Goal: Task Accomplishment & Management: Use online tool/utility

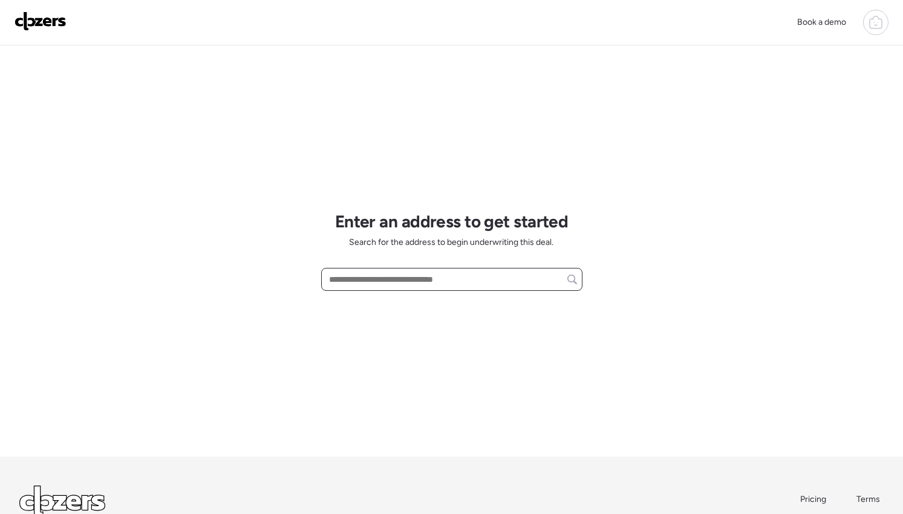
click at [387, 271] on input "text" at bounding box center [452, 279] width 250 height 17
click at [388, 279] on input "text" at bounding box center [452, 279] width 250 height 17
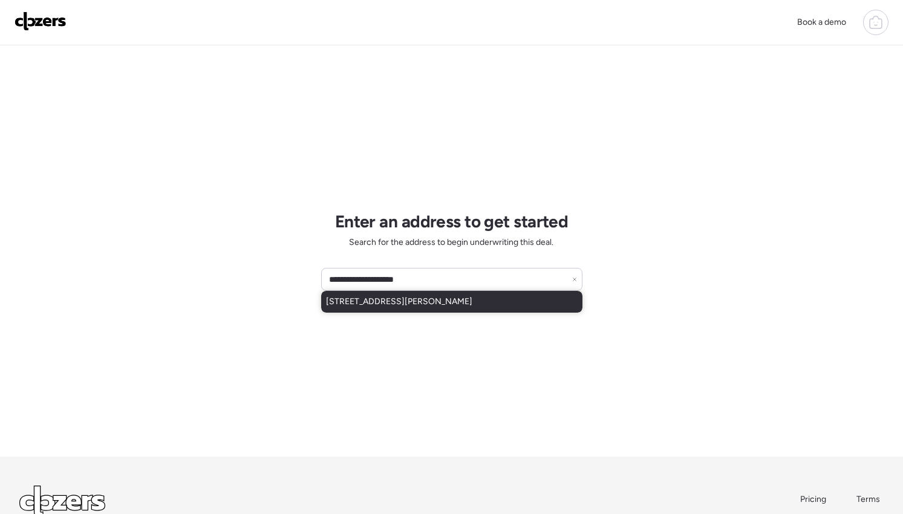
click at [379, 301] on span "[STREET_ADDRESS][PERSON_NAME]" at bounding box center [399, 302] width 146 height 12
type input "**********"
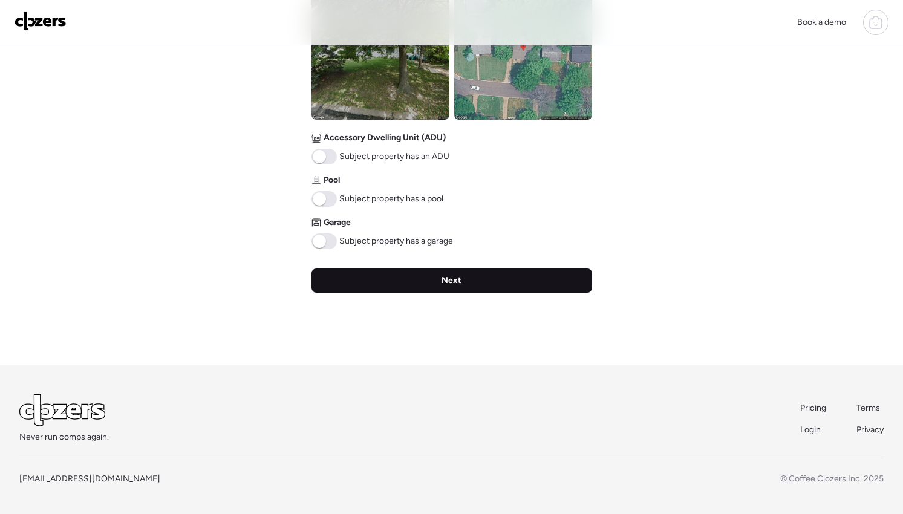
click at [479, 280] on div "Next" at bounding box center [452, 281] width 281 height 24
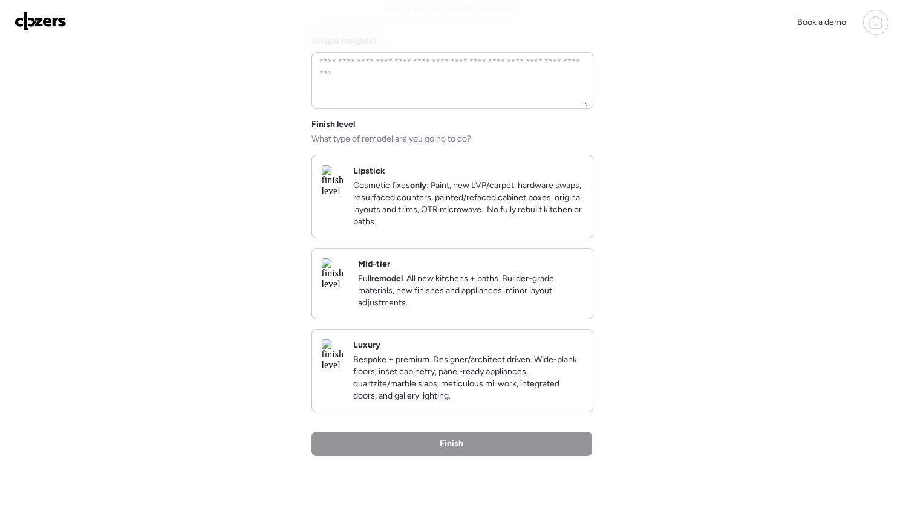
scroll to position [114, 0]
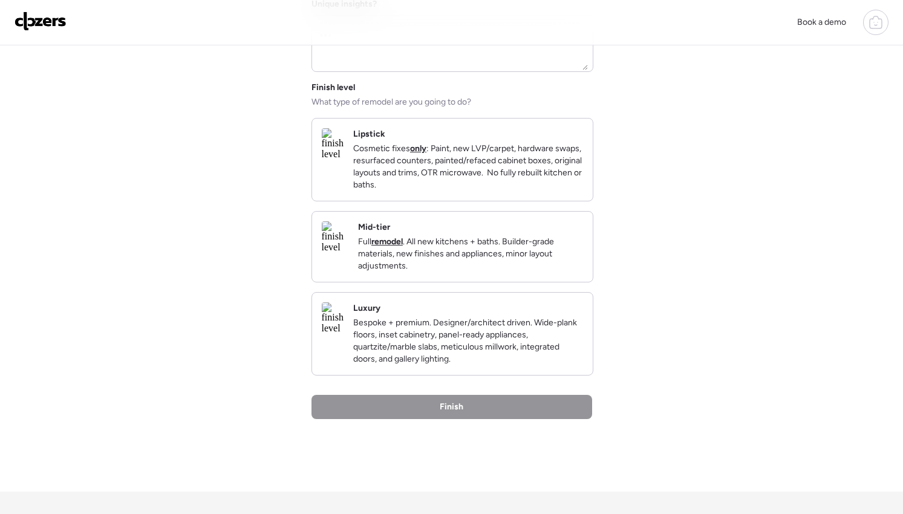
click at [469, 270] on p "Full remodel . All new kitchens + baths. Builder-grade materials, new finishes …" at bounding box center [470, 254] width 225 height 36
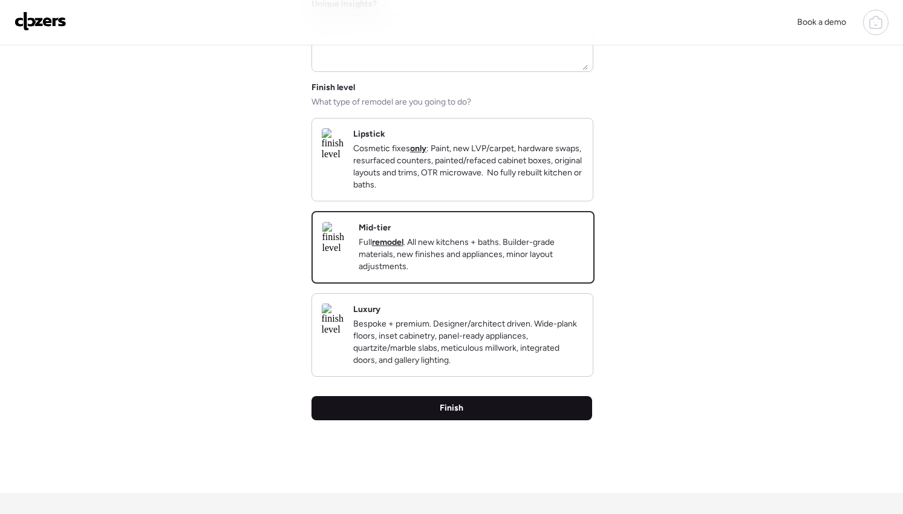
click at [465, 420] on div "Finish" at bounding box center [452, 408] width 281 height 24
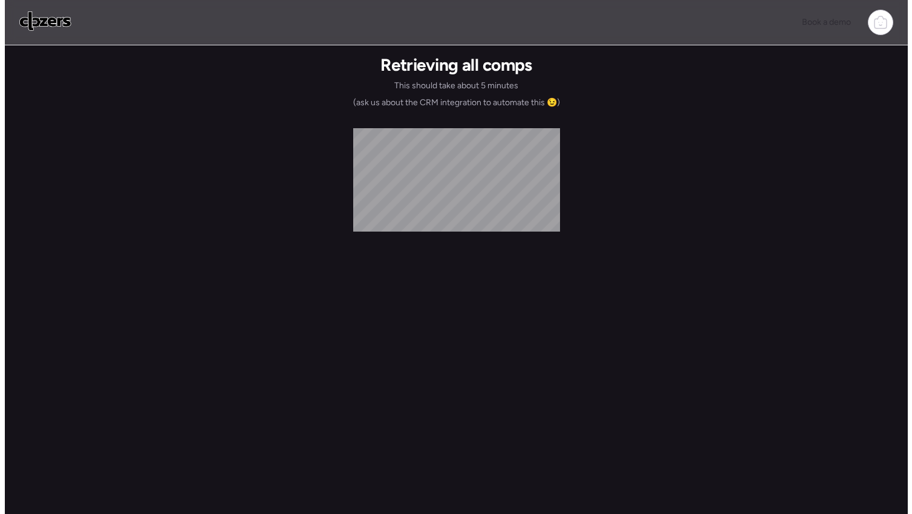
scroll to position [0, 0]
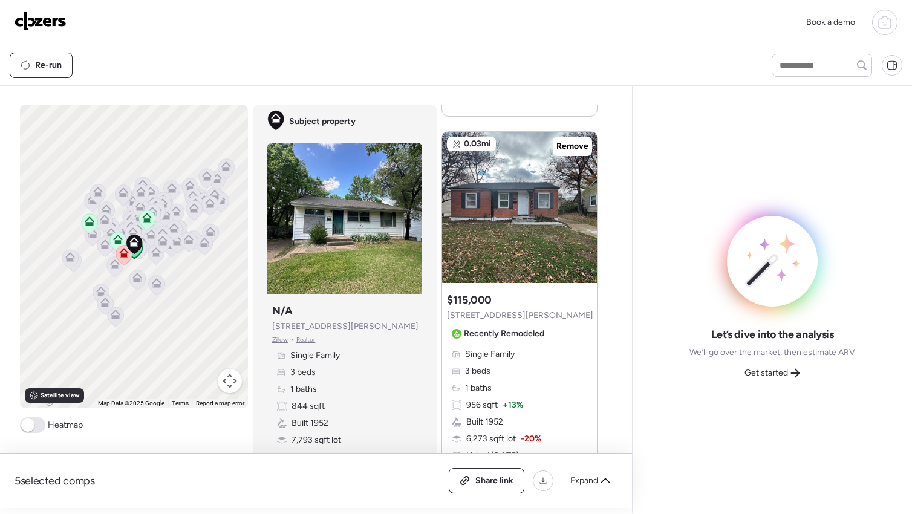
scroll to position [487, 0]
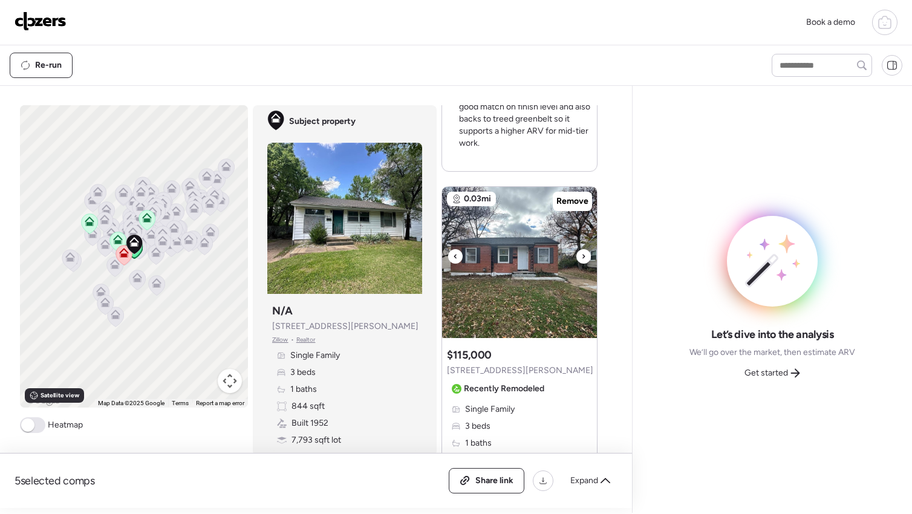
click at [583, 259] on div at bounding box center [584, 256] width 15 height 15
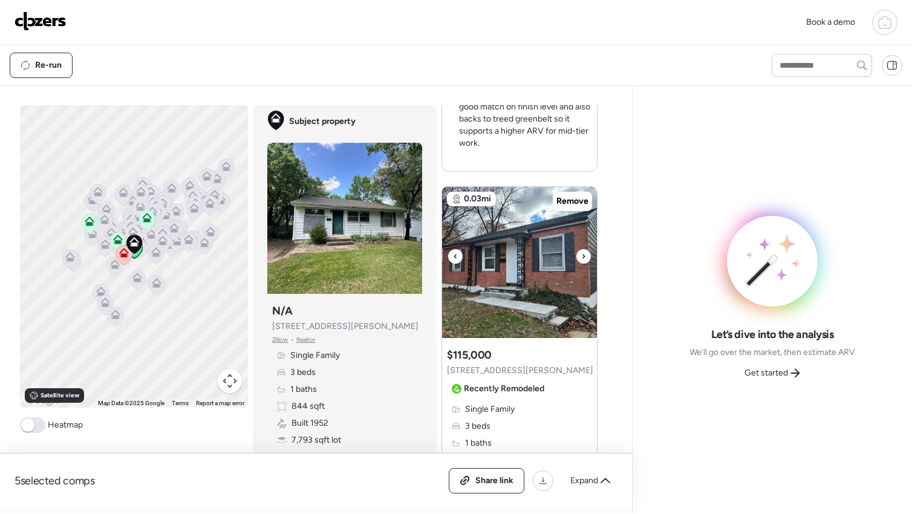
click at [583, 259] on div at bounding box center [584, 256] width 15 height 15
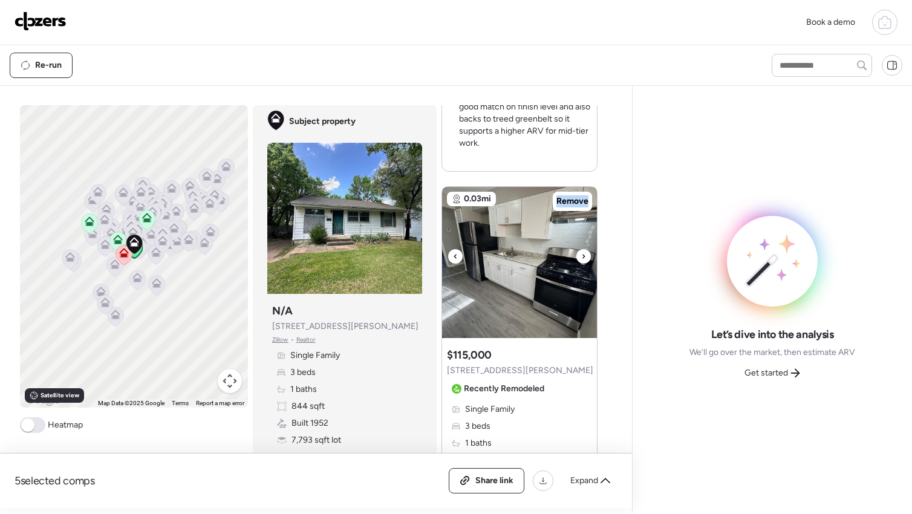
click at [583, 259] on div at bounding box center [584, 256] width 15 height 15
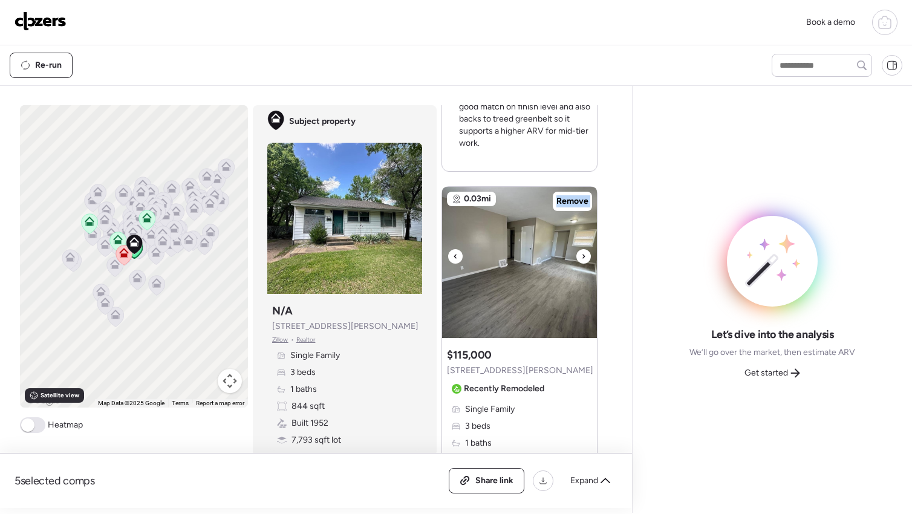
click at [583, 259] on div at bounding box center [584, 256] width 15 height 15
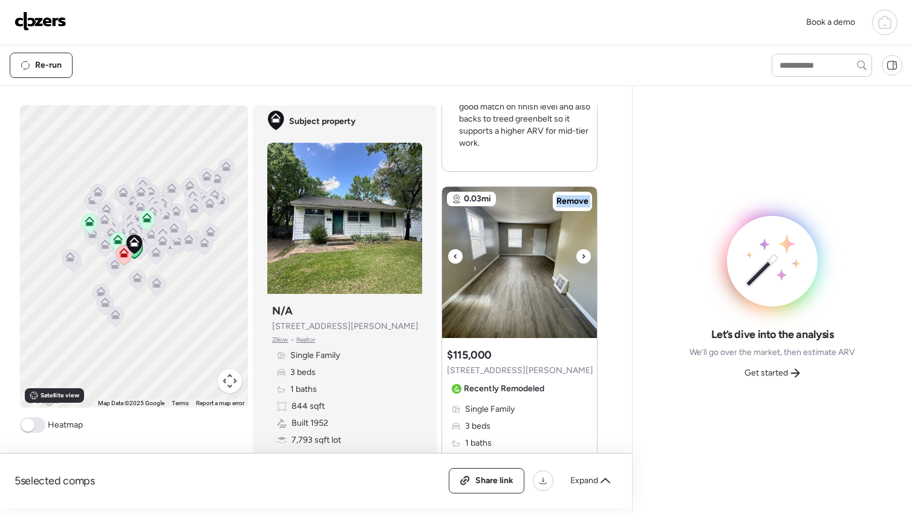
click at [583, 259] on div at bounding box center [584, 256] width 15 height 15
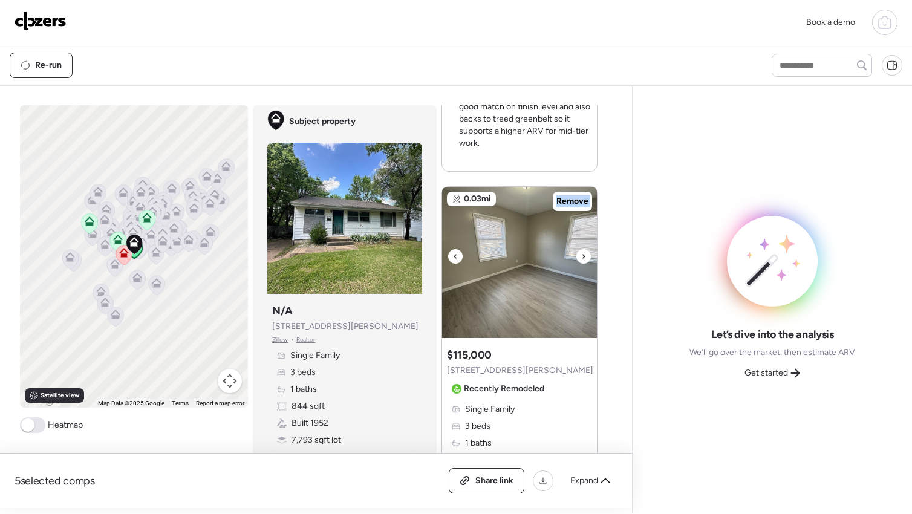
click at [583, 259] on div at bounding box center [584, 256] width 15 height 15
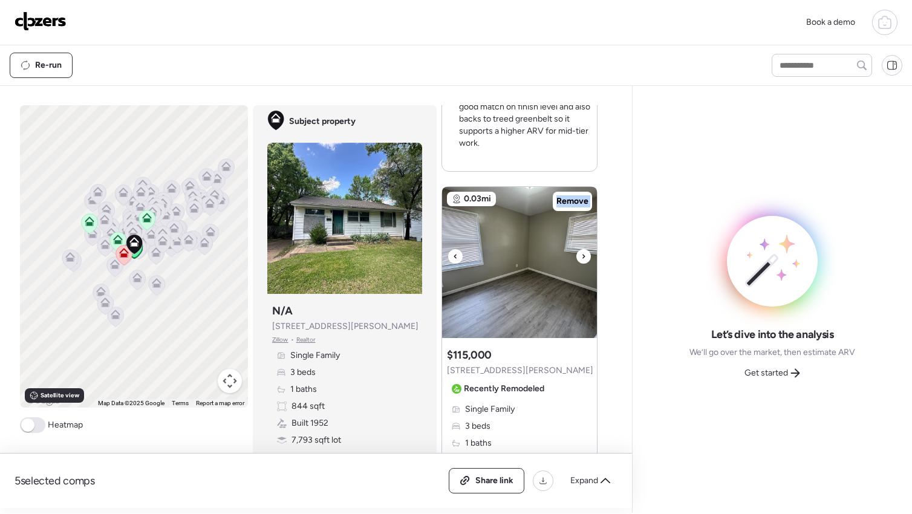
click at [583, 259] on div at bounding box center [584, 256] width 15 height 15
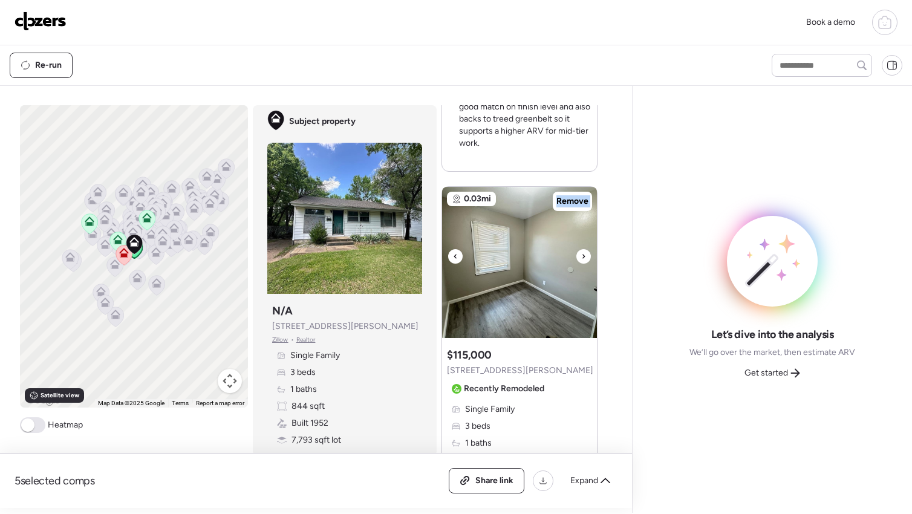
click at [583, 260] on div at bounding box center [584, 256] width 15 height 15
click at [581, 258] on icon at bounding box center [583, 256] width 5 height 15
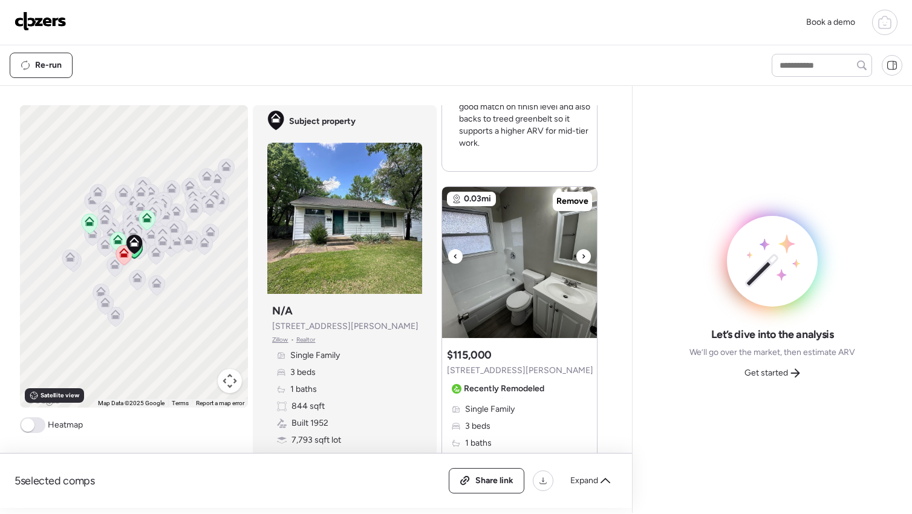
click at [581, 258] on icon at bounding box center [583, 256] width 5 height 15
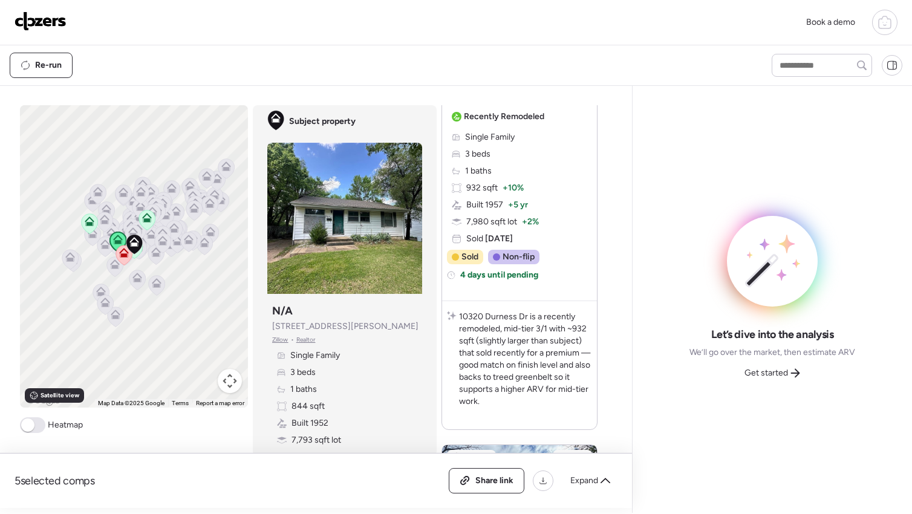
scroll to position [0, 0]
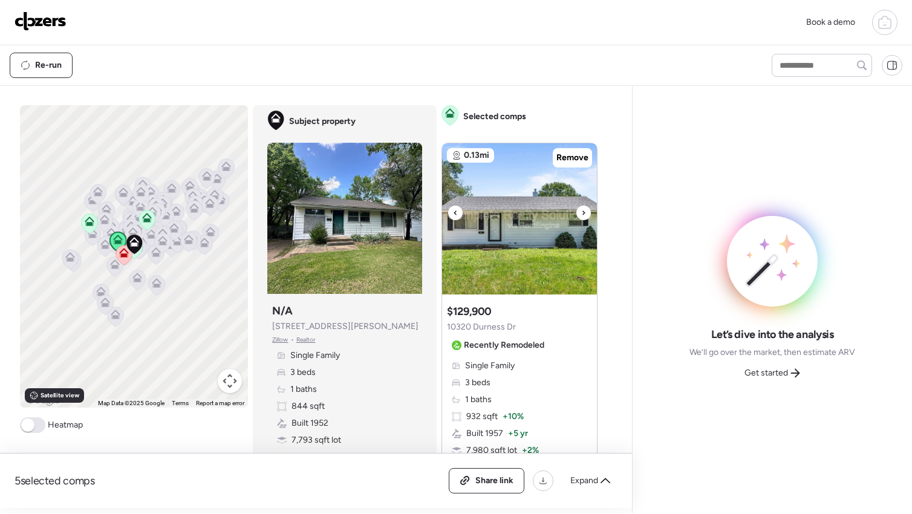
click at [577, 214] on div at bounding box center [584, 213] width 15 height 15
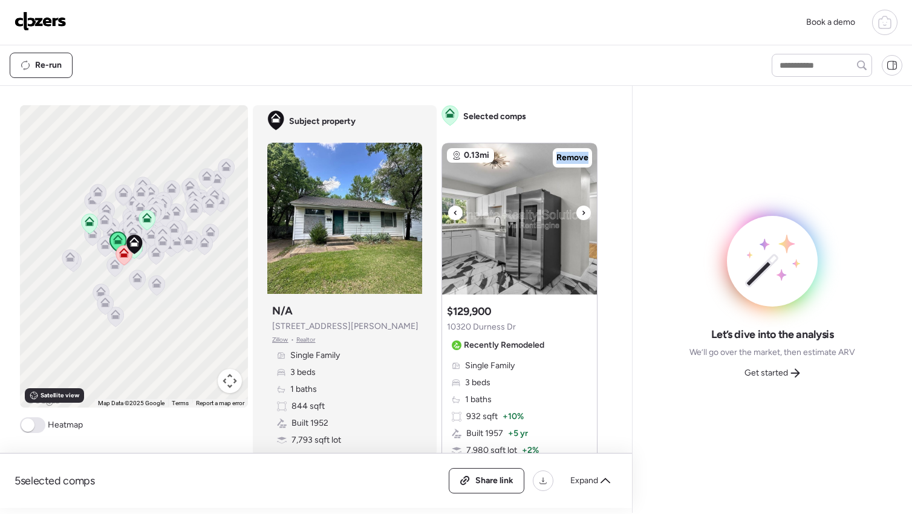
click at [577, 214] on div at bounding box center [584, 213] width 15 height 15
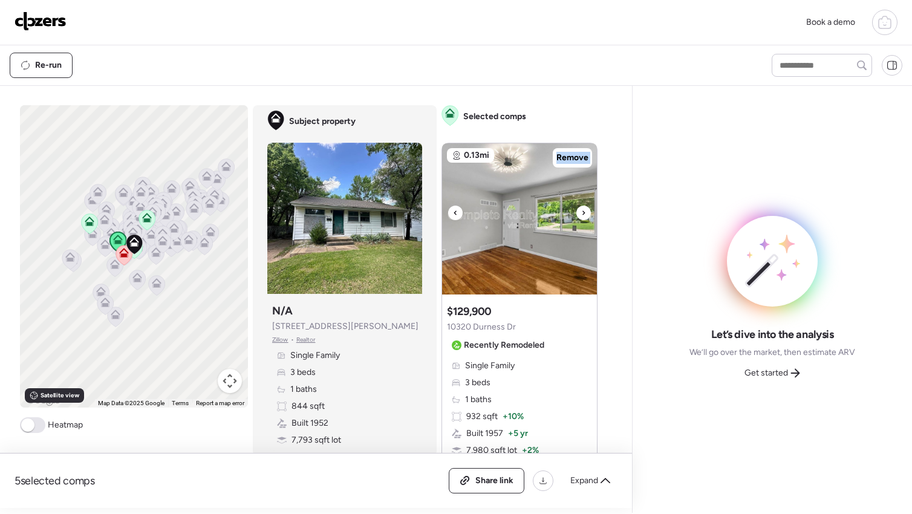
click at [577, 214] on div at bounding box center [584, 213] width 15 height 15
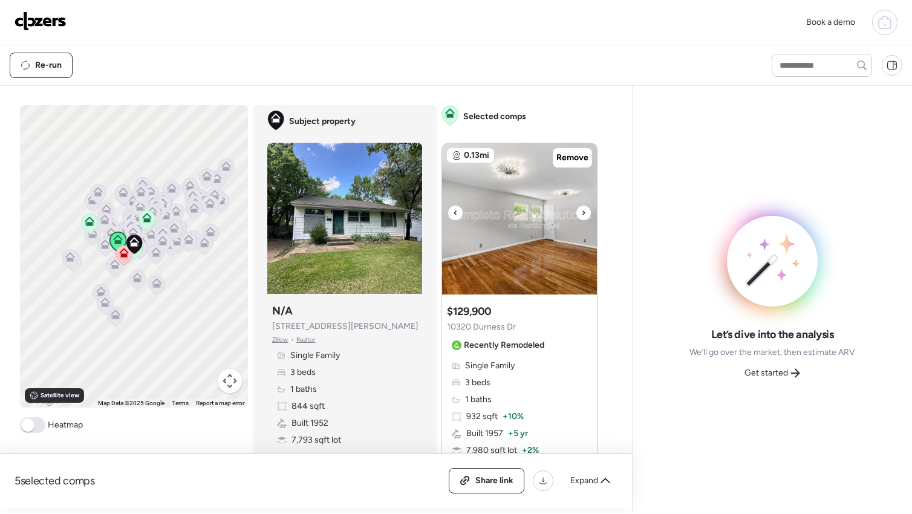
click at [577, 214] on div at bounding box center [584, 213] width 15 height 15
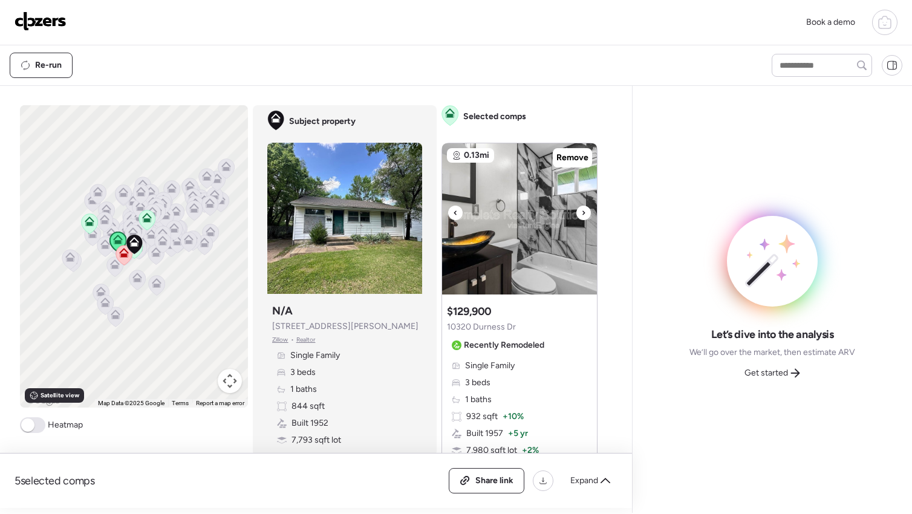
click at [577, 214] on div at bounding box center [584, 213] width 15 height 15
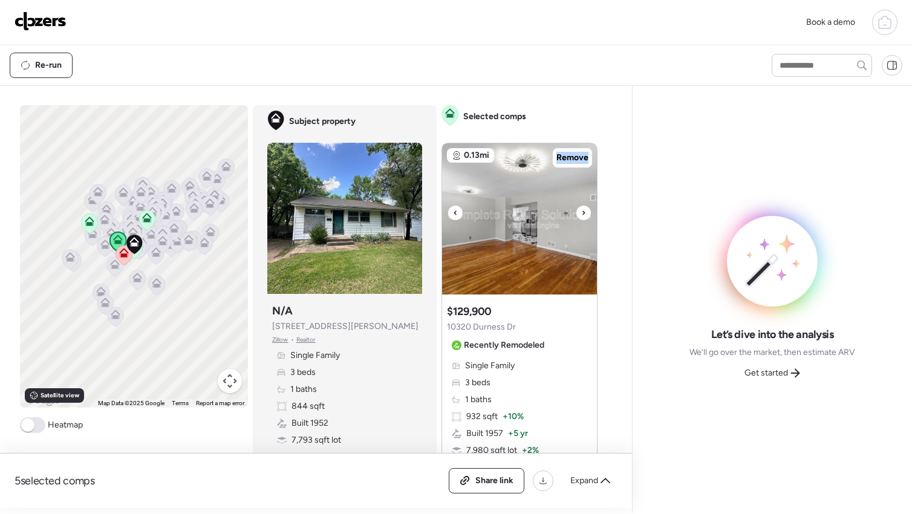
click at [577, 214] on div at bounding box center [584, 213] width 15 height 15
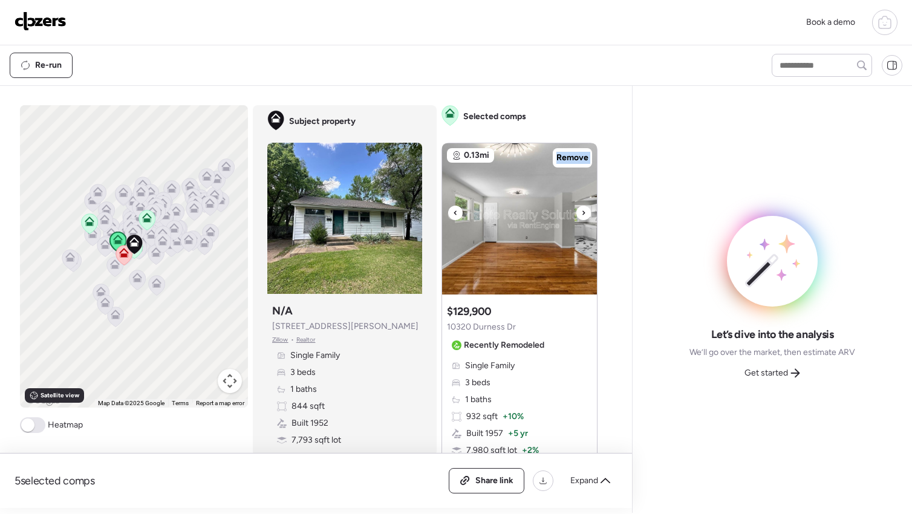
click at [577, 214] on div at bounding box center [584, 213] width 15 height 15
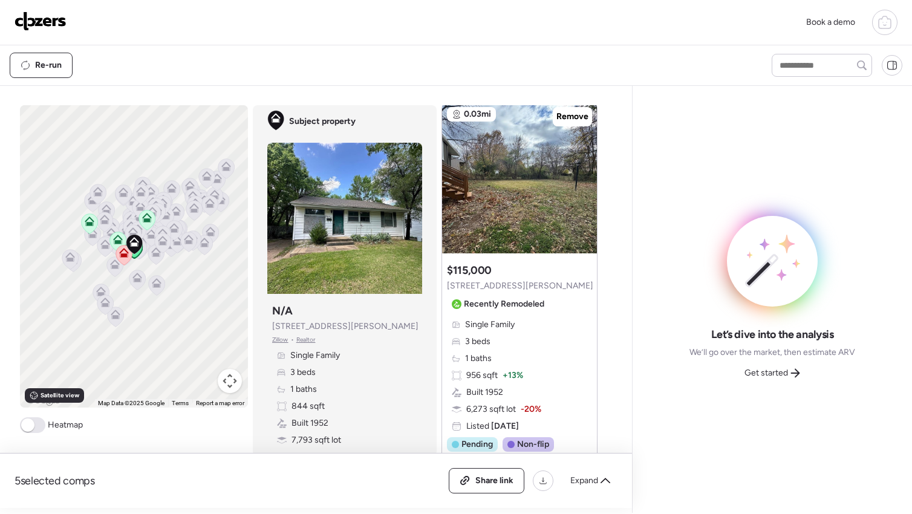
scroll to position [569, 0]
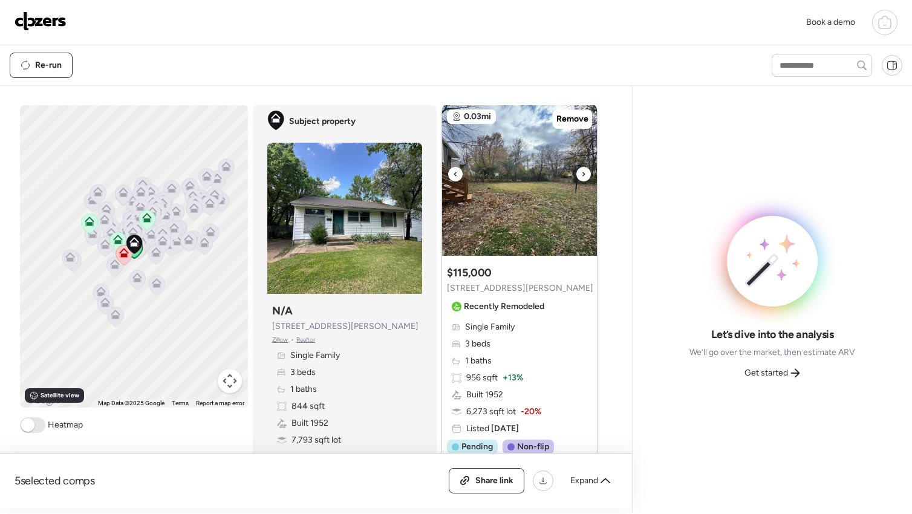
click at [581, 177] on icon at bounding box center [583, 174] width 5 height 15
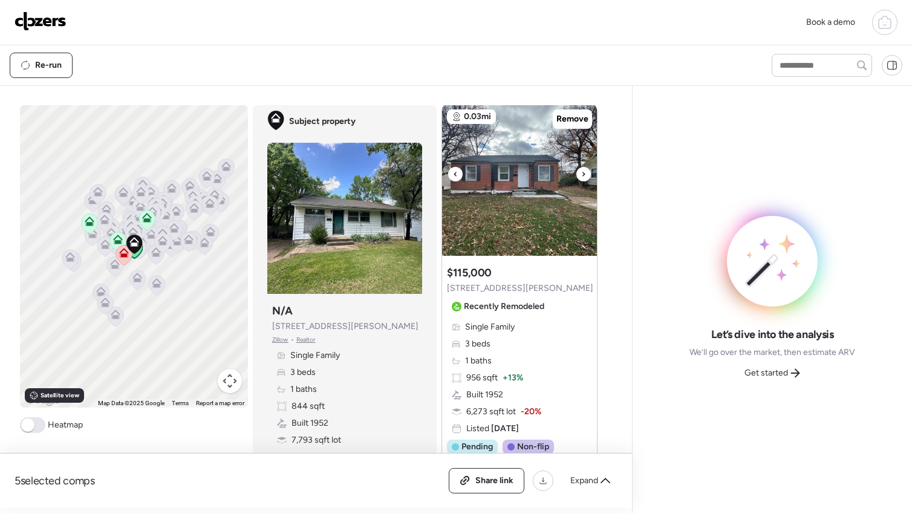
click at [581, 177] on icon at bounding box center [583, 174] width 5 height 15
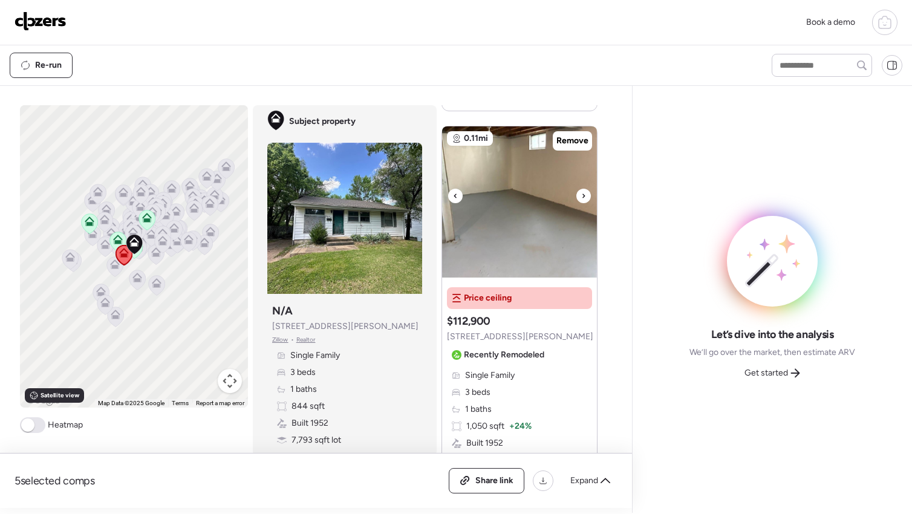
scroll to position [1062, 0]
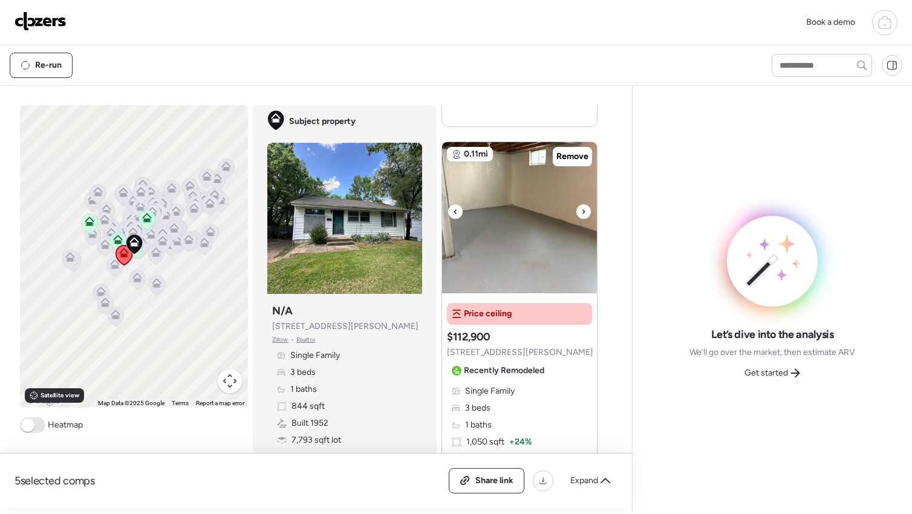
click at [581, 204] on icon at bounding box center [583, 211] width 5 height 15
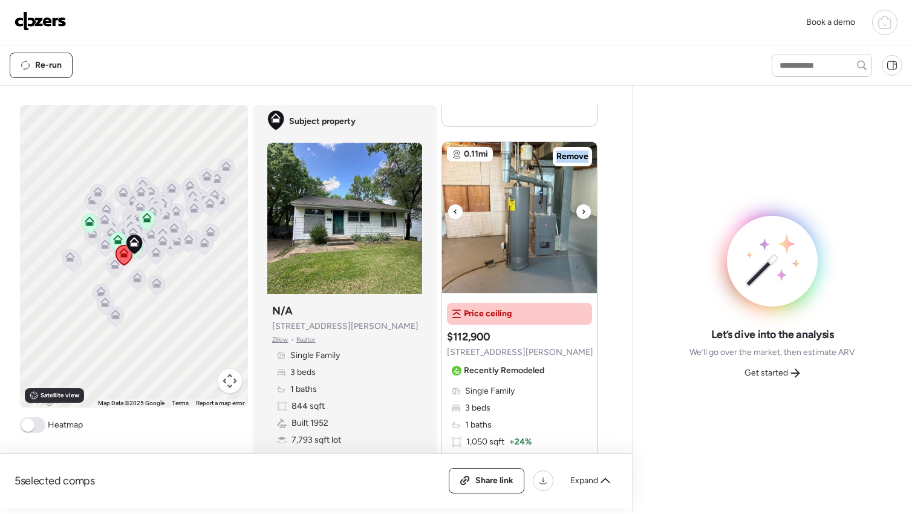
click at [581, 204] on icon at bounding box center [583, 211] width 5 height 15
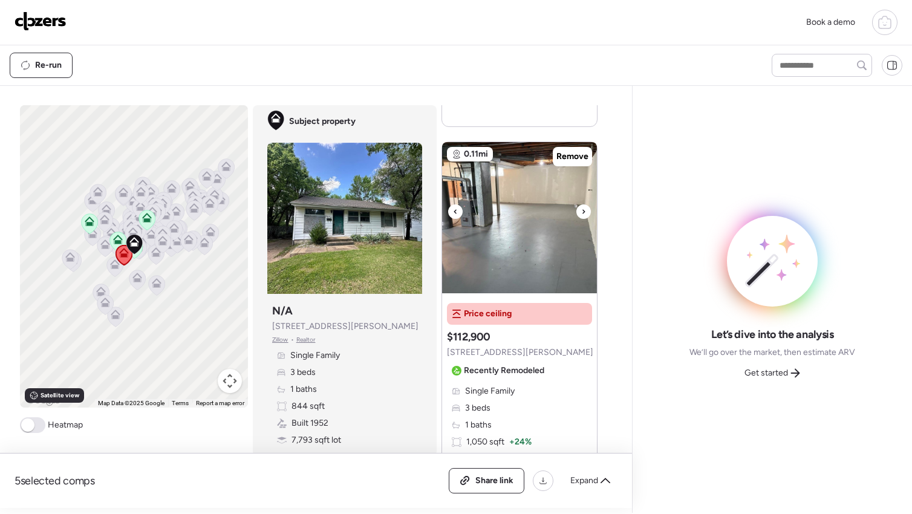
click at [581, 204] on icon at bounding box center [583, 211] width 5 height 15
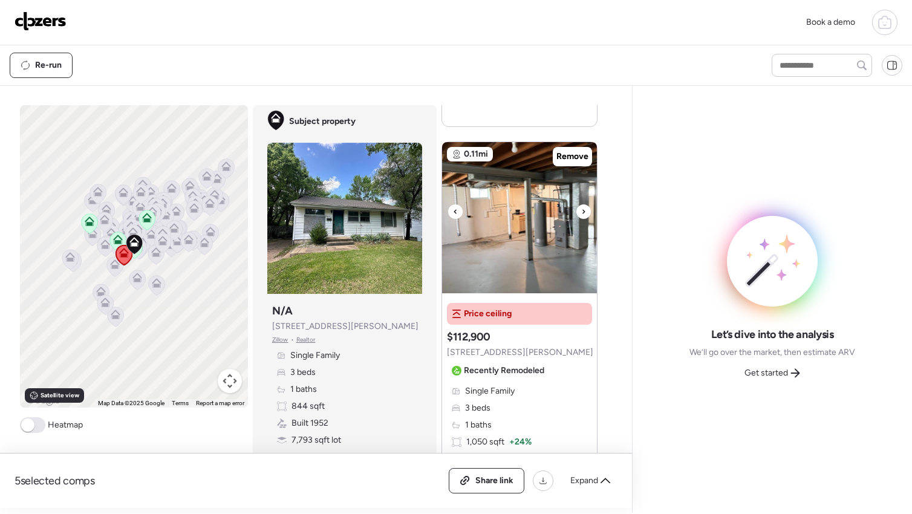
click at [581, 204] on icon at bounding box center [583, 211] width 5 height 15
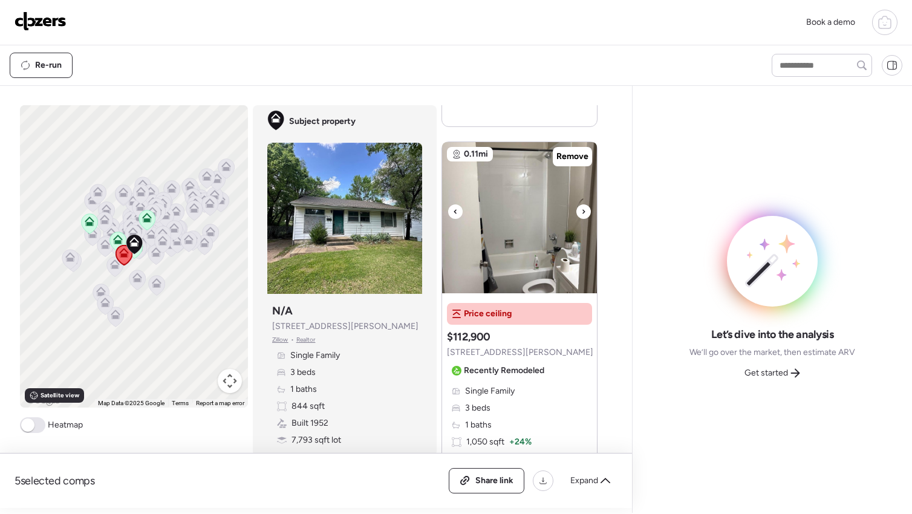
click at [581, 204] on icon at bounding box center [583, 211] width 5 height 15
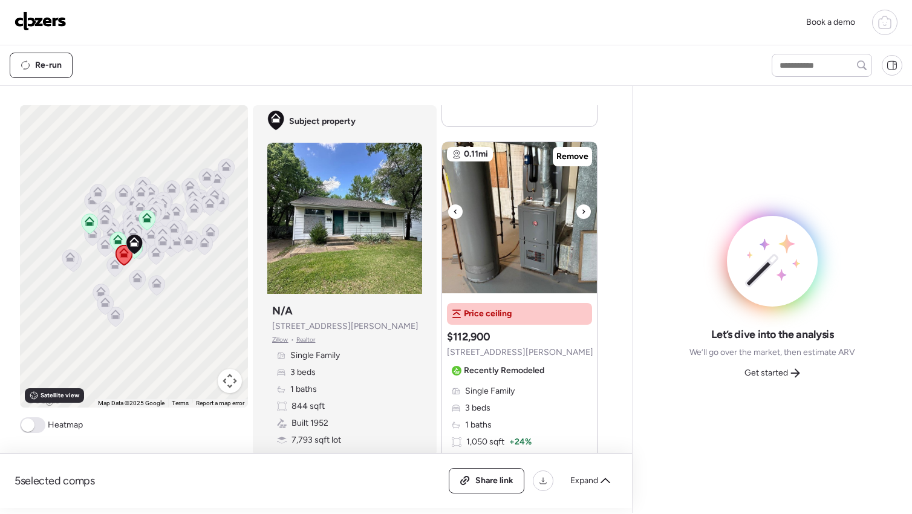
click at [581, 204] on icon at bounding box center [583, 211] width 5 height 15
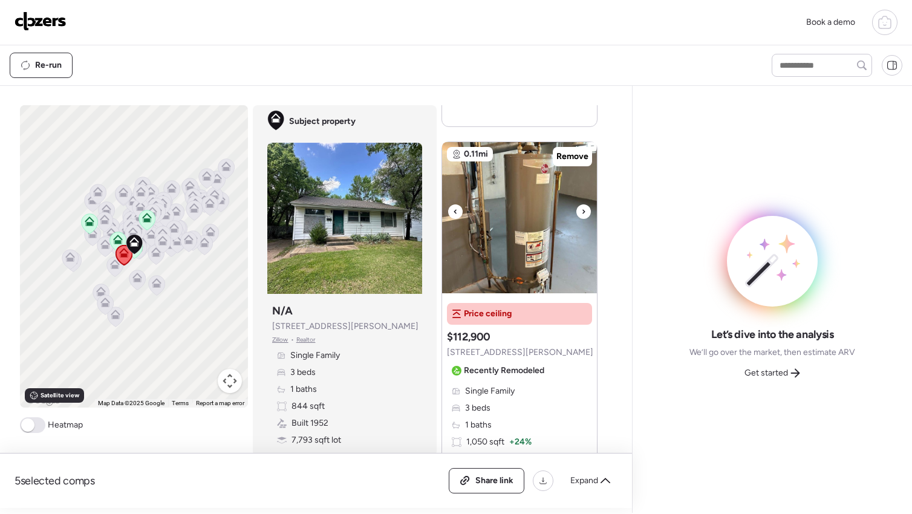
click at [581, 204] on icon at bounding box center [583, 211] width 5 height 15
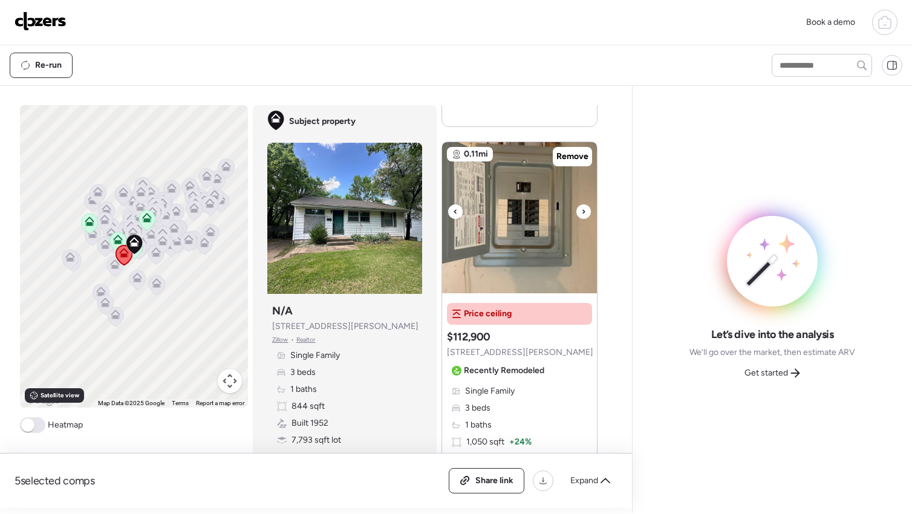
click at [581, 204] on icon at bounding box center [583, 211] width 5 height 15
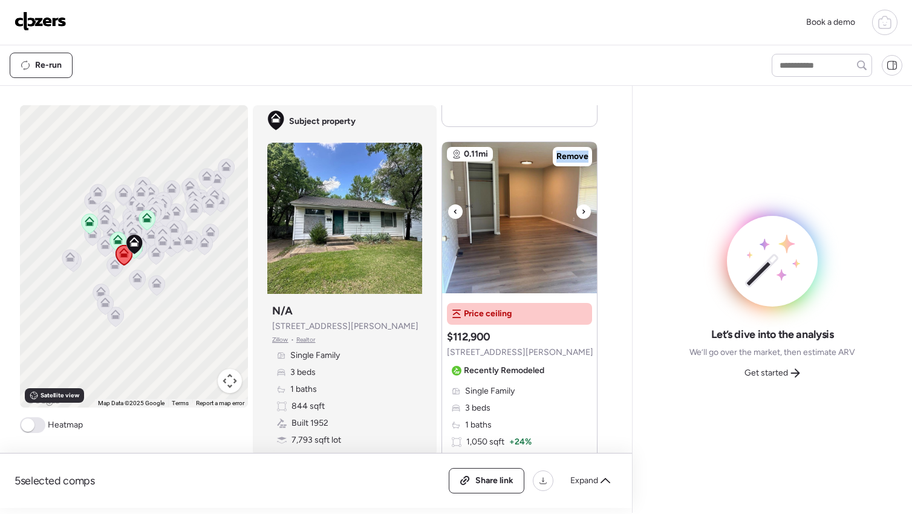
click at [581, 204] on icon at bounding box center [583, 211] width 5 height 15
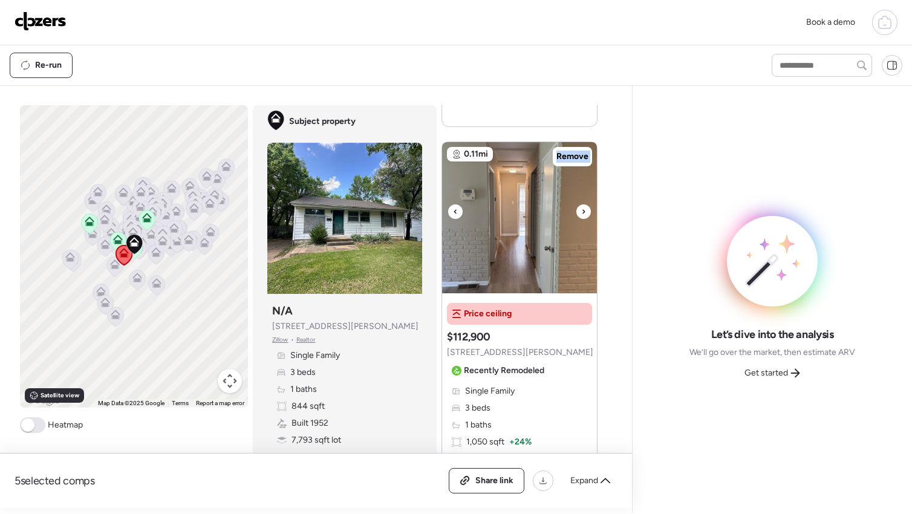
click at [581, 204] on icon at bounding box center [583, 211] width 5 height 15
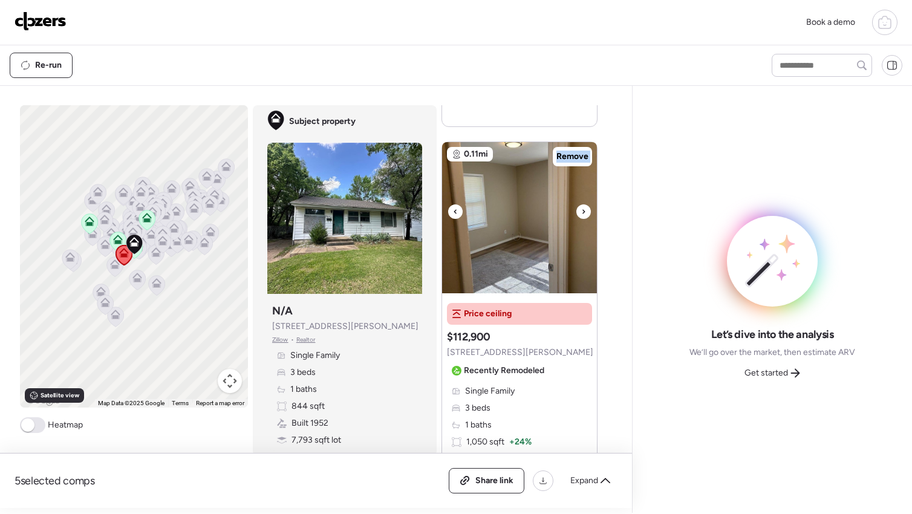
click at [581, 204] on icon at bounding box center [583, 211] width 5 height 15
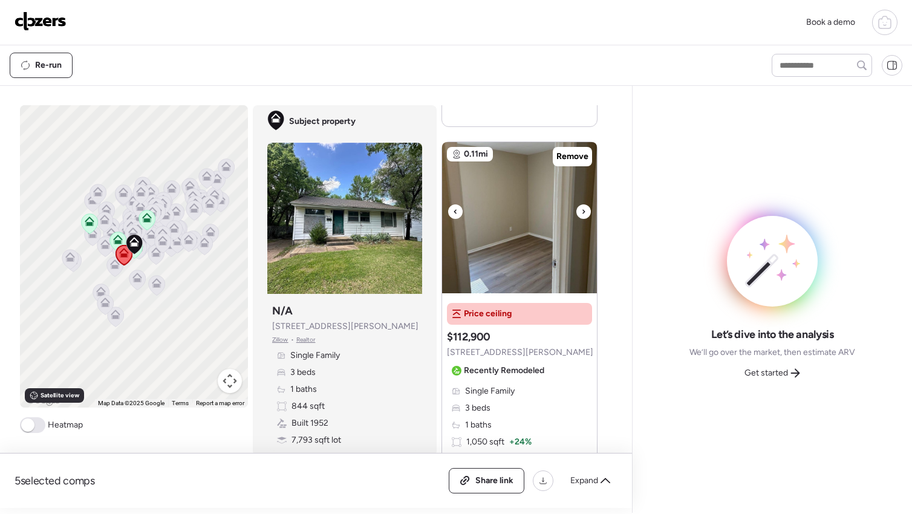
click at [581, 204] on icon at bounding box center [583, 211] width 5 height 15
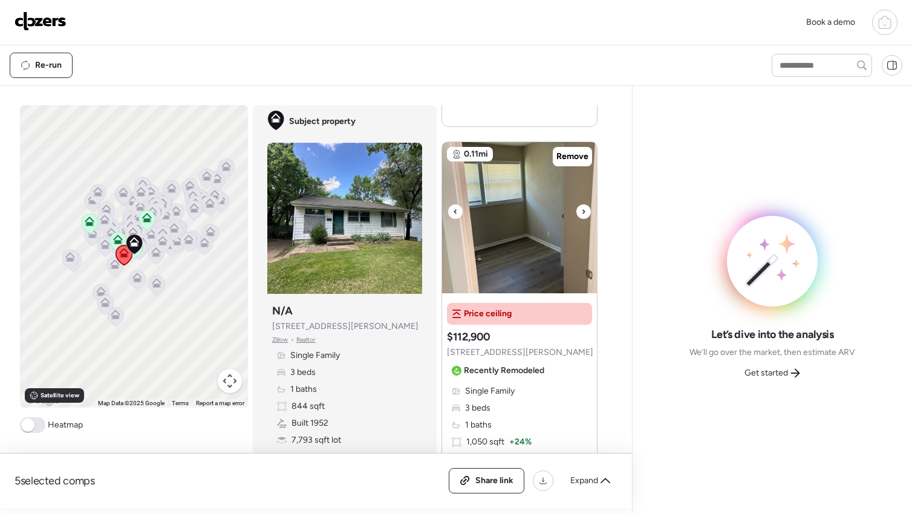
click at [581, 204] on icon at bounding box center [583, 211] width 5 height 15
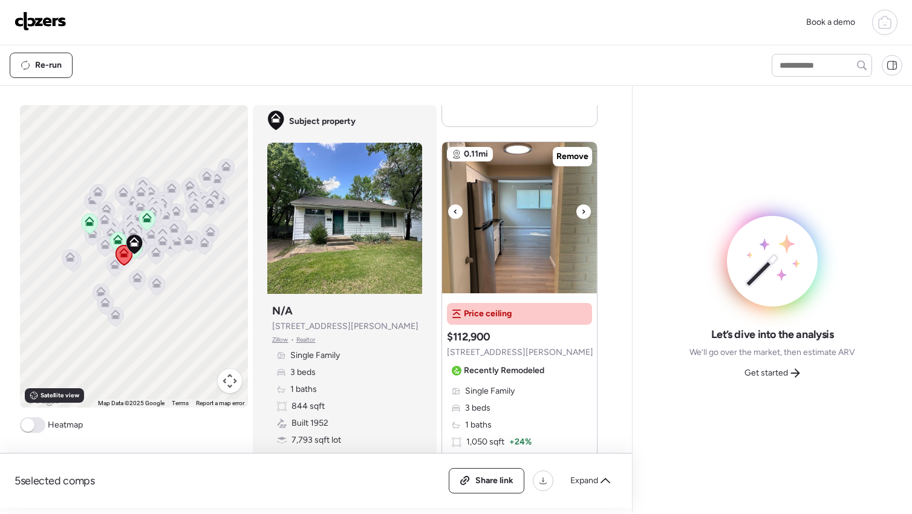
click at [581, 204] on icon at bounding box center [583, 211] width 5 height 15
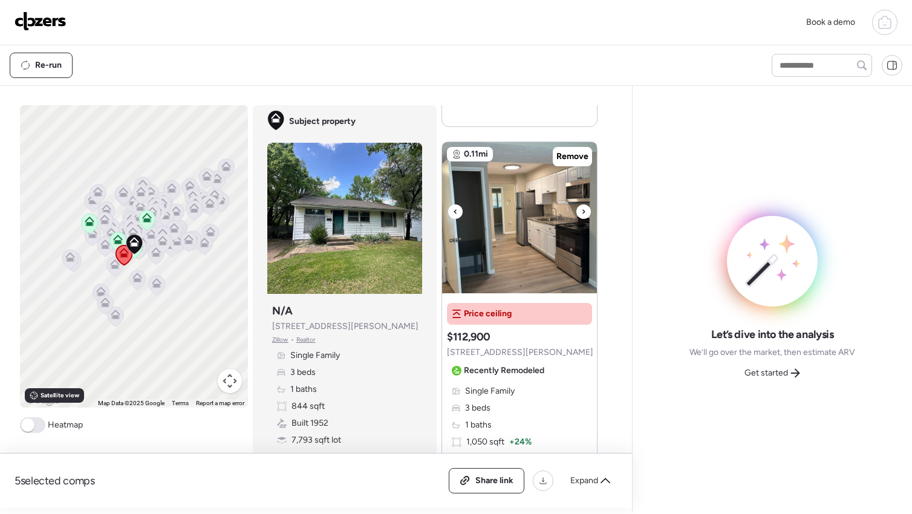
click at [581, 204] on icon at bounding box center [583, 211] width 5 height 15
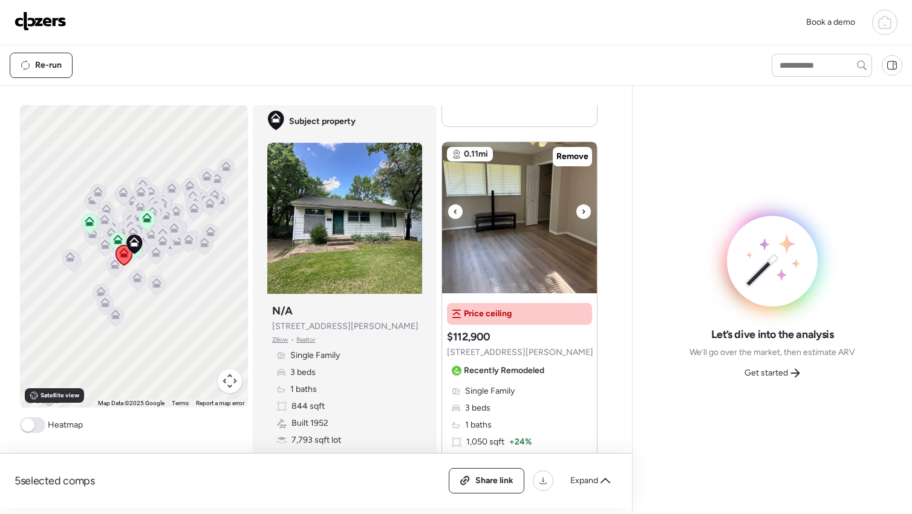
click at [581, 204] on icon at bounding box center [583, 211] width 5 height 15
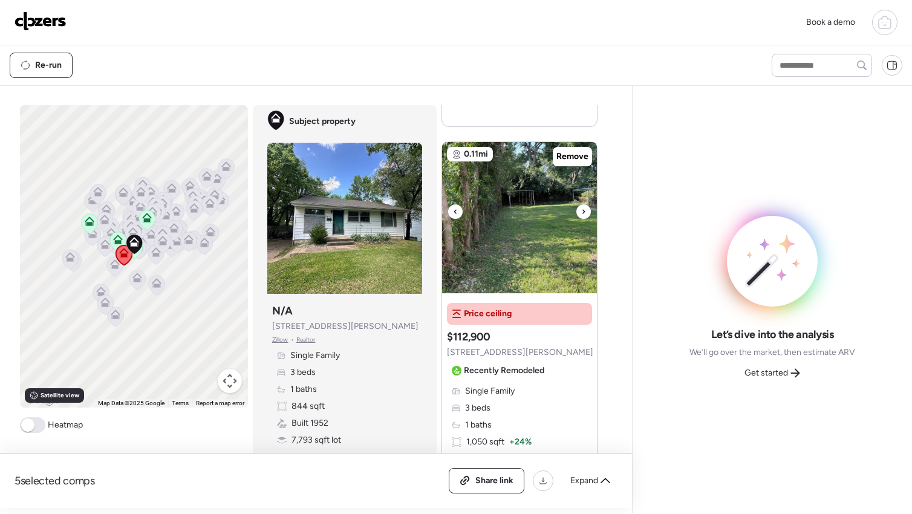
click at [581, 204] on icon at bounding box center [583, 211] width 5 height 15
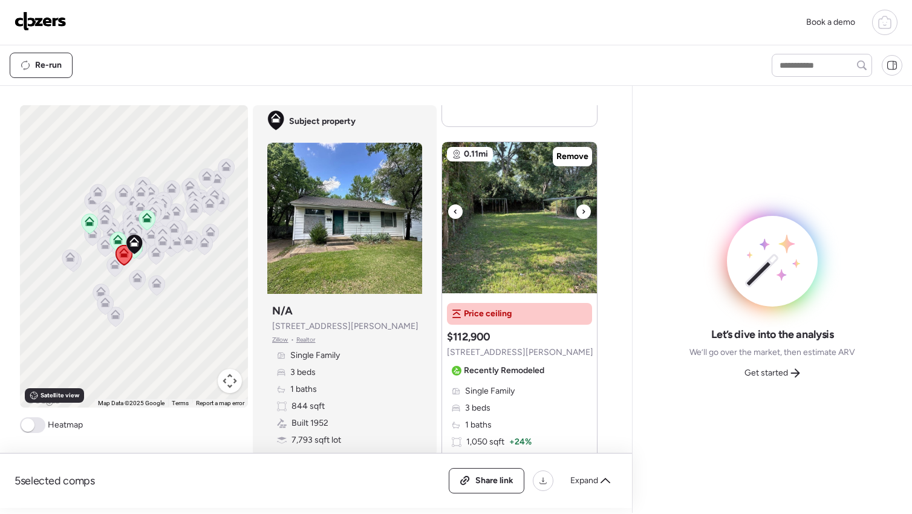
click at [581, 204] on icon at bounding box center [583, 211] width 5 height 15
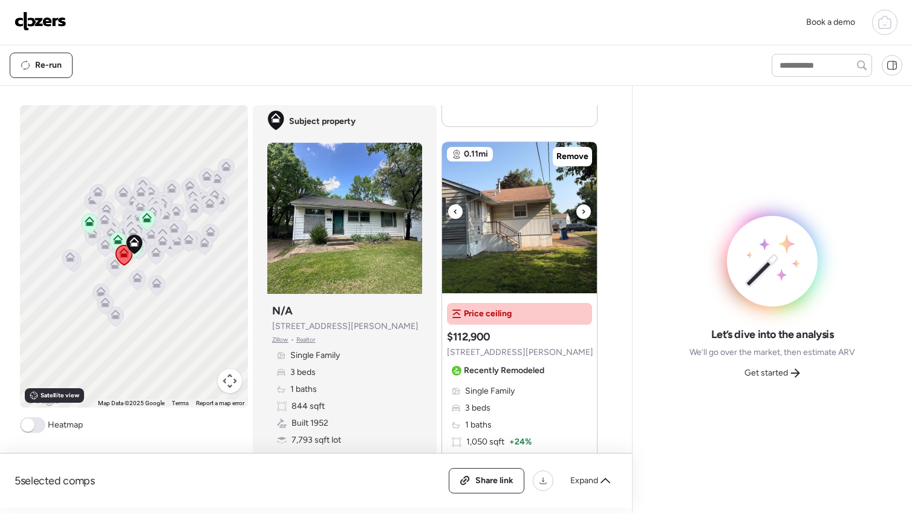
click at [581, 204] on icon at bounding box center [583, 211] width 5 height 15
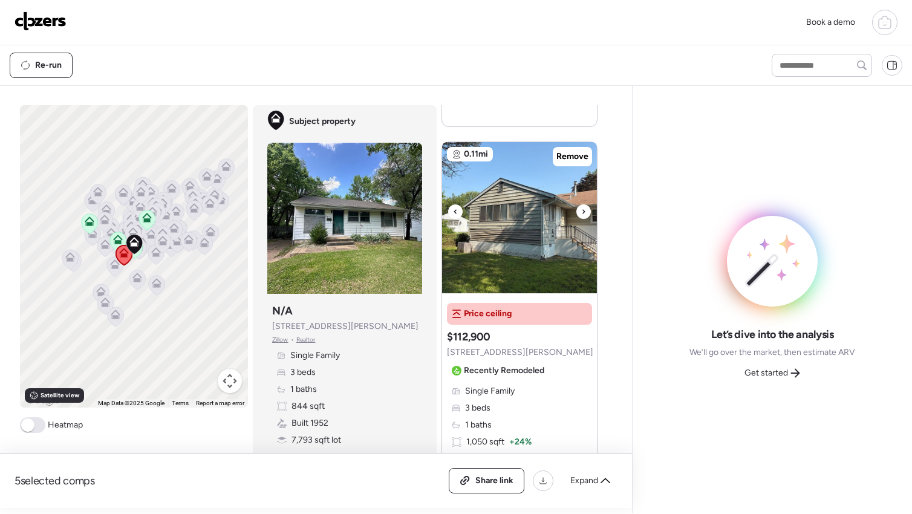
click at [581, 204] on icon at bounding box center [583, 211] width 5 height 15
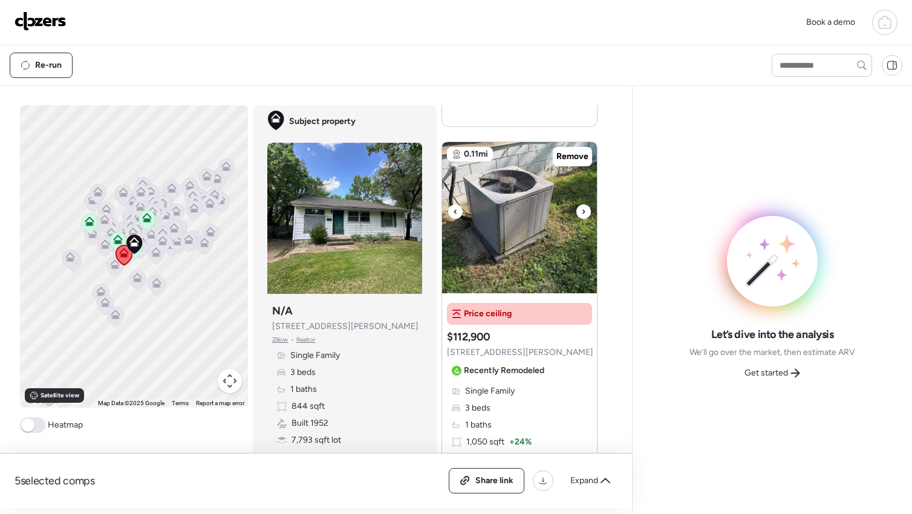
click at [581, 204] on icon at bounding box center [583, 211] width 5 height 15
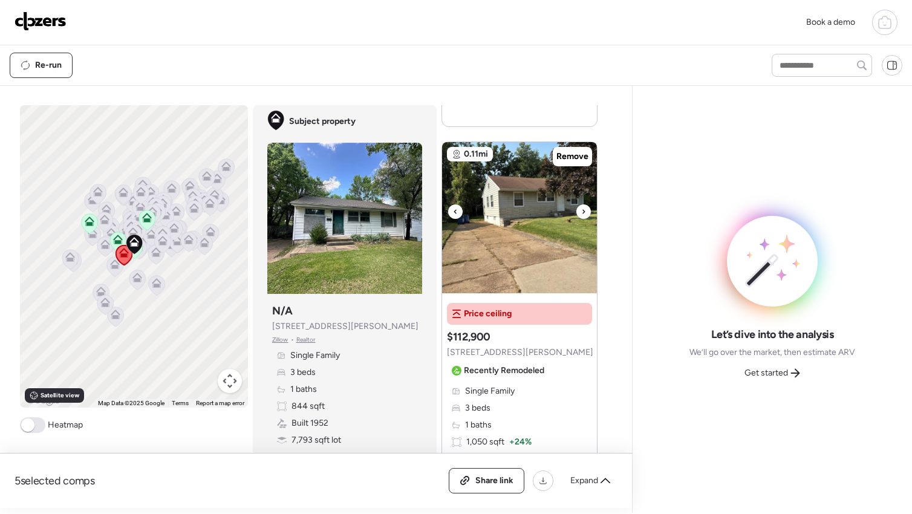
click at [581, 204] on icon at bounding box center [583, 211] width 5 height 15
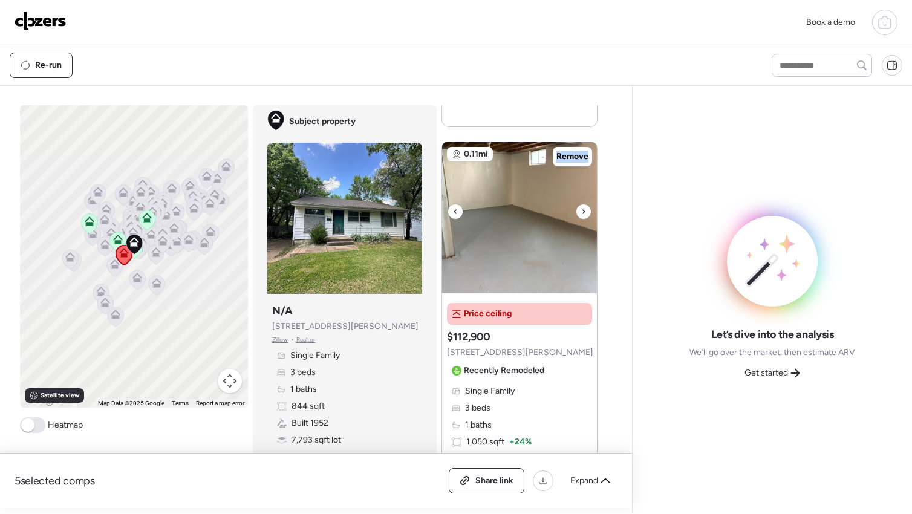
click at [581, 204] on icon at bounding box center [583, 211] width 5 height 15
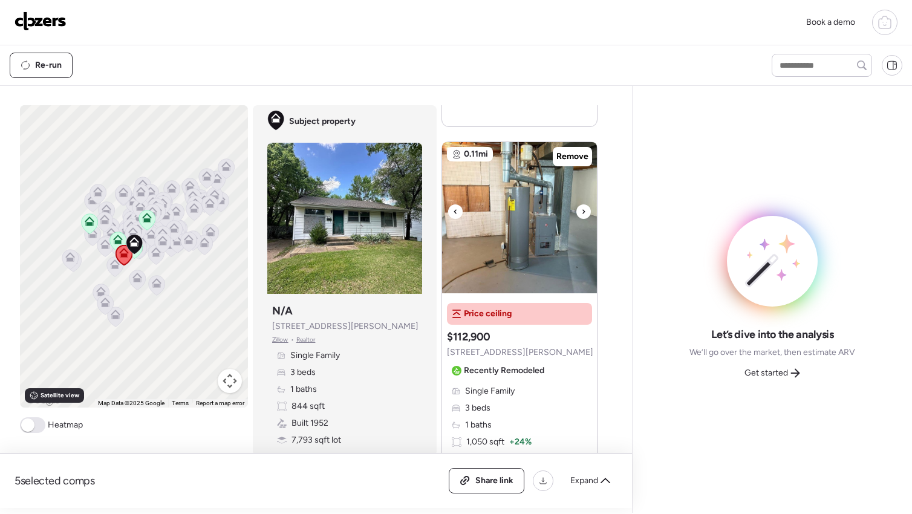
click at [581, 204] on icon at bounding box center [583, 211] width 5 height 15
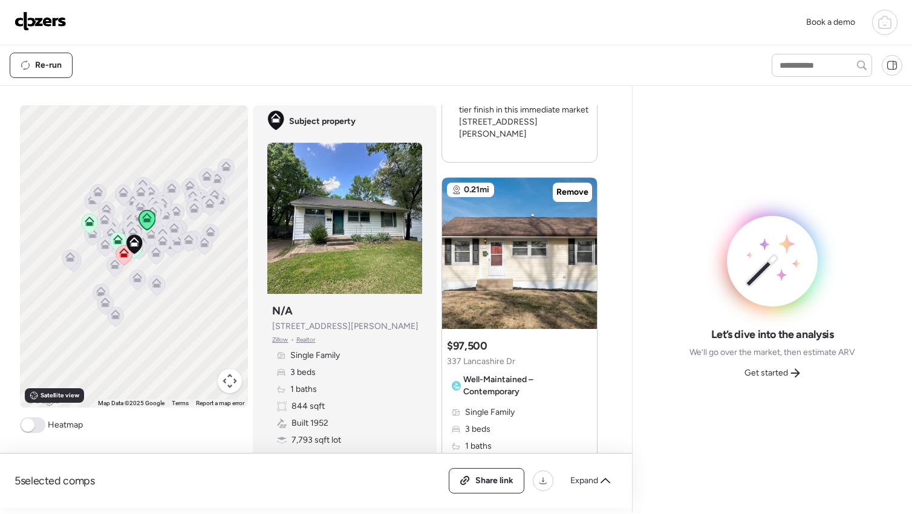
scroll to position [1625, 0]
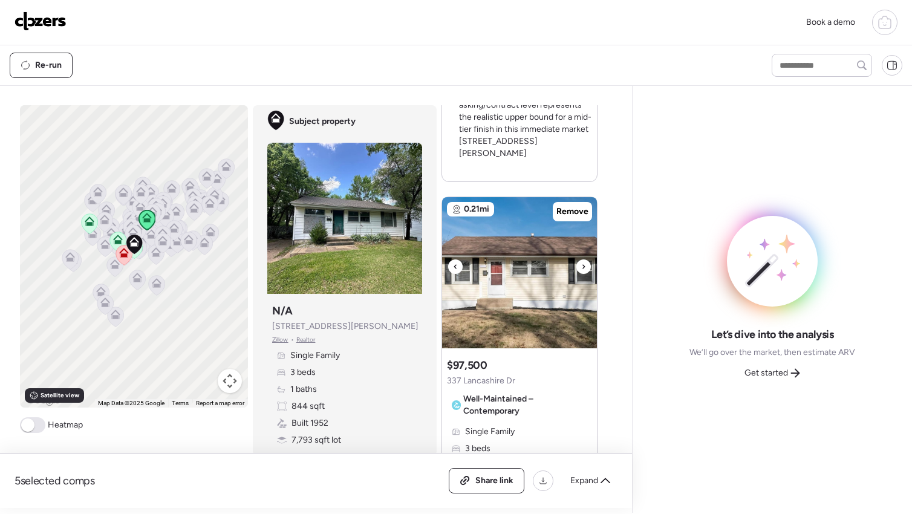
click at [583, 260] on div at bounding box center [584, 267] width 15 height 15
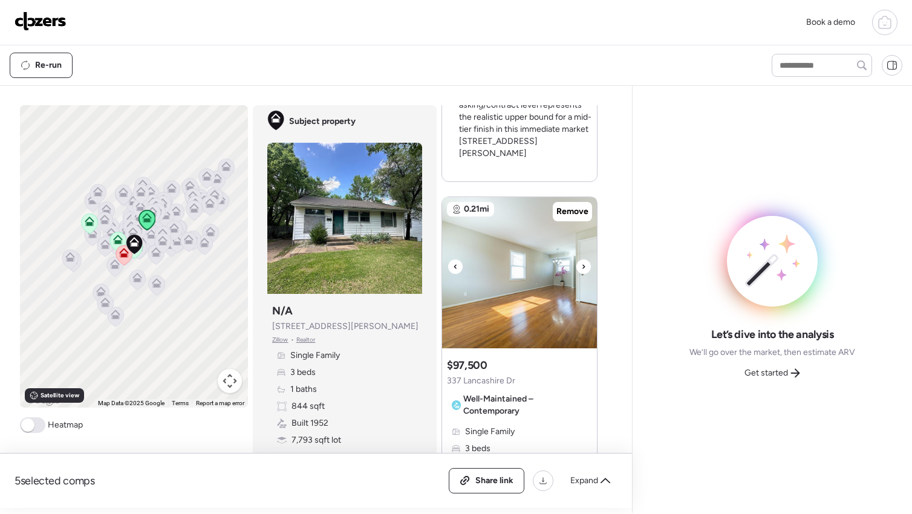
click at [583, 260] on div at bounding box center [584, 267] width 15 height 15
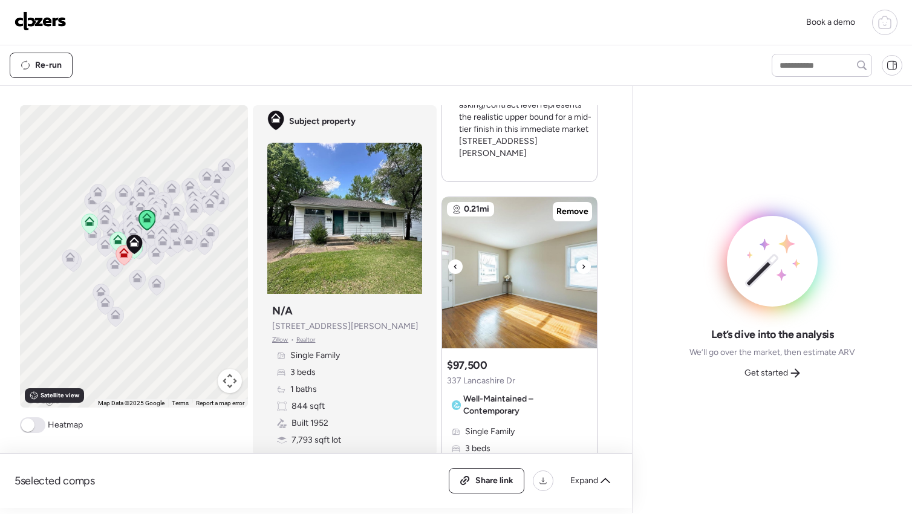
click at [583, 260] on div at bounding box center [584, 267] width 15 height 15
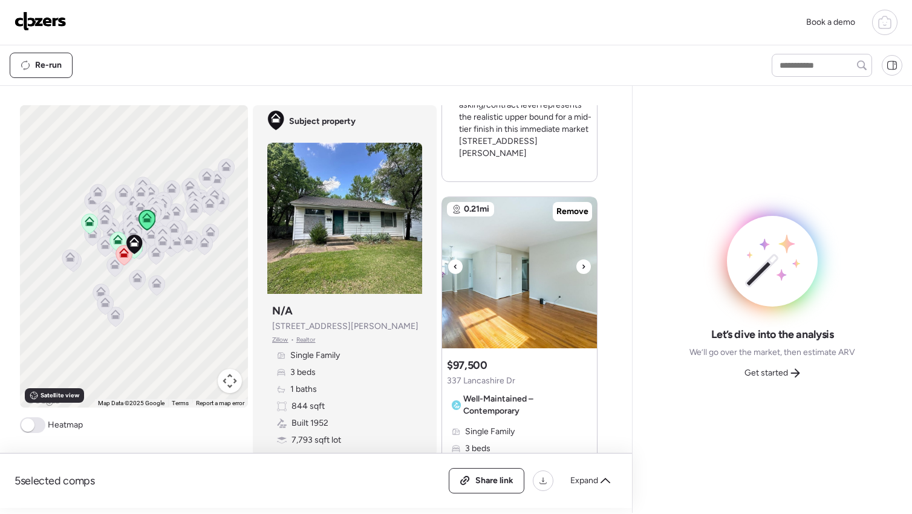
click at [583, 260] on div at bounding box center [584, 267] width 15 height 15
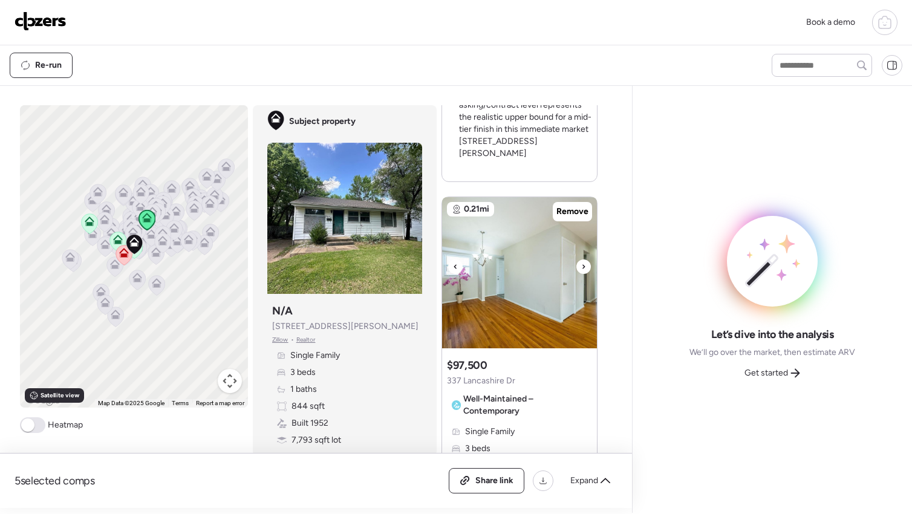
click at [583, 260] on div at bounding box center [584, 267] width 15 height 15
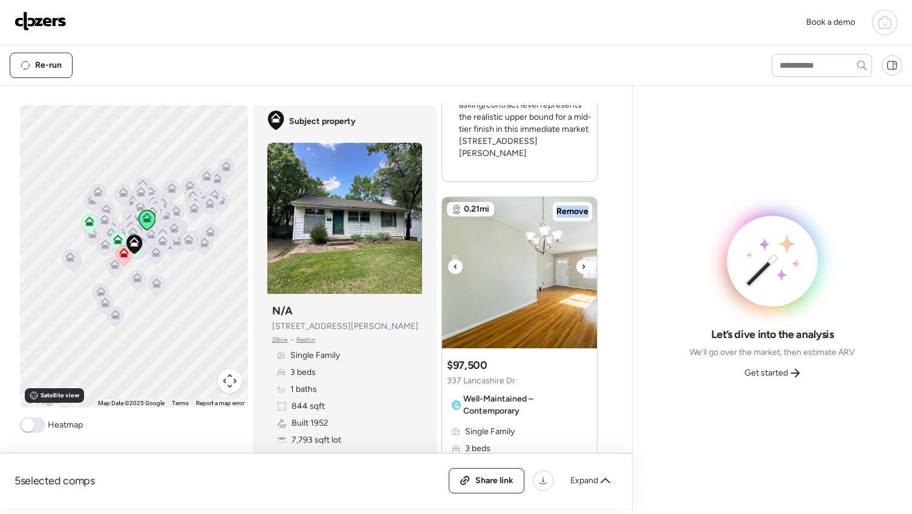
click at [583, 260] on div at bounding box center [584, 267] width 15 height 15
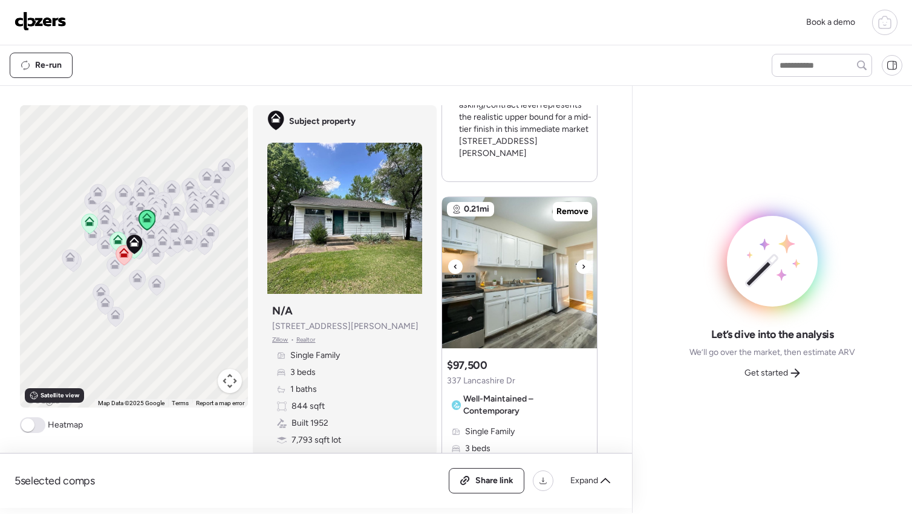
click at [582, 260] on div at bounding box center [584, 267] width 15 height 15
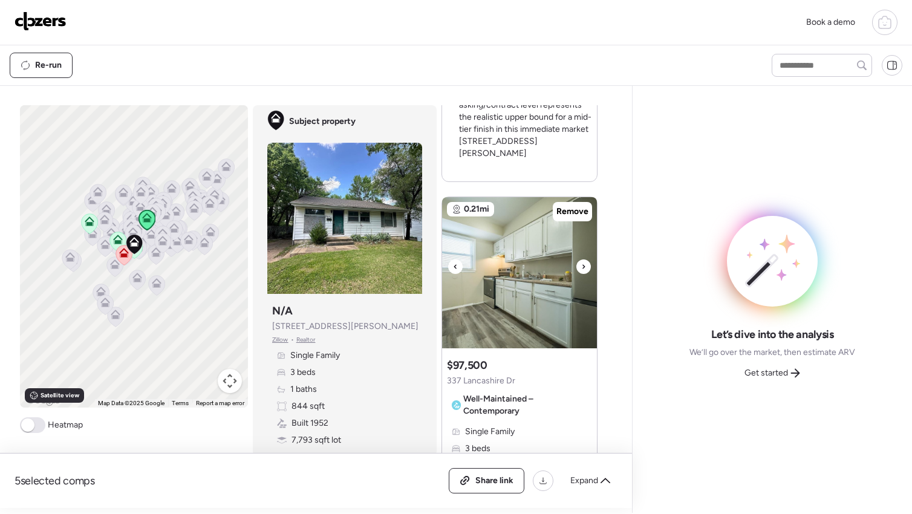
click at [582, 260] on div at bounding box center [584, 267] width 15 height 15
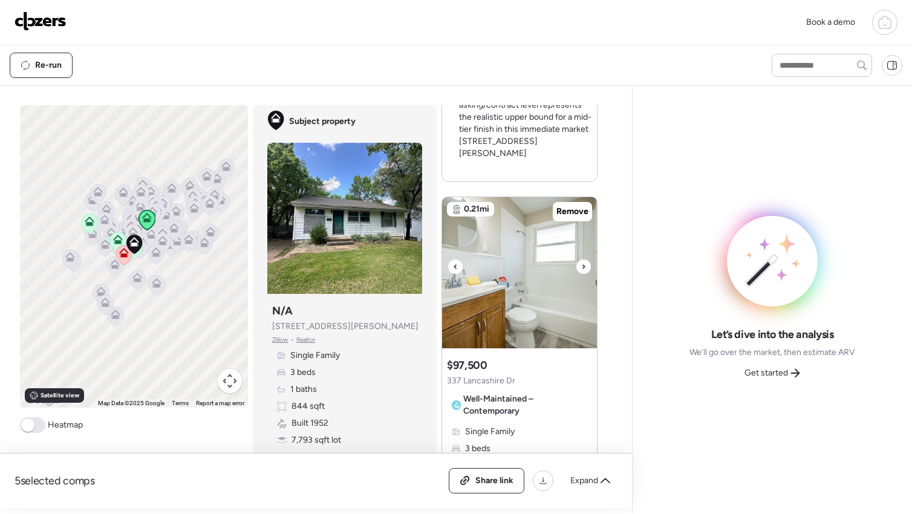
click at [582, 260] on div at bounding box center [584, 267] width 15 height 15
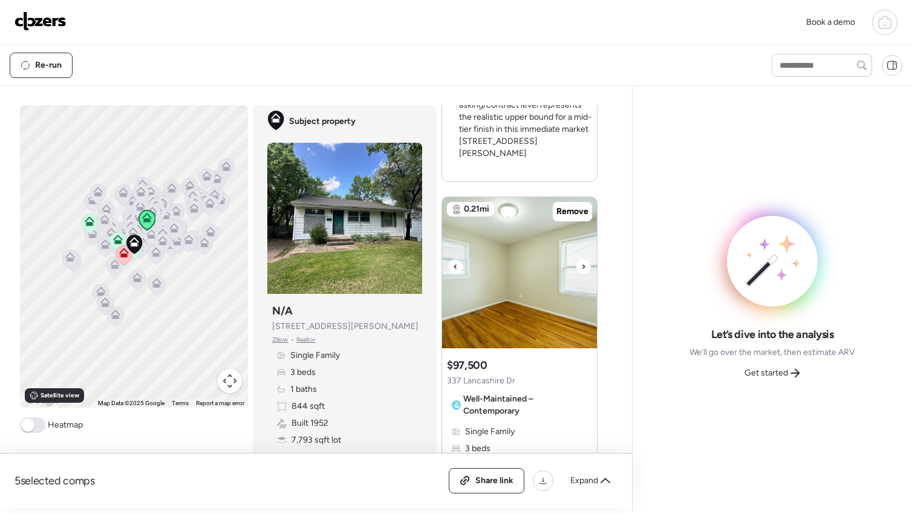
click at [582, 260] on div at bounding box center [584, 267] width 15 height 15
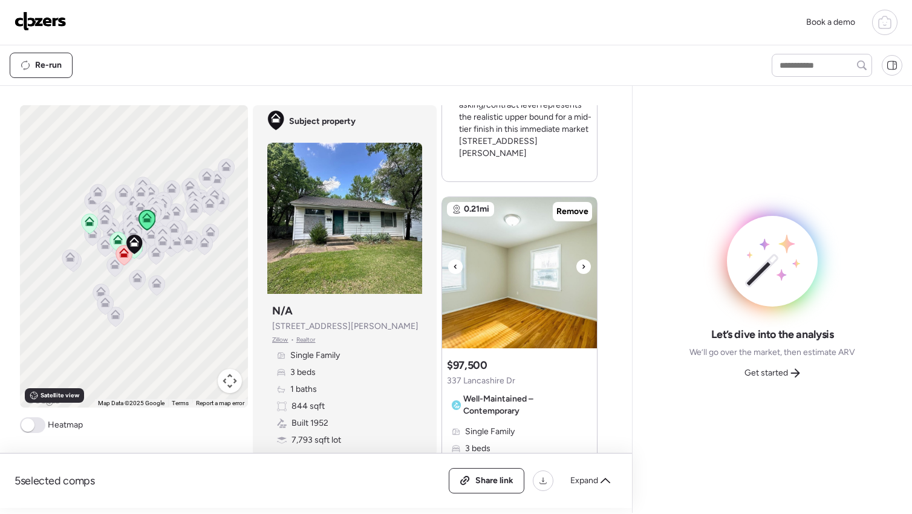
click at [582, 260] on div at bounding box center [584, 267] width 15 height 15
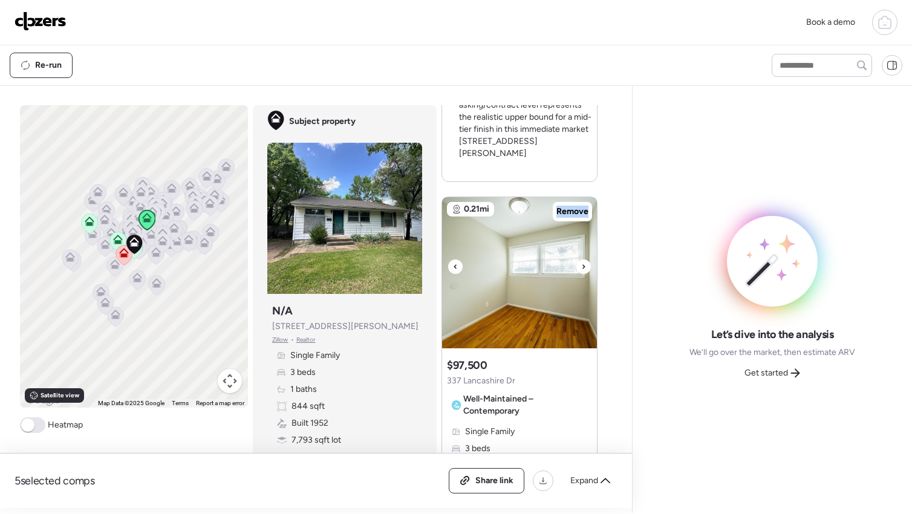
click at [582, 260] on div at bounding box center [584, 267] width 15 height 15
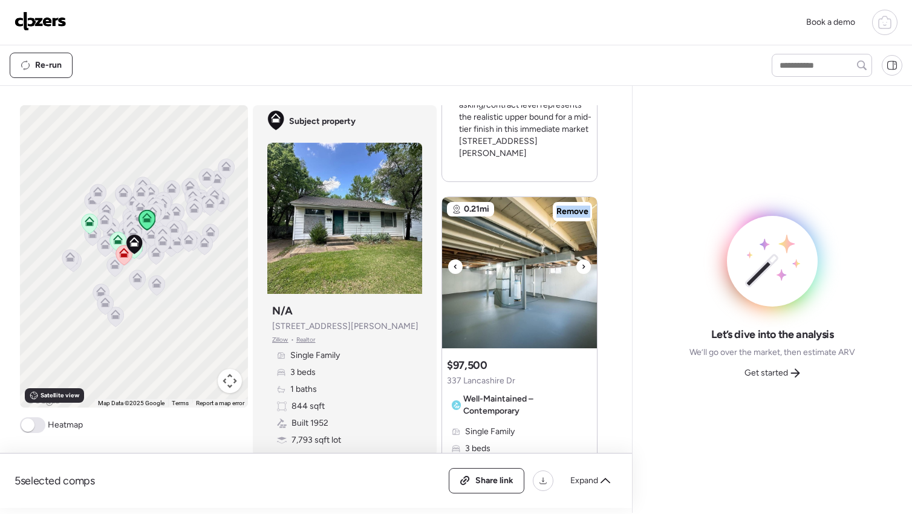
click at [582, 260] on div at bounding box center [584, 267] width 15 height 15
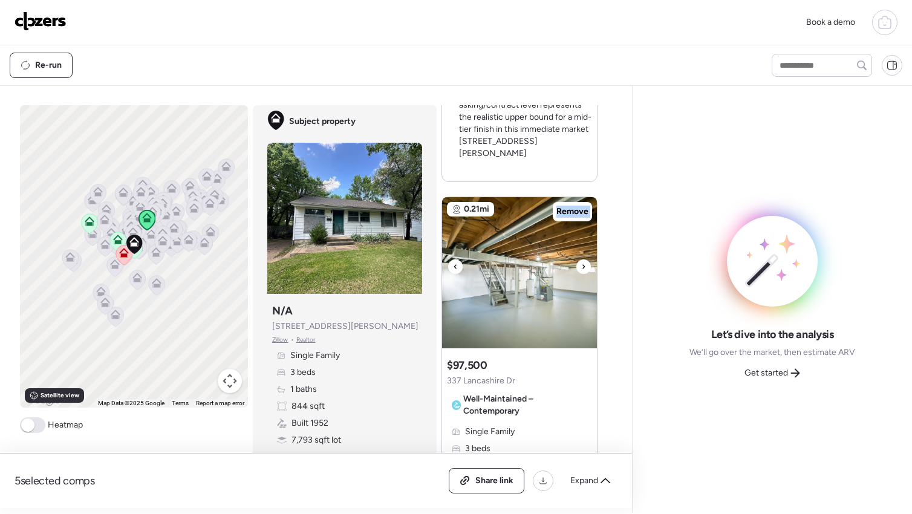
click at [582, 260] on div at bounding box center [584, 267] width 15 height 15
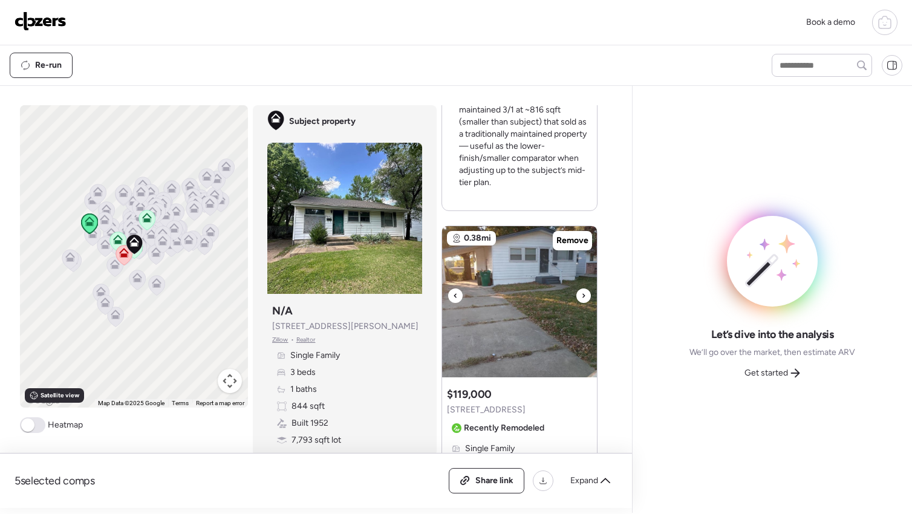
scroll to position [2306, 0]
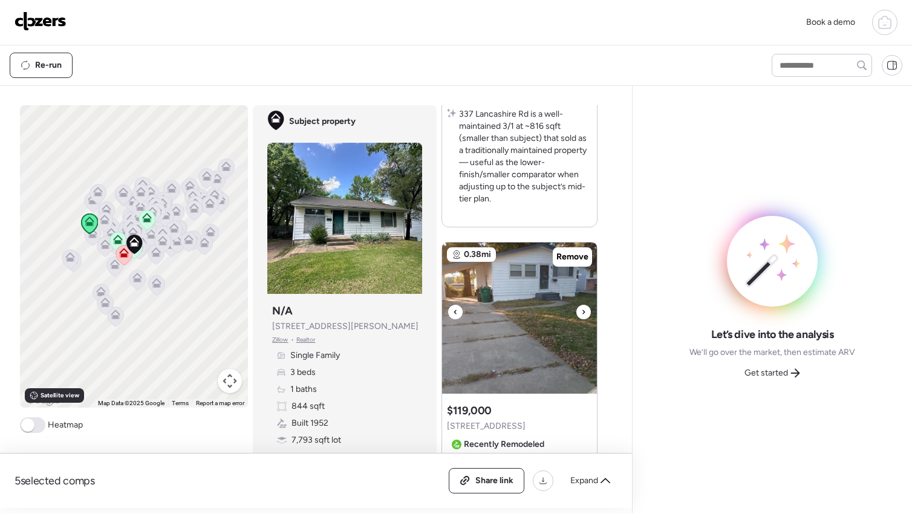
click at [581, 305] on icon at bounding box center [583, 312] width 5 height 15
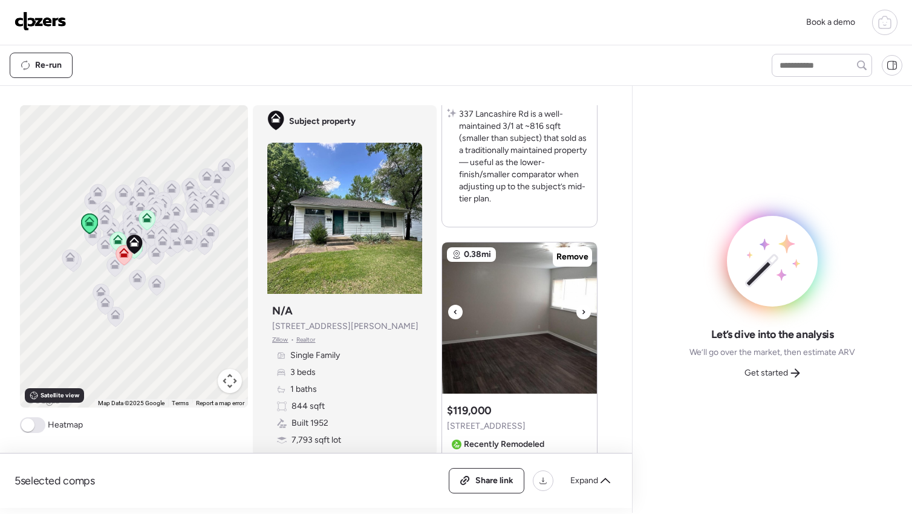
click at [581, 305] on icon at bounding box center [583, 312] width 5 height 15
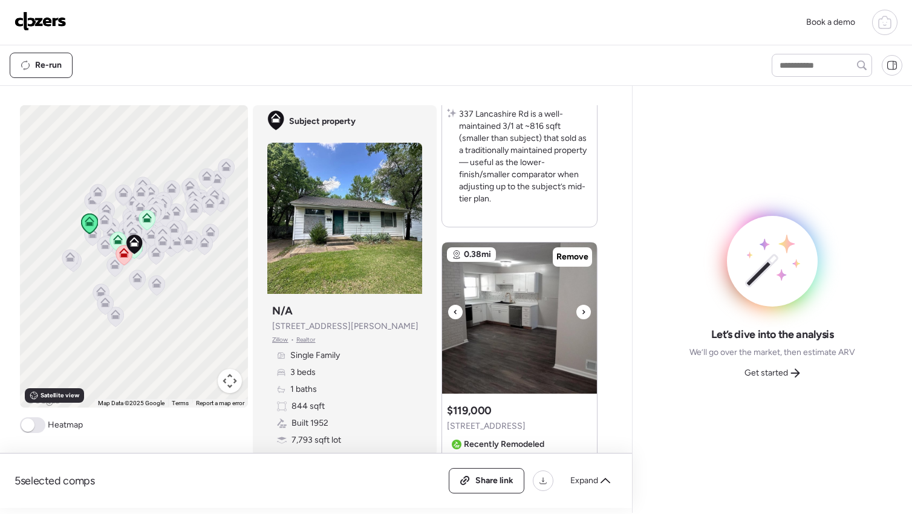
click at [581, 305] on icon at bounding box center [583, 312] width 5 height 15
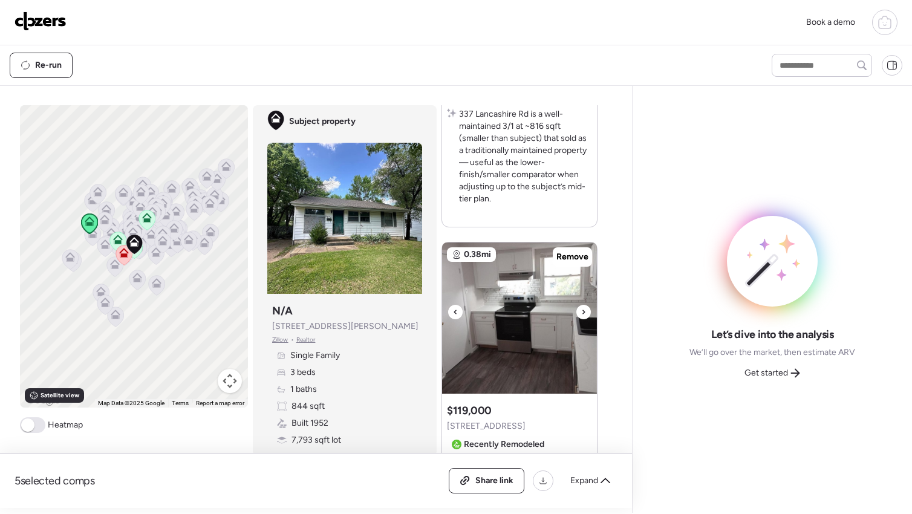
click at [581, 305] on icon at bounding box center [583, 312] width 5 height 15
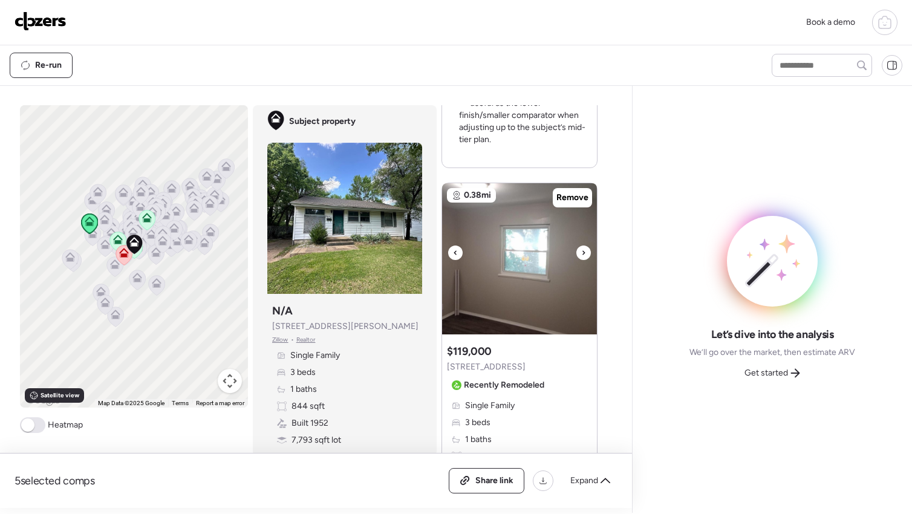
scroll to position [2297, 0]
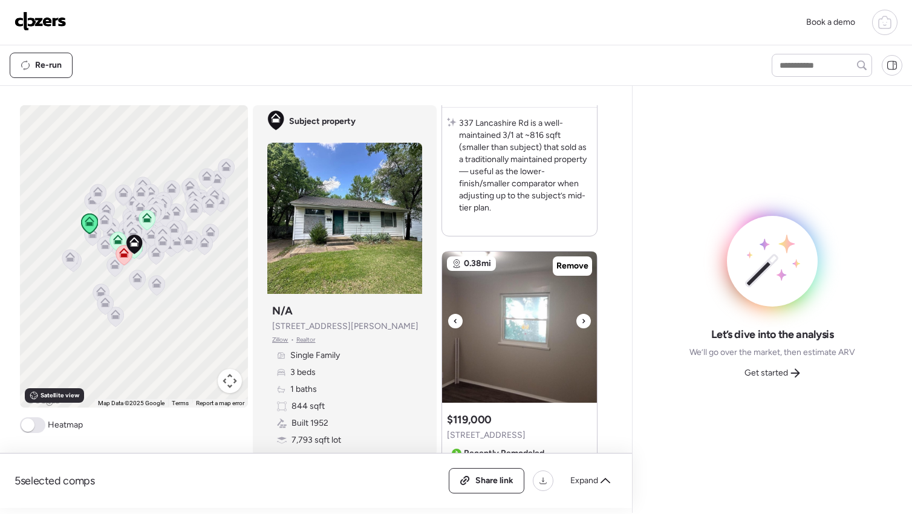
click at [581, 314] on icon at bounding box center [583, 321] width 5 height 15
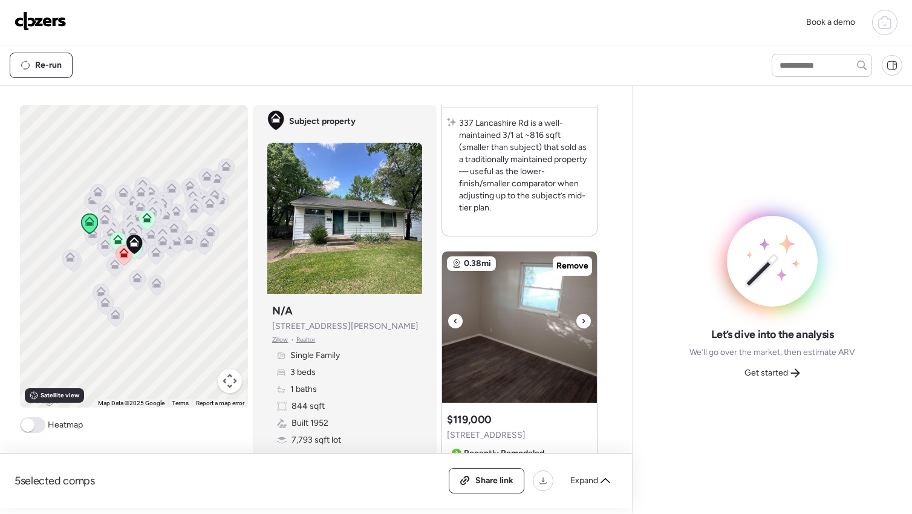
click at [581, 314] on icon at bounding box center [583, 321] width 5 height 15
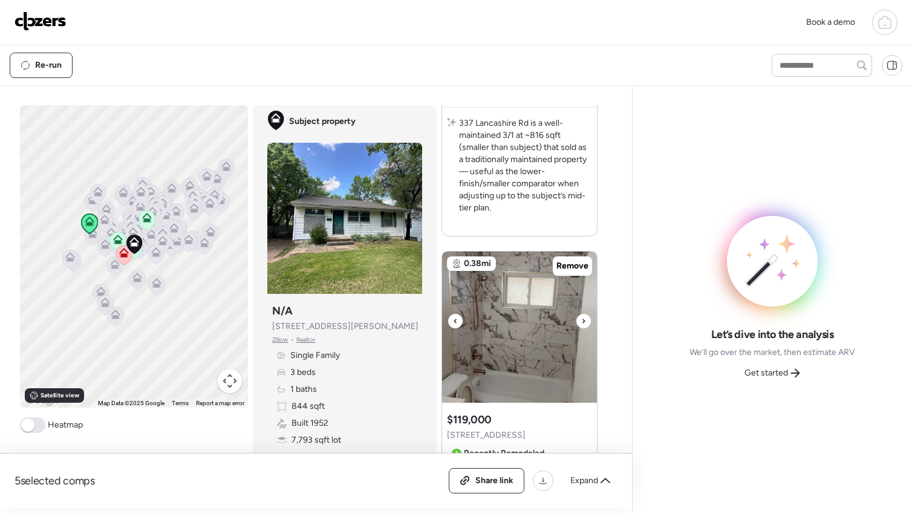
click at [581, 314] on icon at bounding box center [583, 321] width 5 height 15
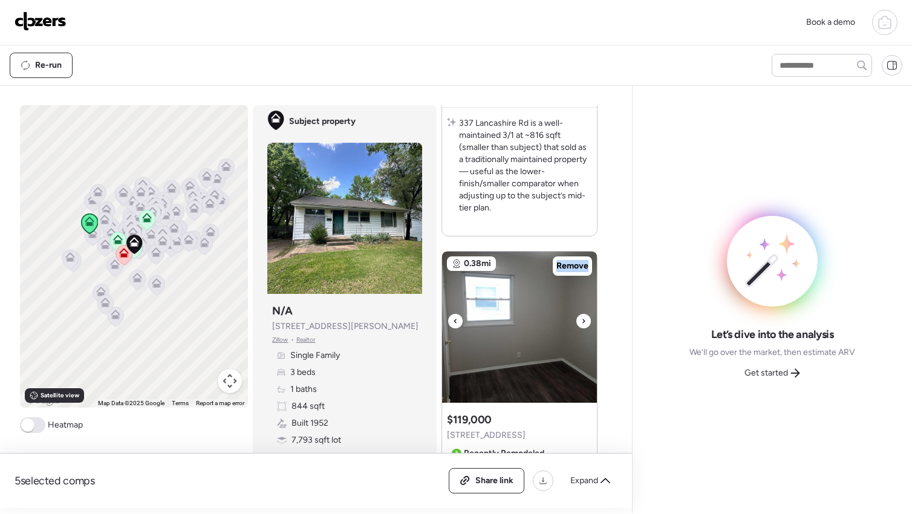
click at [581, 314] on icon at bounding box center [583, 321] width 5 height 15
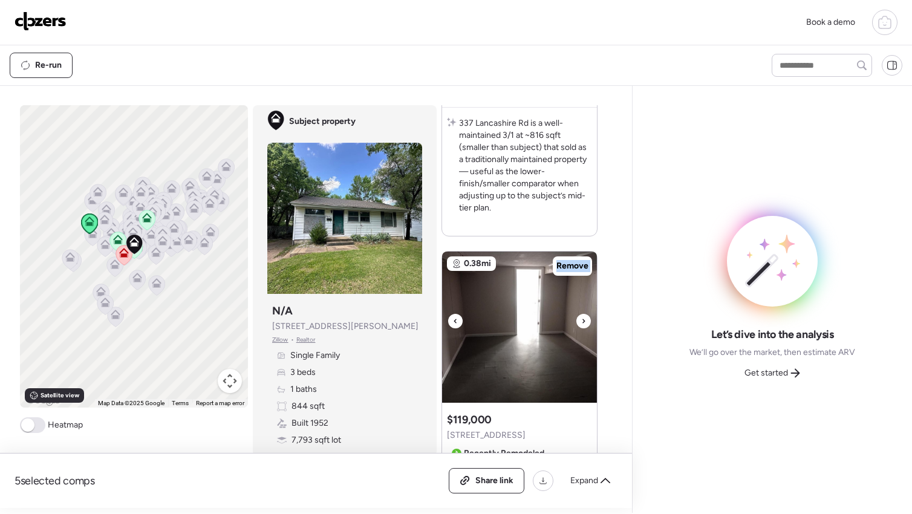
click at [581, 314] on icon at bounding box center [583, 321] width 5 height 15
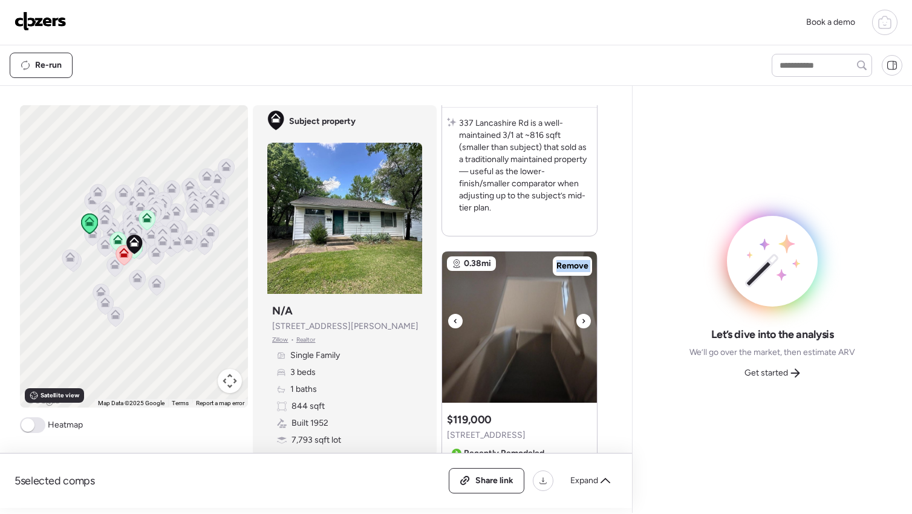
click at [581, 314] on icon at bounding box center [583, 321] width 5 height 15
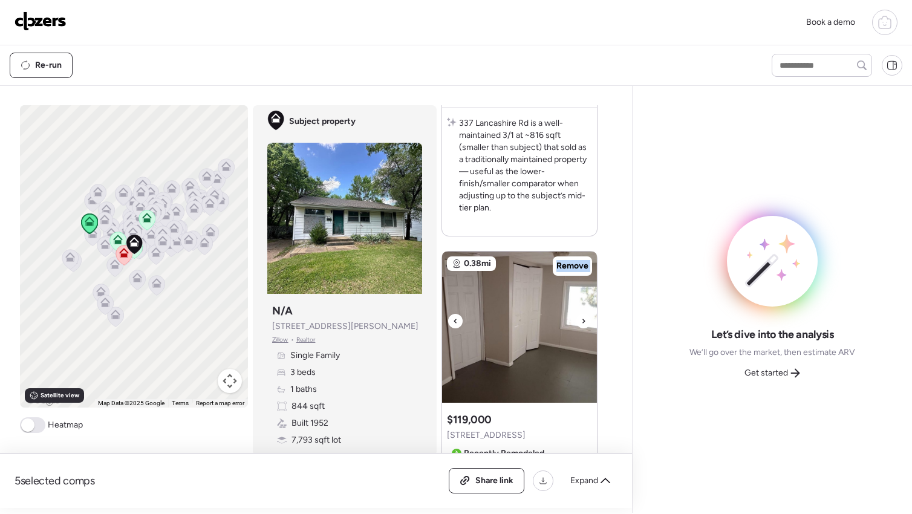
click at [581, 314] on icon at bounding box center [583, 321] width 5 height 15
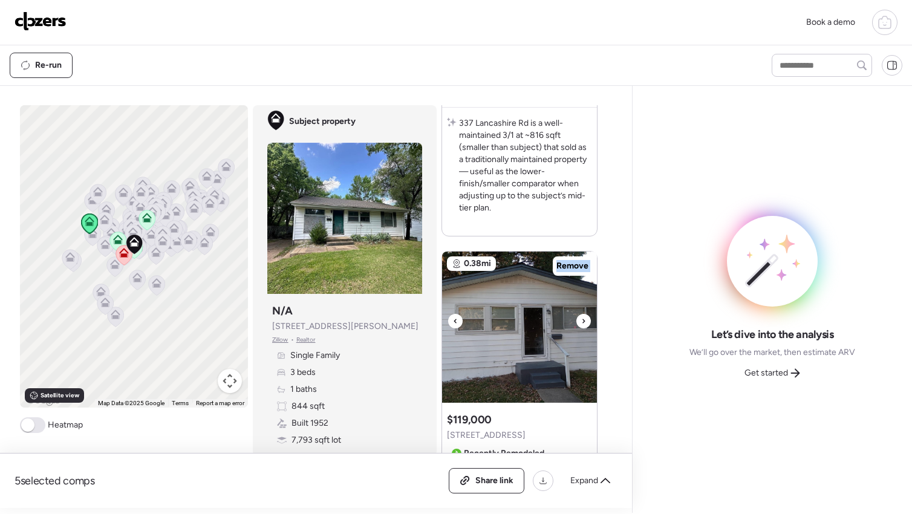
click at [581, 314] on icon at bounding box center [583, 321] width 5 height 15
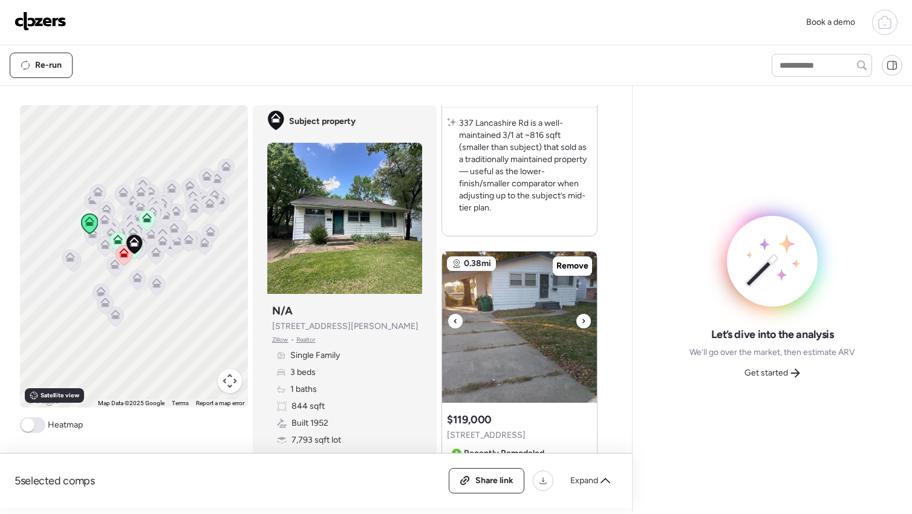
click at [581, 314] on icon at bounding box center [583, 321] width 5 height 15
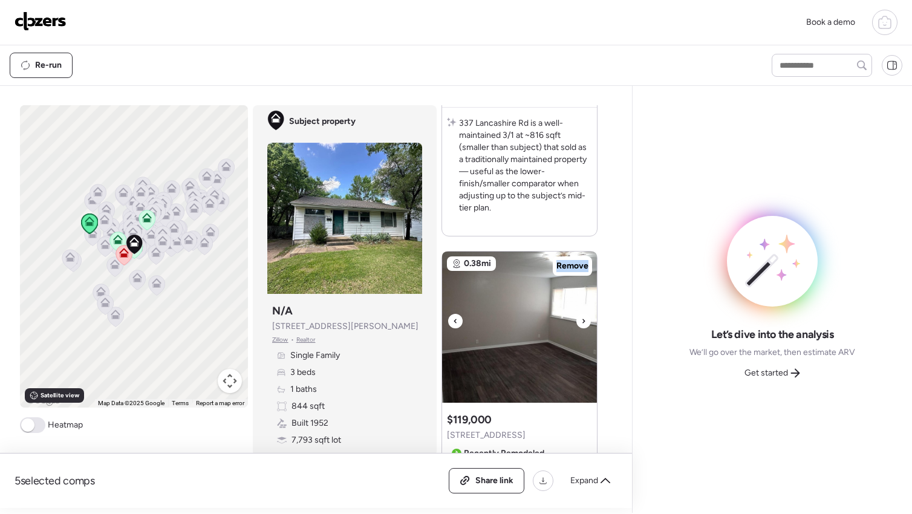
click at [581, 314] on icon at bounding box center [583, 321] width 5 height 15
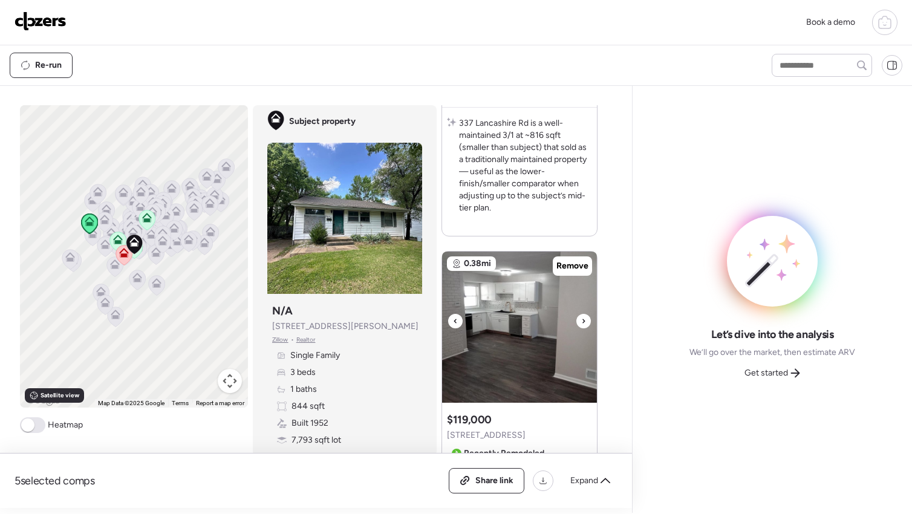
click at [581, 314] on icon at bounding box center [583, 321] width 5 height 15
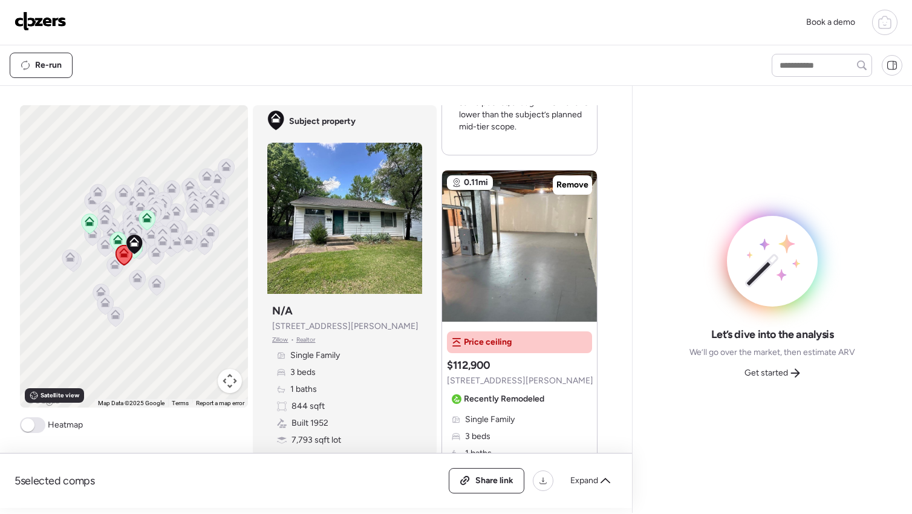
scroll to position [1021, 0]
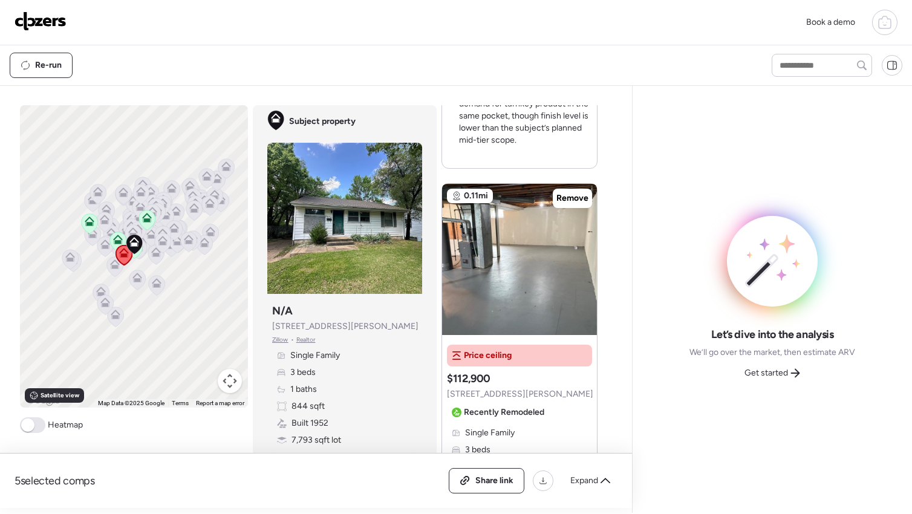
click at [479, 350] on span "Price ceiling" at bounding box center [488, 356] width 48 height 12
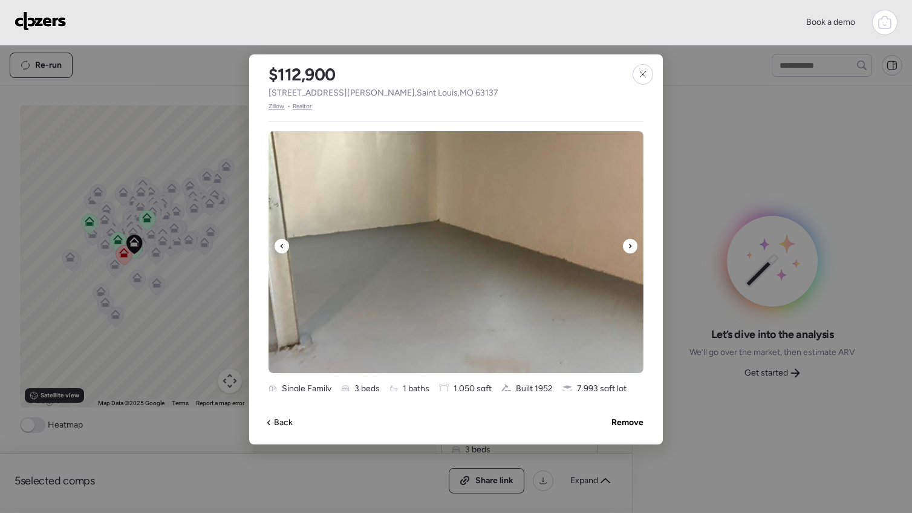
click at [629, 241] on icon at bounding box center [630, 246] width 5 height 15
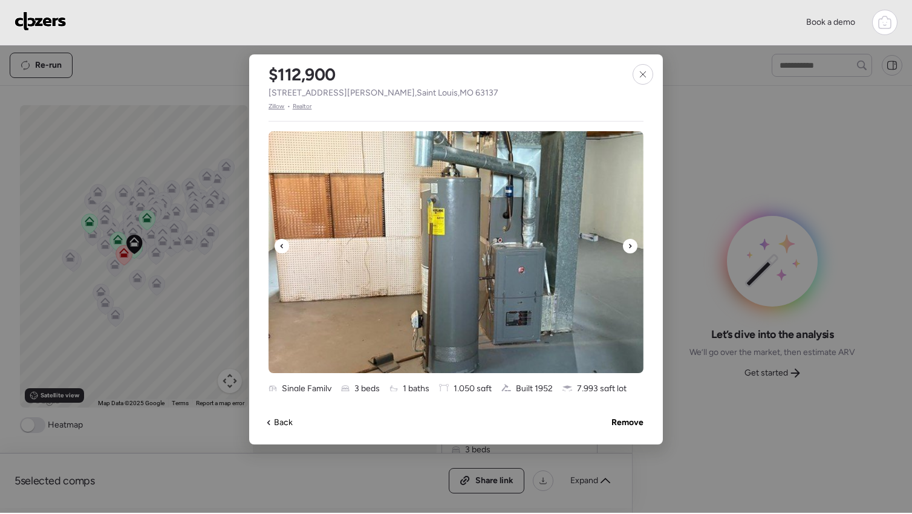
click at [629, 243] on icon at bounding box center [630, 246] width 5 height 15
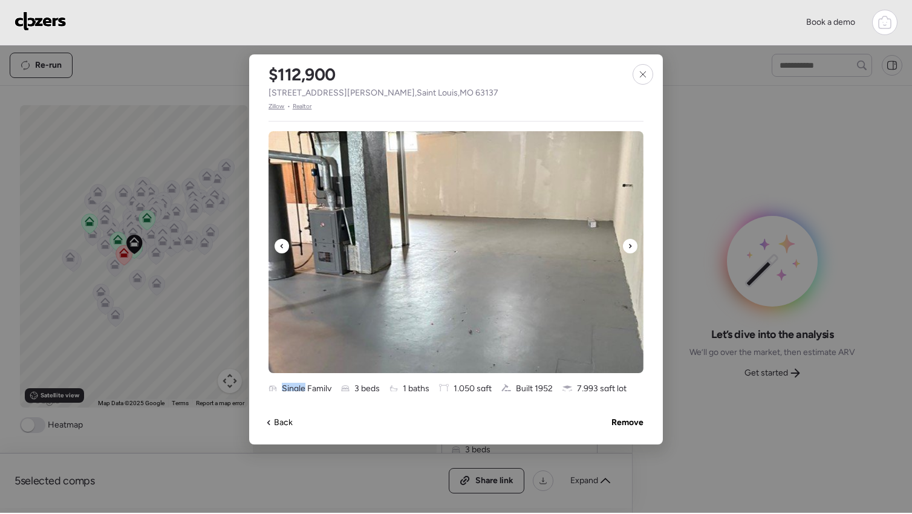
click at [629, 243] on div at bounding box center [456, 252] width 375 height 242
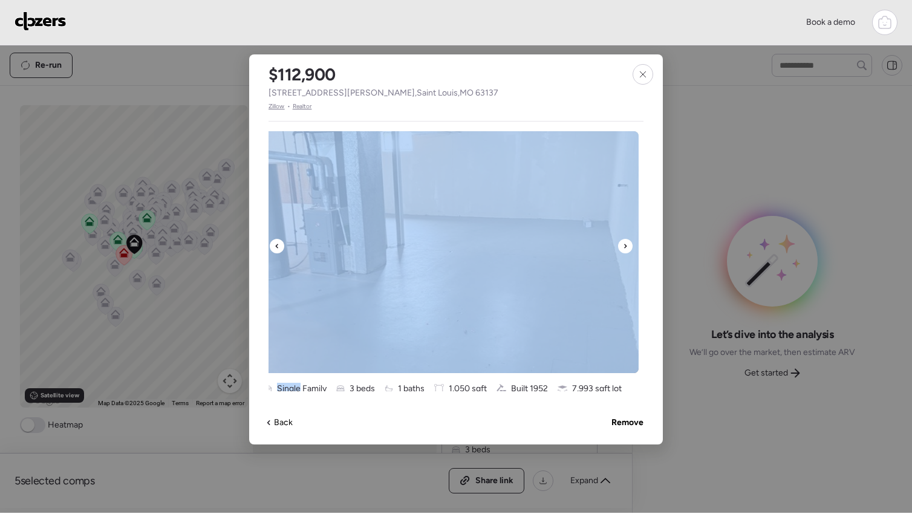
click at [629, 243] on img at bounding box center [451, 252] width 375 height 242
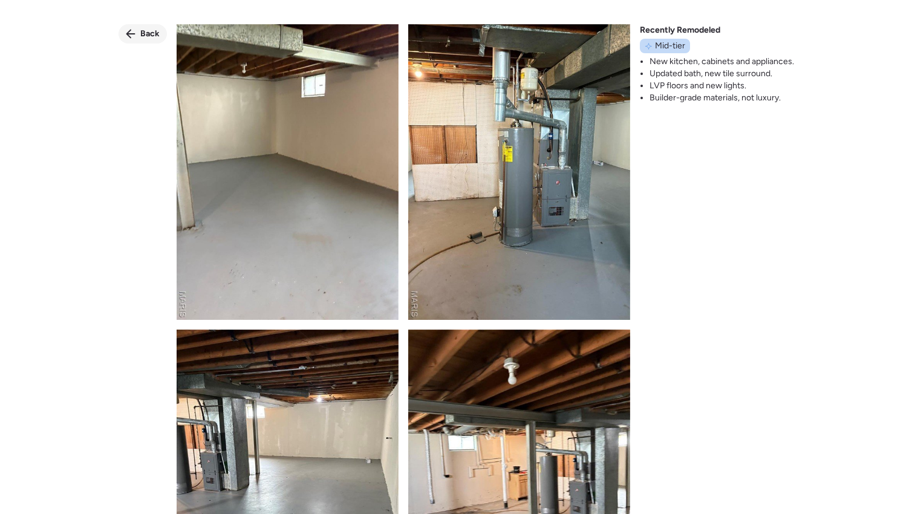
click at [150, 38] on span "Back" at bounding box center [149, 34] width 19 height 12
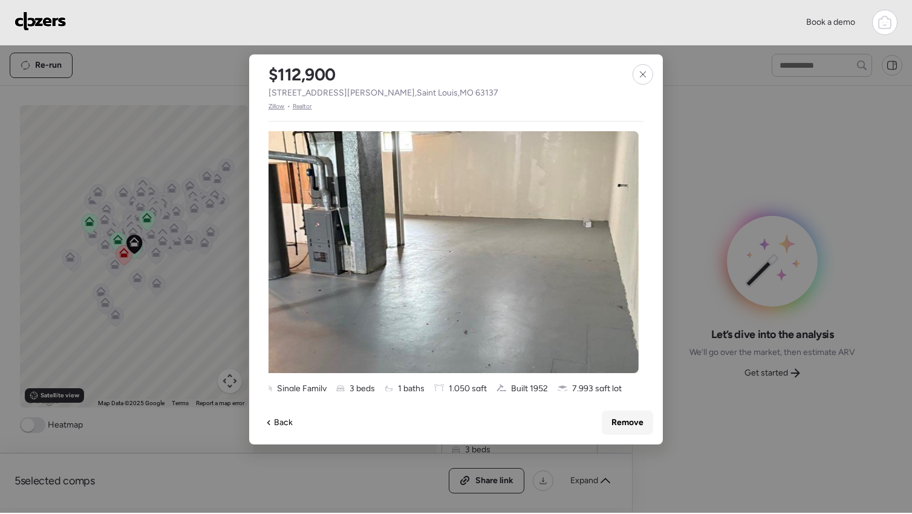
click at [631, 420] on span "Remove" at bounding box center [628, 423] width 32 height 12
click at [293, 423] on div "Back" at bounding box center [279, 422] width 41 height 19
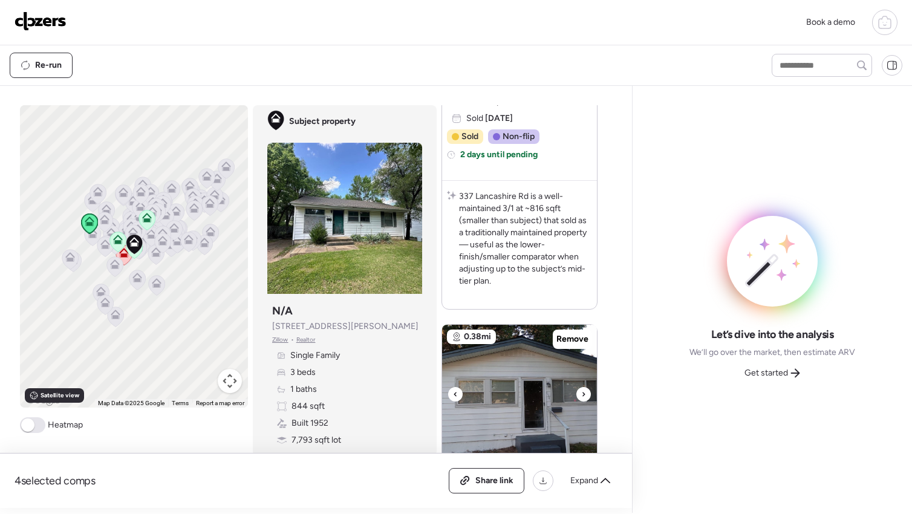
scroll to position [1430, 0]
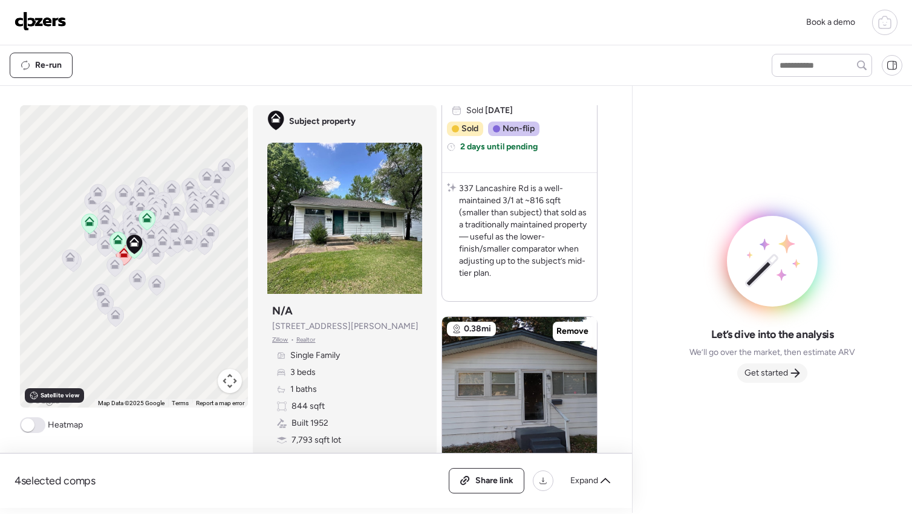
click at [753, 370] on span "Get started" at bounding box center [767, 373] width 44 height 12
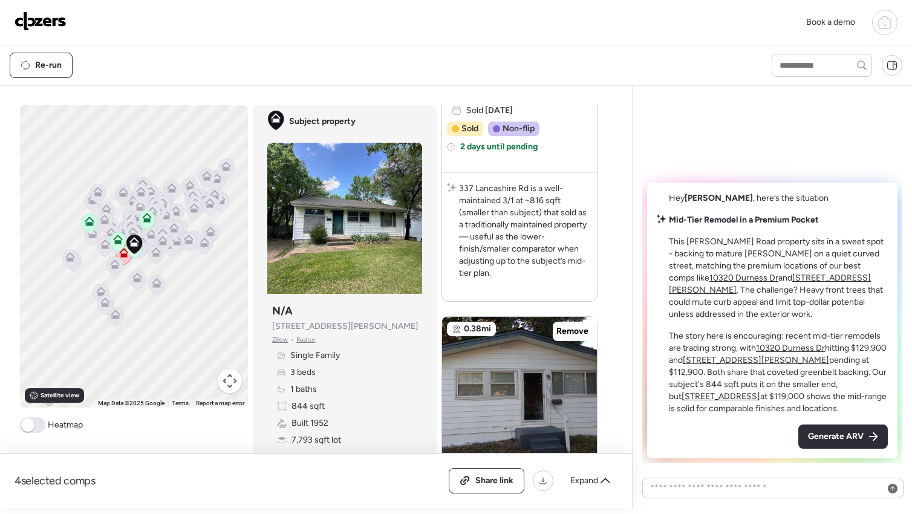
click at [831, 445] on div "Generate ARV" at bounding box center [844, 437] width 90 height 24
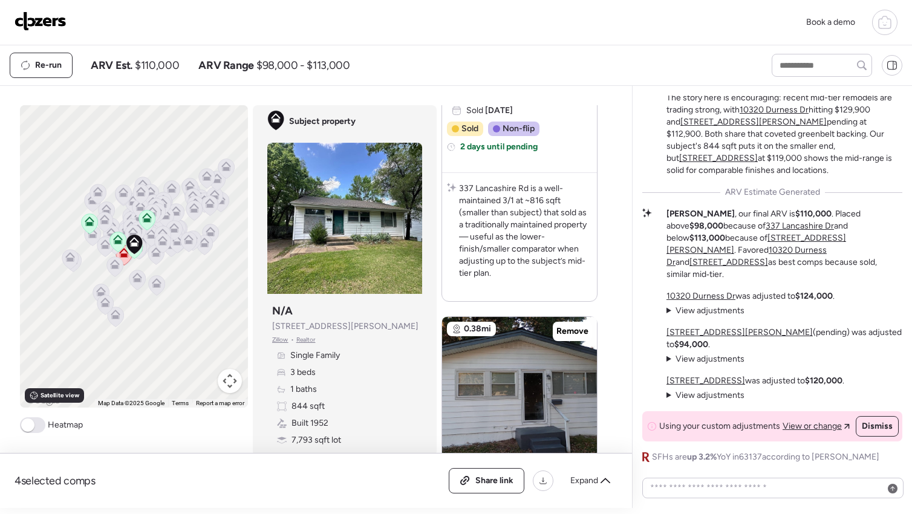
click at [650, 426] on icon at bounding box center [652, 427] width 10 height 10
click at [56, 23] on img at bounding box center [41, 20] width 52 height 19
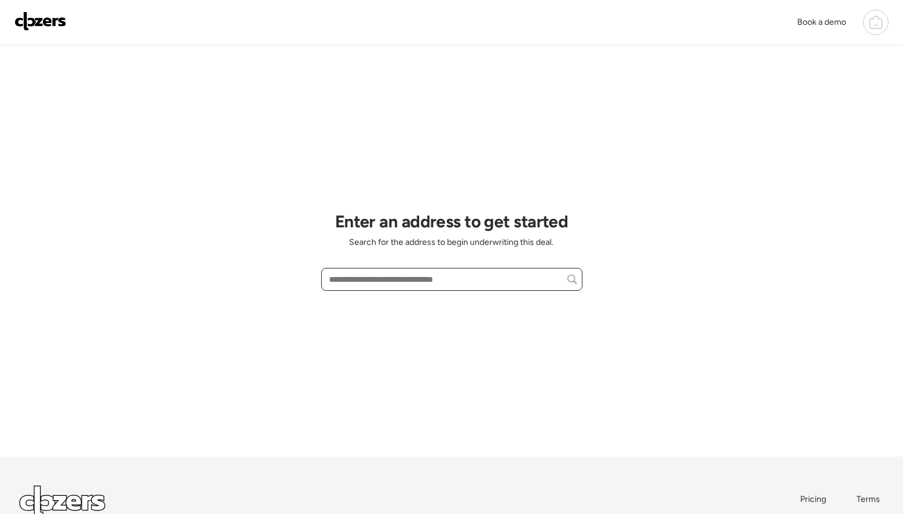
click at [373, 283] on input "text" at bounding box center [452, 279] width 250 height 17
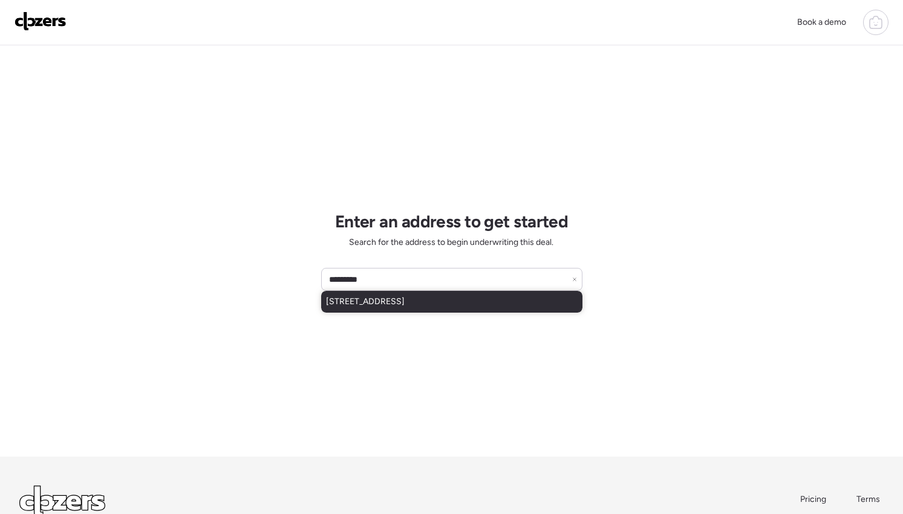
click at [376, 302] on span "224 Tay Rd, Saint Louis, MO, 63137" at bounding box center [365, 302] width 79 height 12
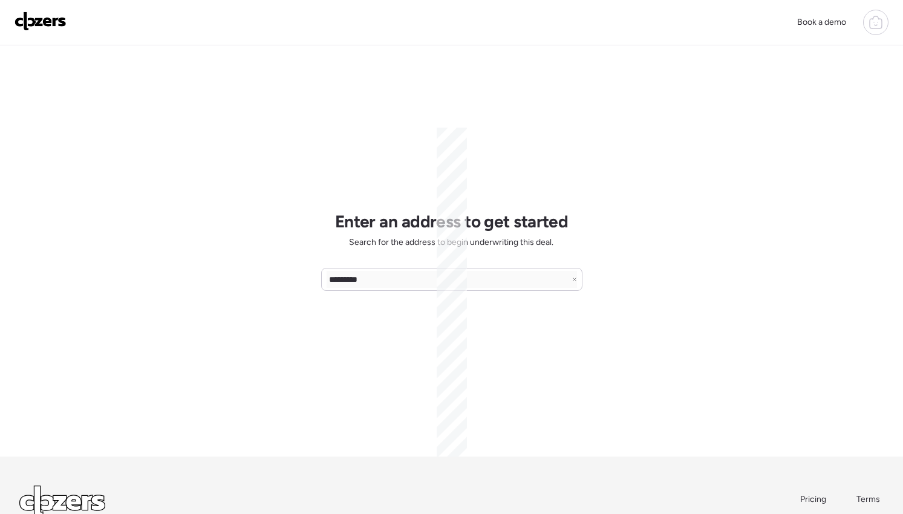
type input "**********"
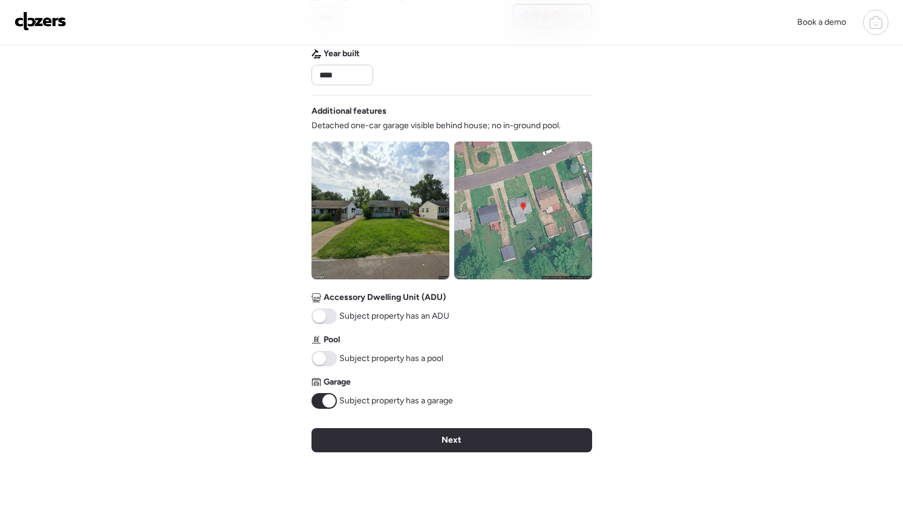
scroll to position [351, 0]
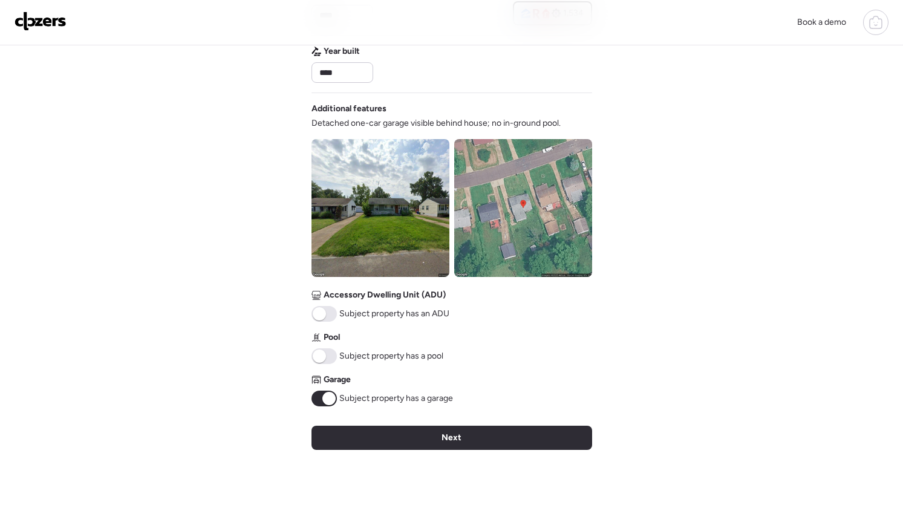
click at [330, 398] on span at bounding box center [328, 398] width 13 height 13
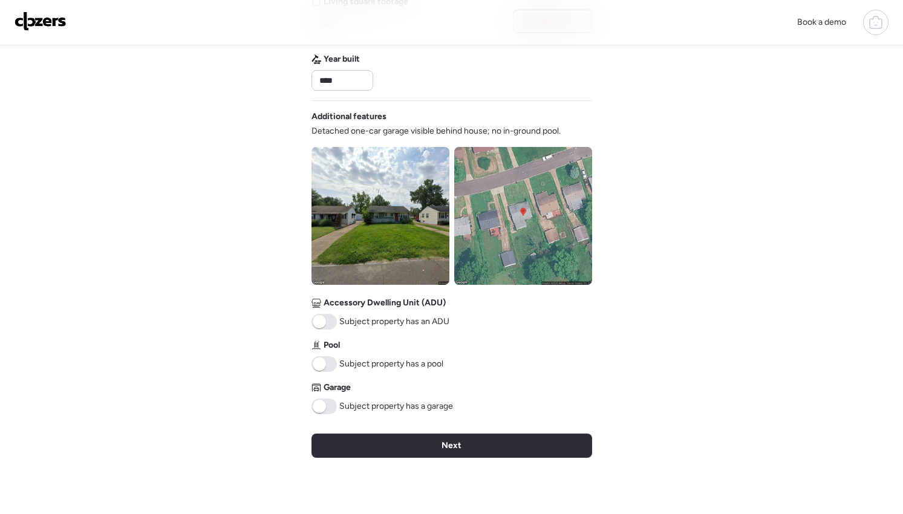
scroll to position [343, 0]
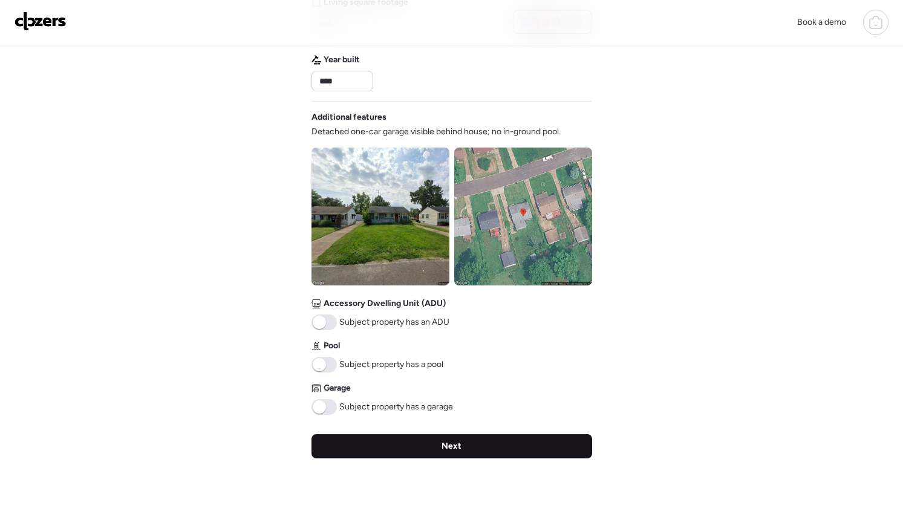
click at [474, 447] on div "Next" at bounding box center [452, 446] width 281 height 24
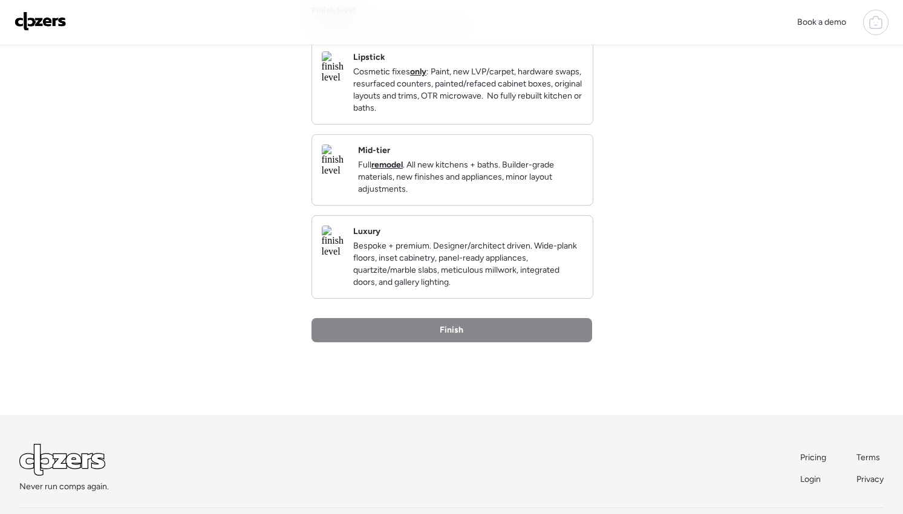
scroll to position [0, 0]
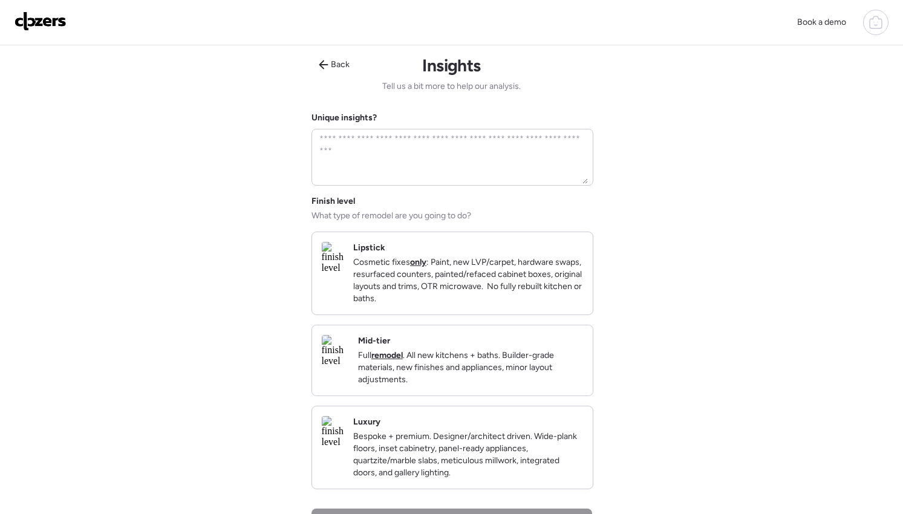
click at [489, 370] on p "Full remodel . All new kitchens + baths. Builder-grade materials, new finishes …" at bounding box center [470, 368] width 225 height 36
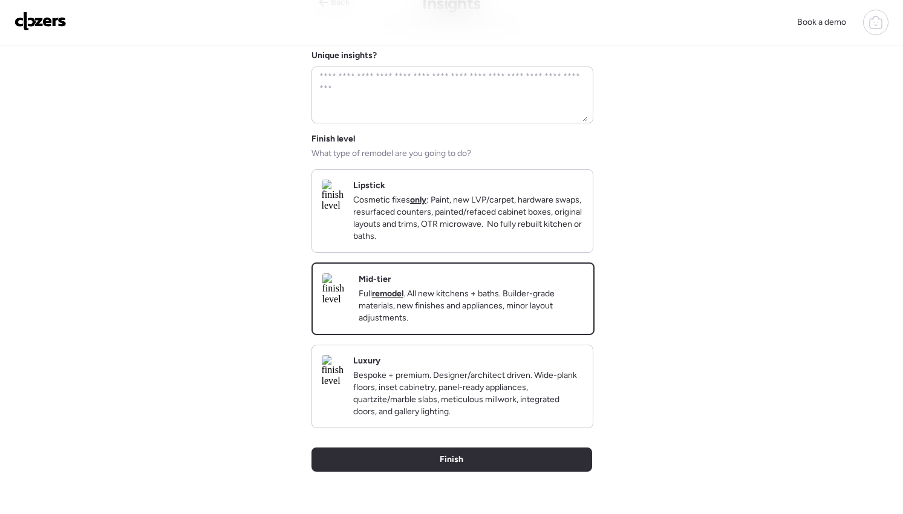
scroll to position [177, 0]
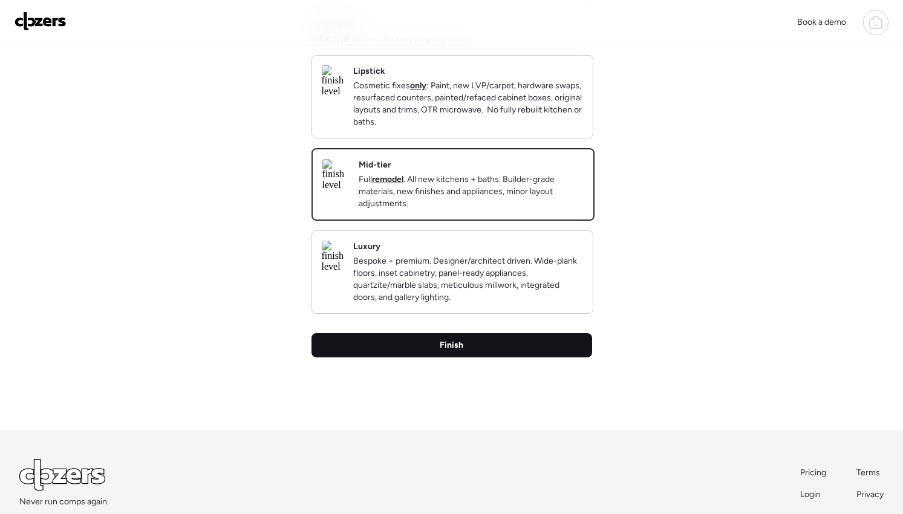
click at [449, 351] on span "Finish" at bounding box center [452, 345] width 24 height 12
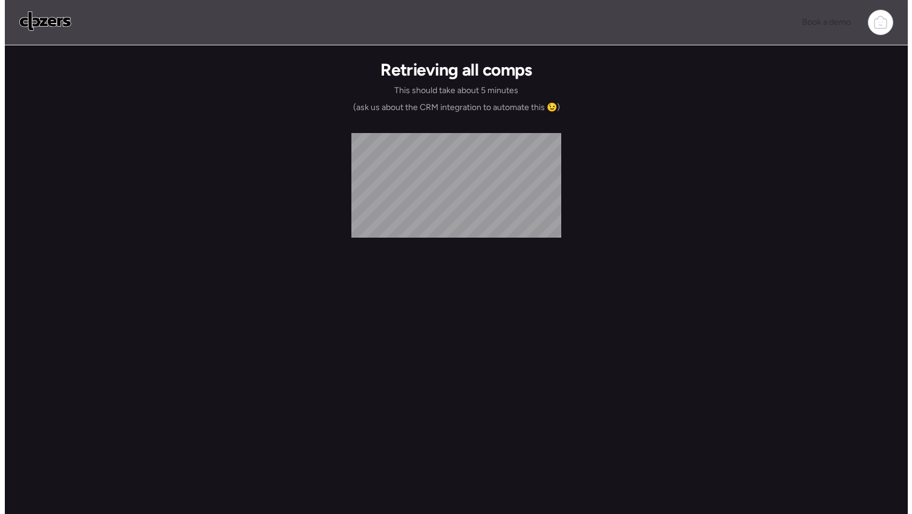
scroll to position [0, 0]
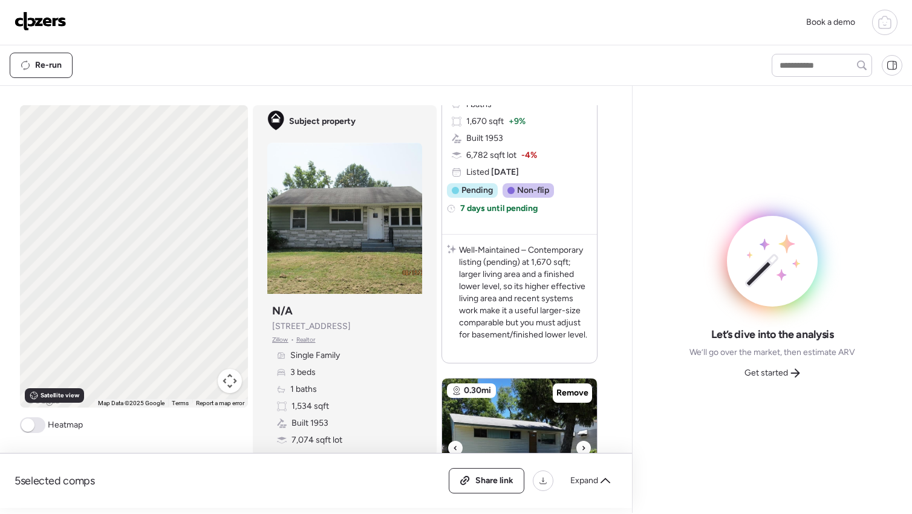
scroll to position [535, 0]
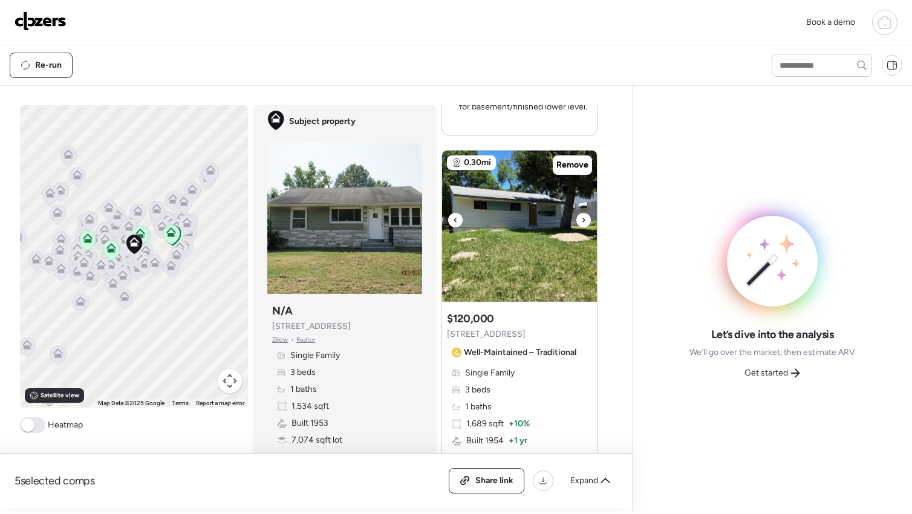
click at [581, 223] on icon at bounding box center [583, 220] width 5 height 15
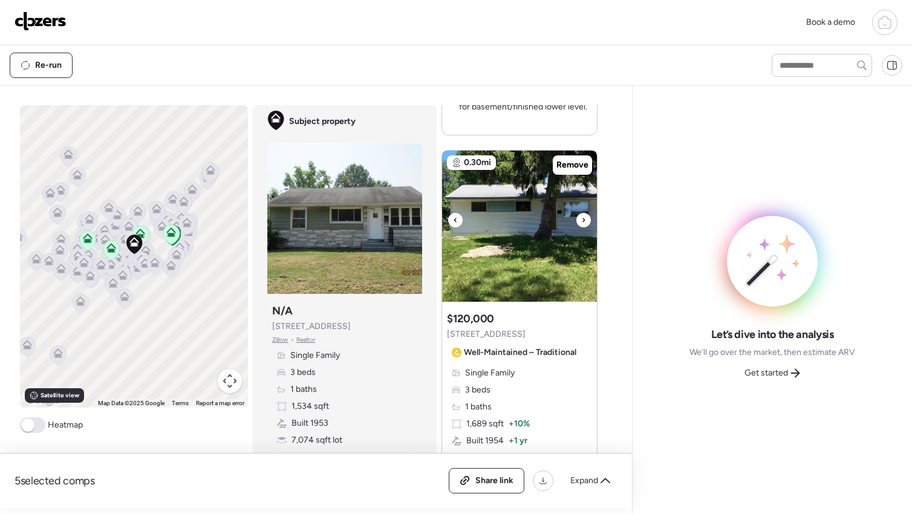
click at [581, 223] on icon at bounding box center [583, 220] width 5 height 15
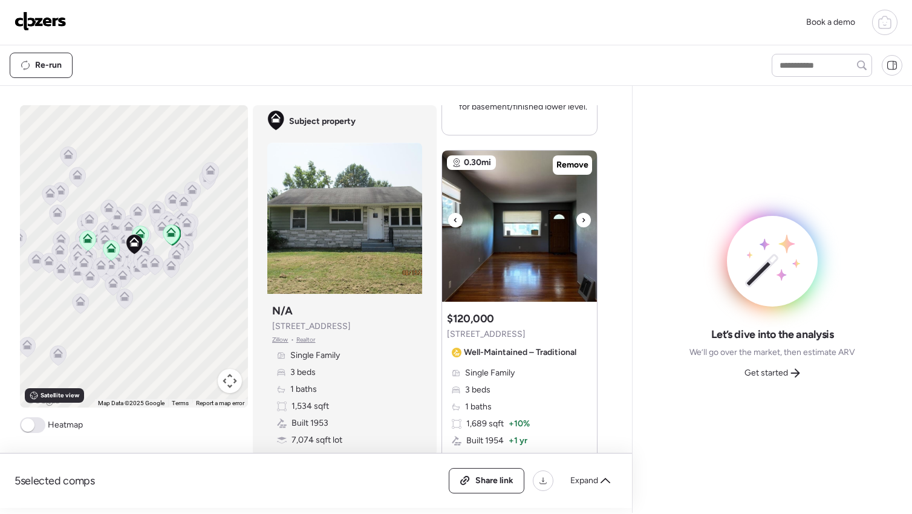
click at [581, 223] on icon at bounding box center [583, 220] width 5 height 15
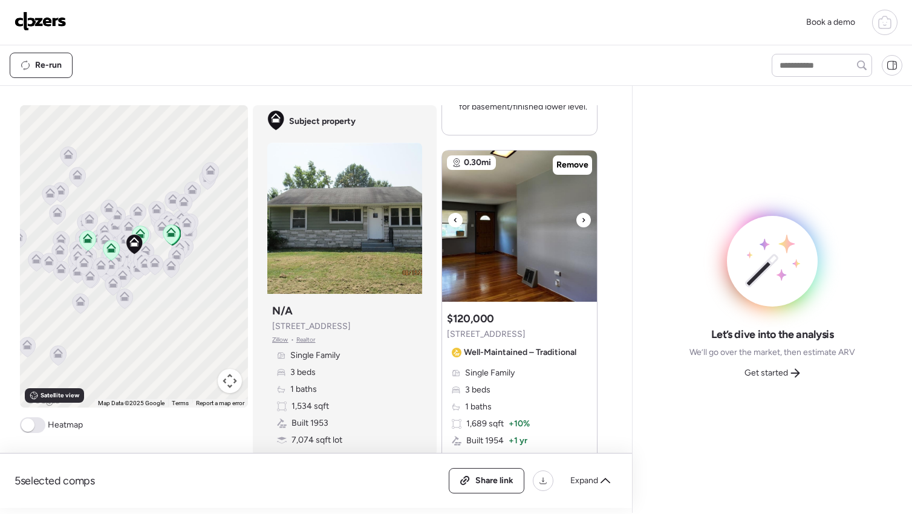
click at [581, 223] on icon at bounding box center [583, 220] width 5 height 15
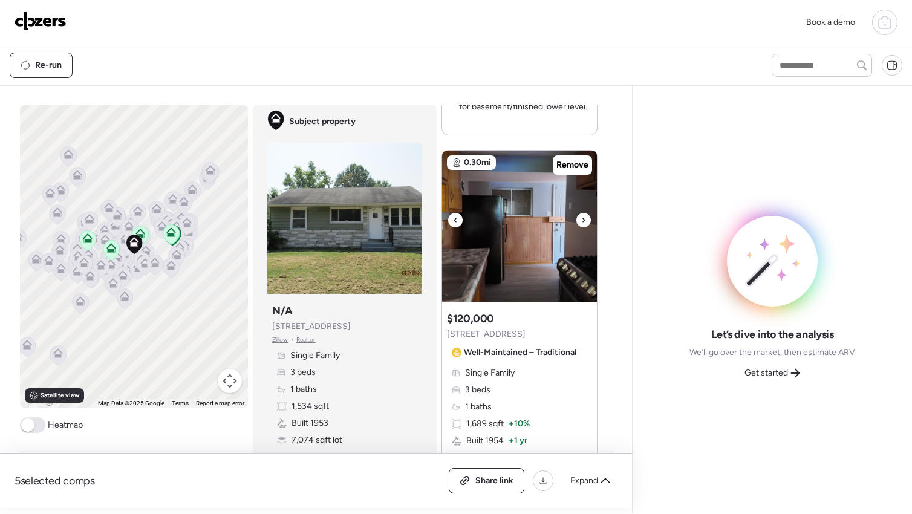
click at [581, 223] on icon at bounding box center [583, 220] width 5 height 15
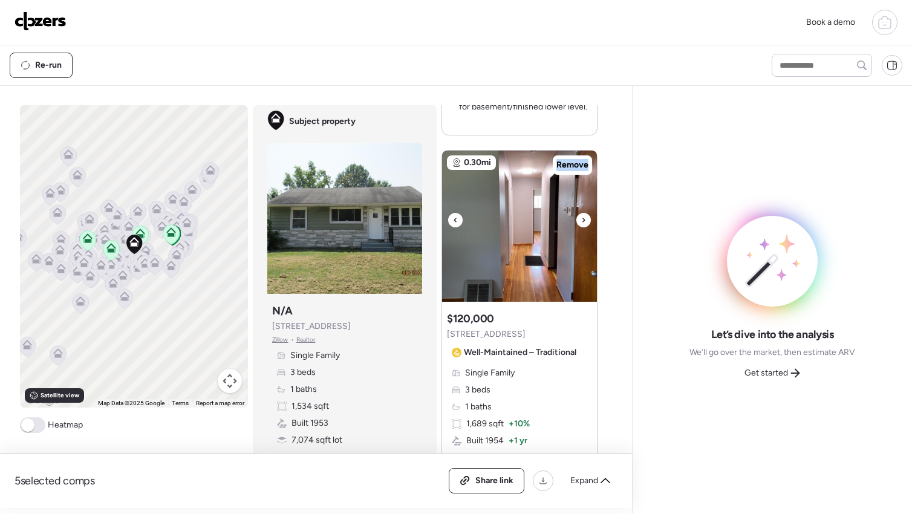
click at [581, 223] on icon at bounding box center [583, 220] width 5 height 15
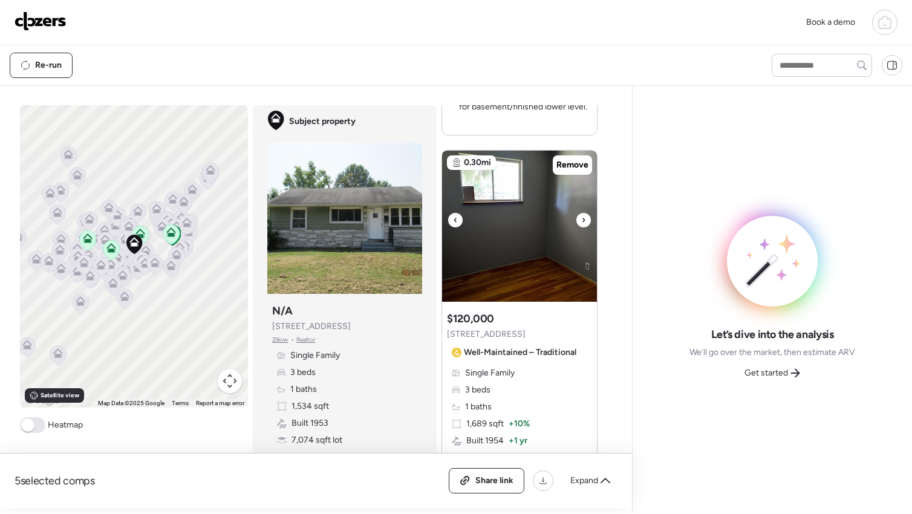
click at [581, 223] on icon at bounding box center [583, 220] width 5 height 15
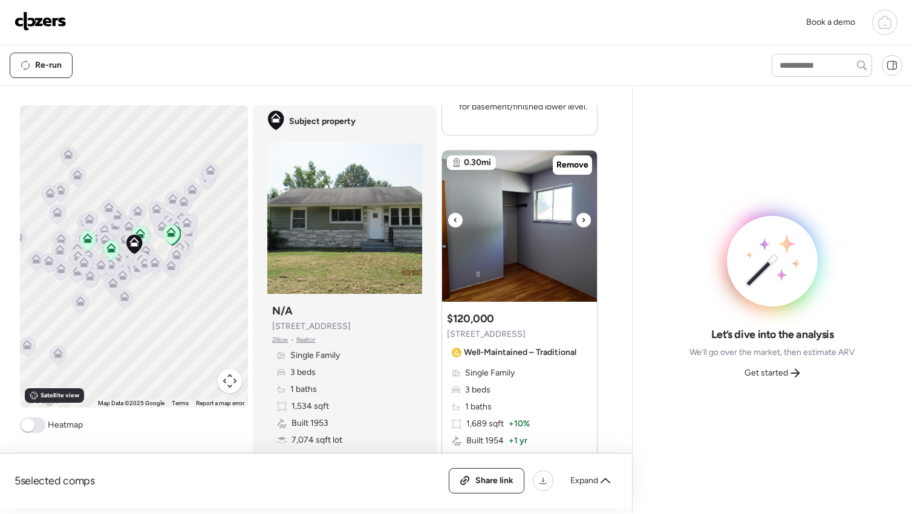
click at [581, 223] on icon at bounding box center [583, 220] width 5 height 15
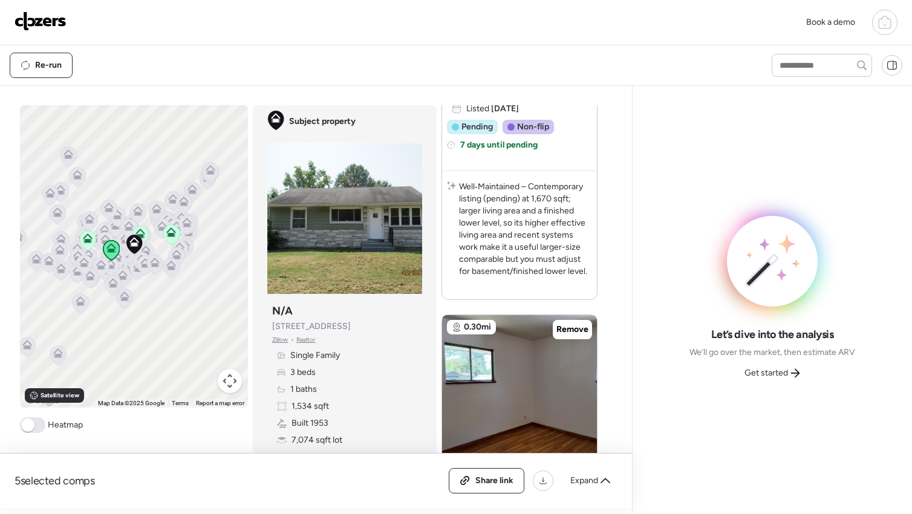
scroll to position [6, 0]
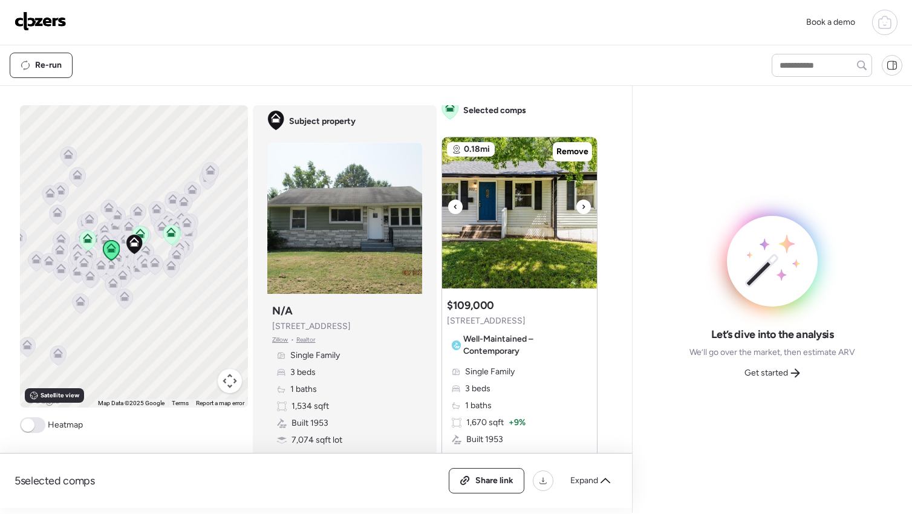
click at [581, 207] on icon at bounding box center [583, 207] width 5 height 15
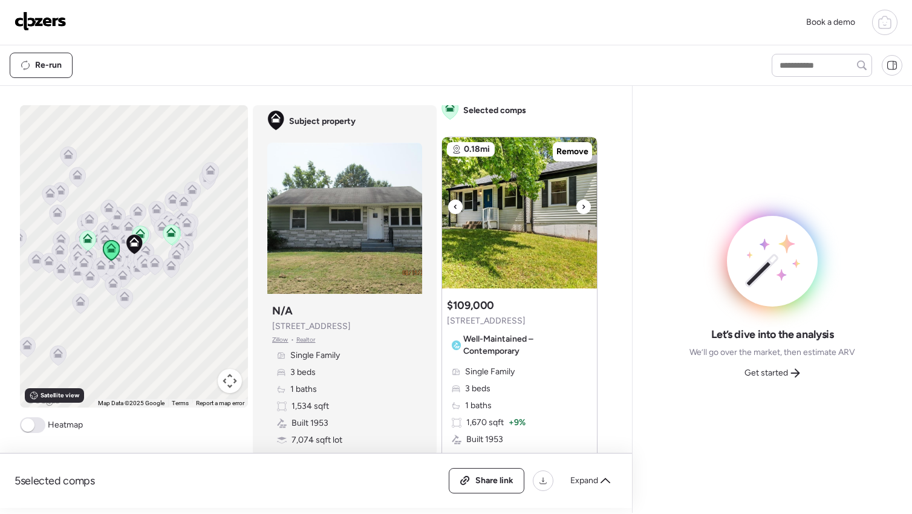
click at [581, 207] on icon at bounding box center [583, 207] width 5 height 15
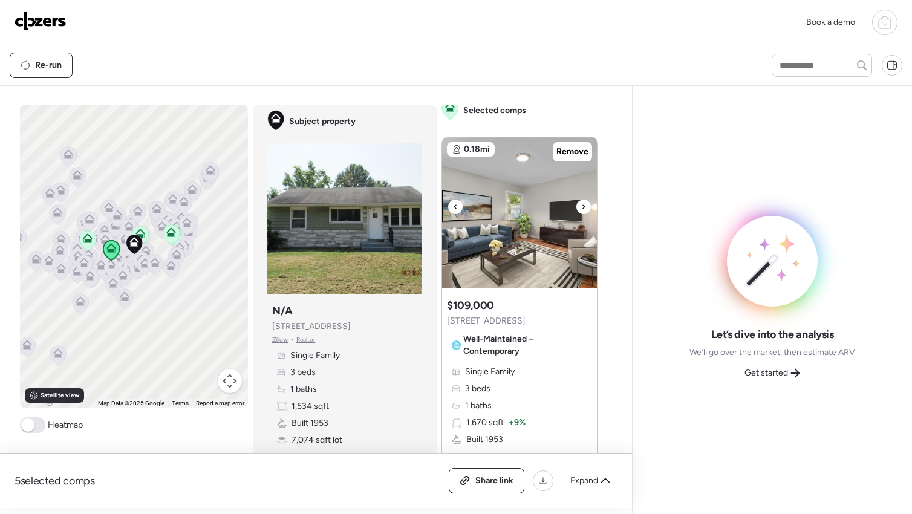
click at [581, 207] on icon at bounding box center [583, 207] width 5 height 15
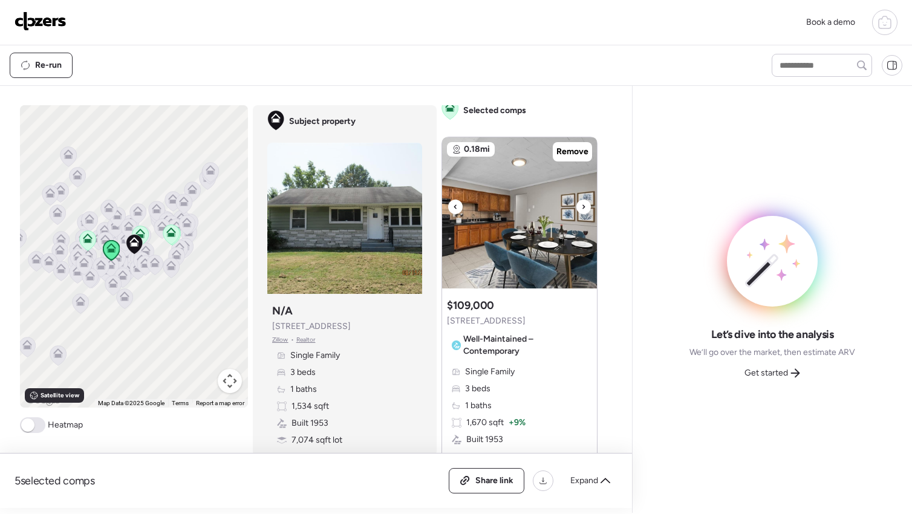
click at [581, 207] on icon at bounding box center [583, 207] width 5 height 15
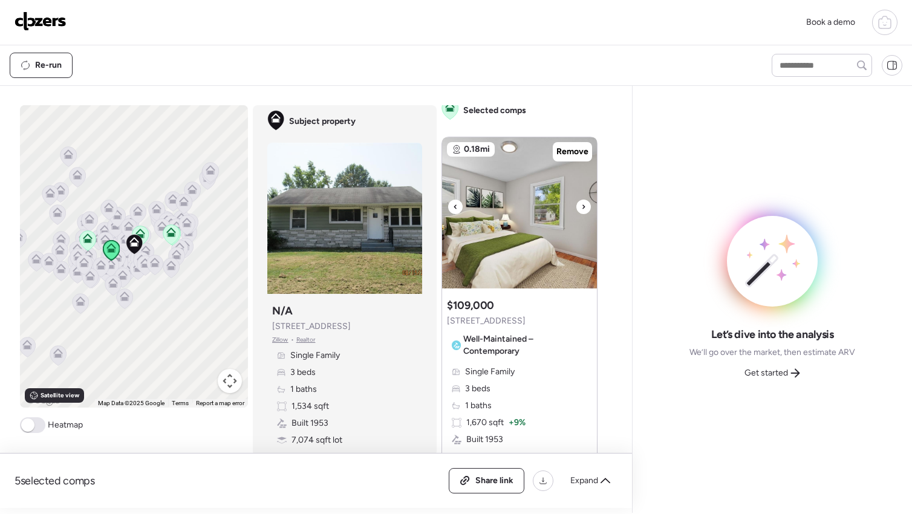
click at [581, 207] on icon at bounding box center [583, 207] width 5 height 15
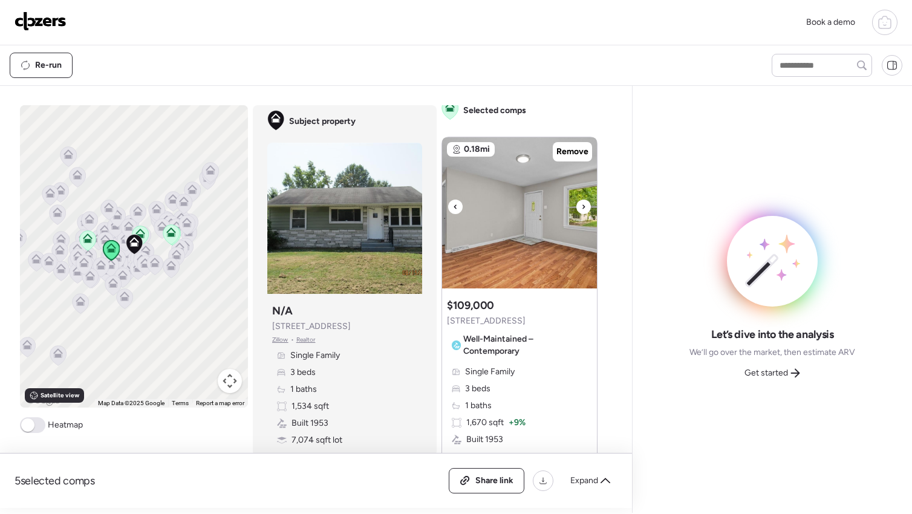
click at [581, 207] on icon at bounding box center [583, 207] width 5 height 15
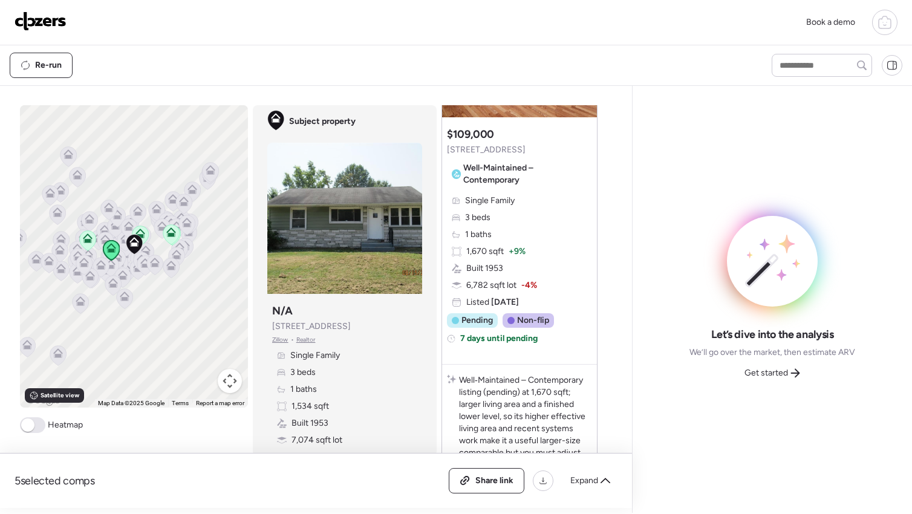
scroll to position [459, 0]
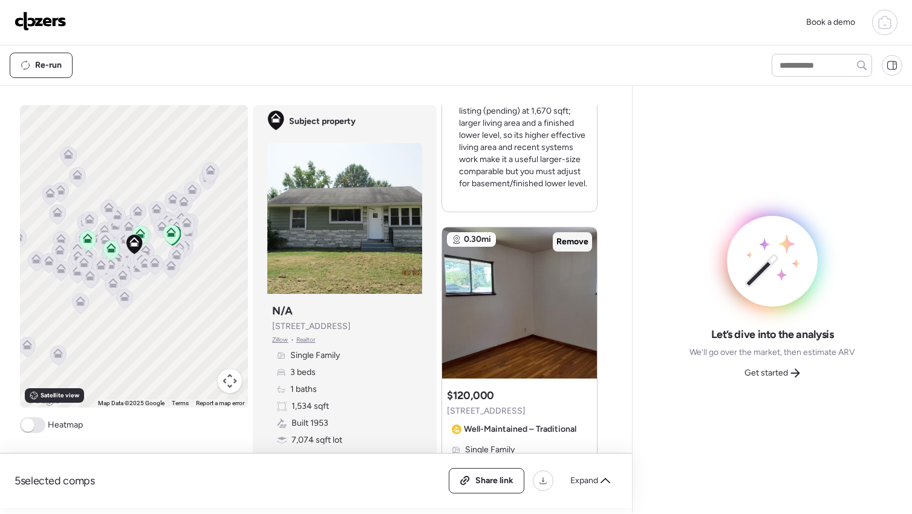
click at [566, 241] on span "Remove" at bounding box center [573, 242] width 32 height 12
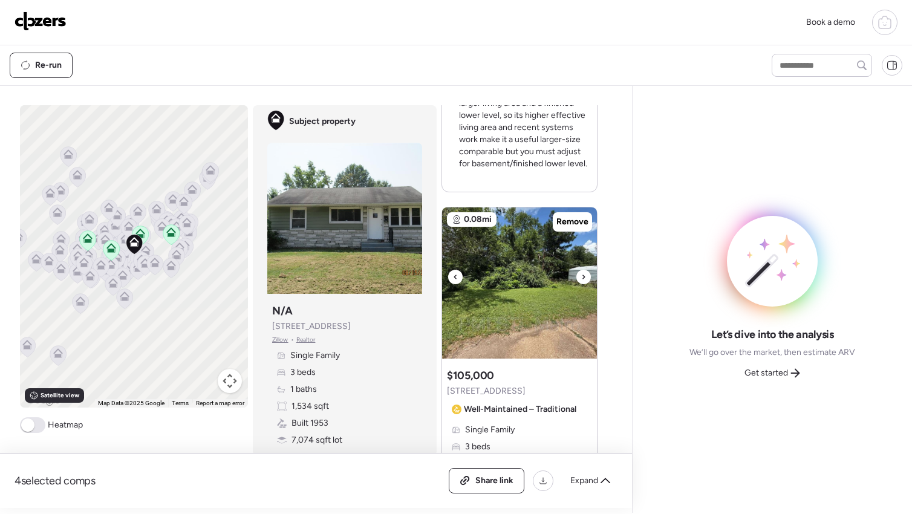
scroll to position [493, 0]
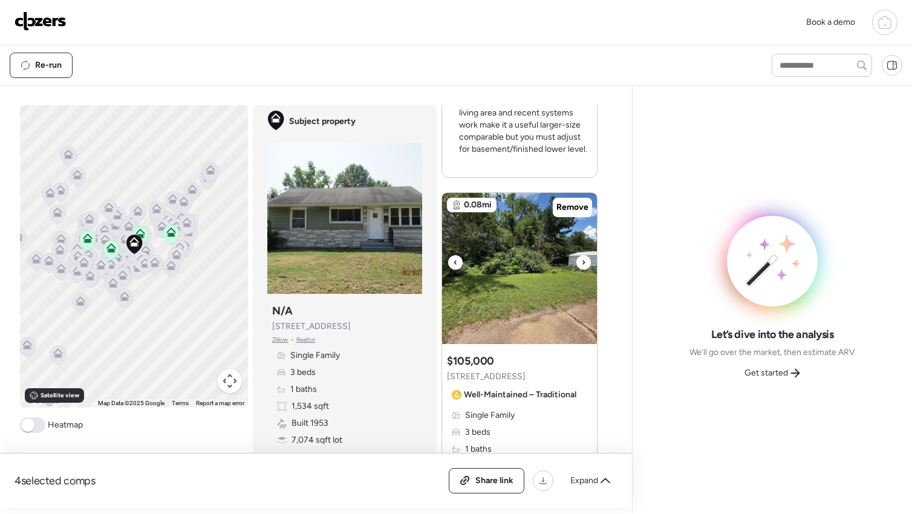
click at [577, 260] on div at bounding box center [584, 262] width 15 height 15
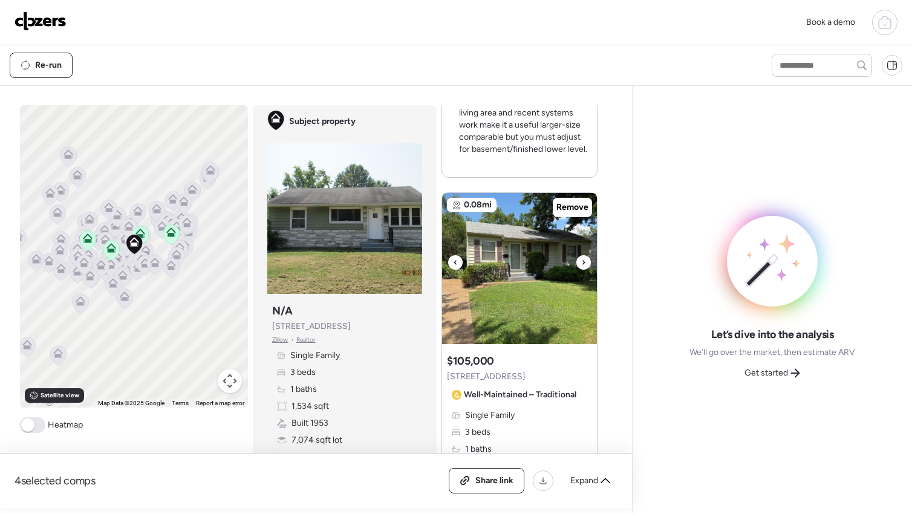
click at [577, 262] on div at bounding box center [584, 262] width 15 height 15
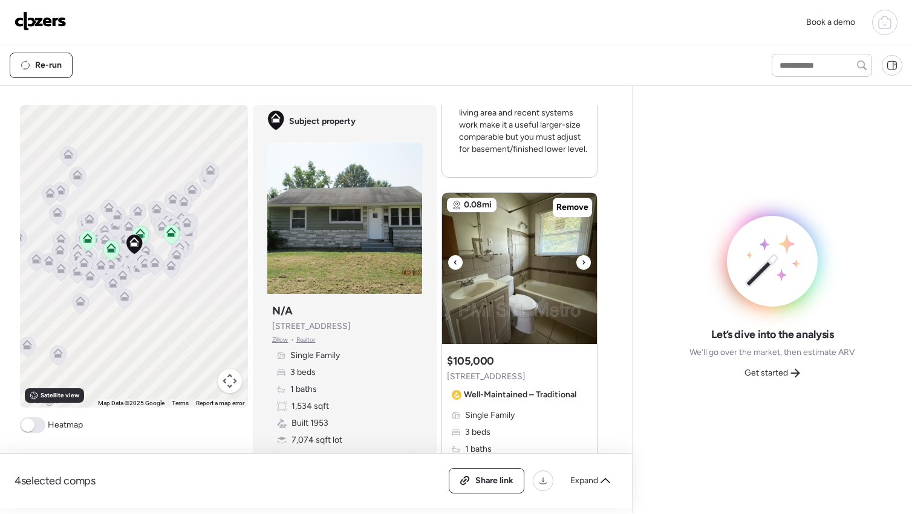
click at [577, 262] on div at bounding box center [584, 262] width 15 height 15
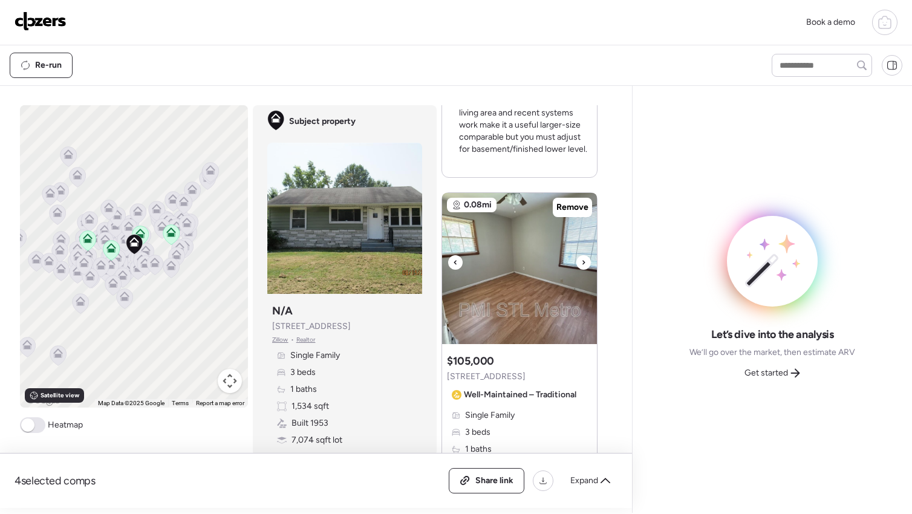
click at [577, 262] on div at bounding box center [584, 262] width 15 height 15
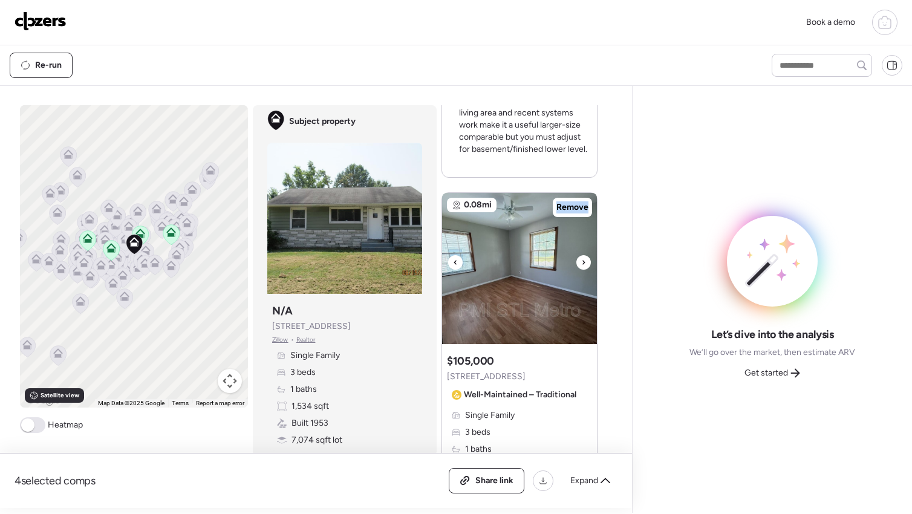
click at [577, 263] on div at bounding box center [584, 262] width 15 height 15
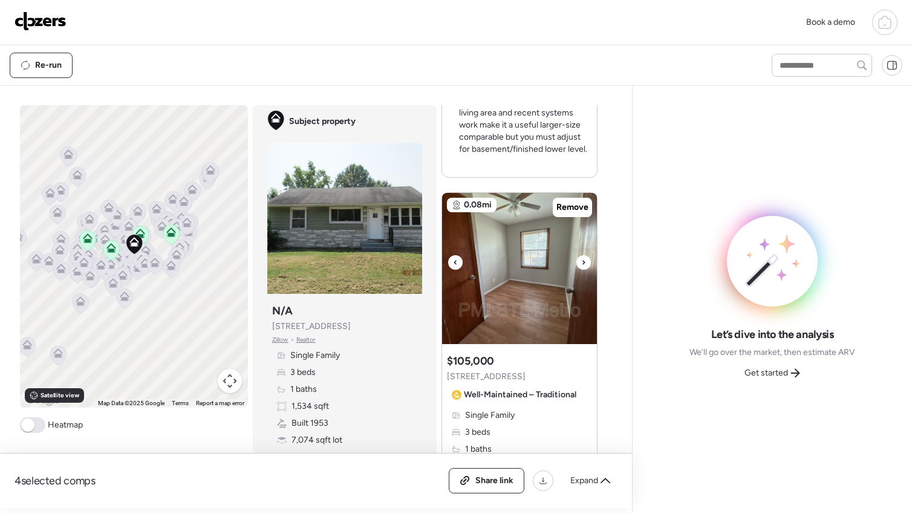
click at [577, 263] on div at bounding box center [584, 262] width 15 height 15
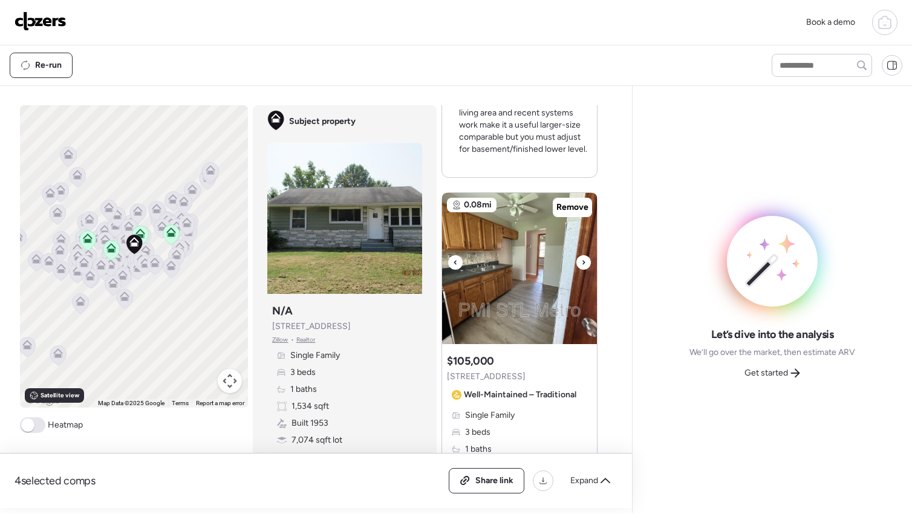
click at [577, 263] on div at bounding box center [584, 262] width 15 height 15
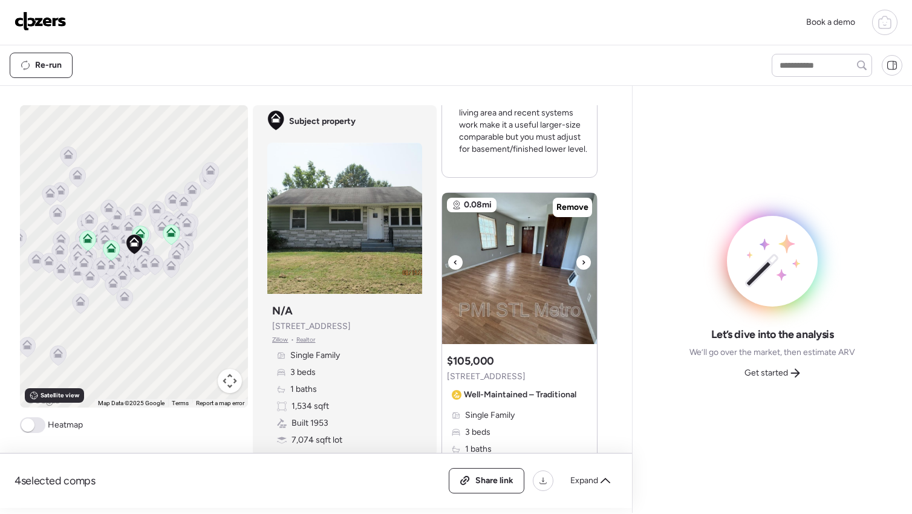
click at [577, 263] on div at bounding box center [584, 262] width 15 height 15
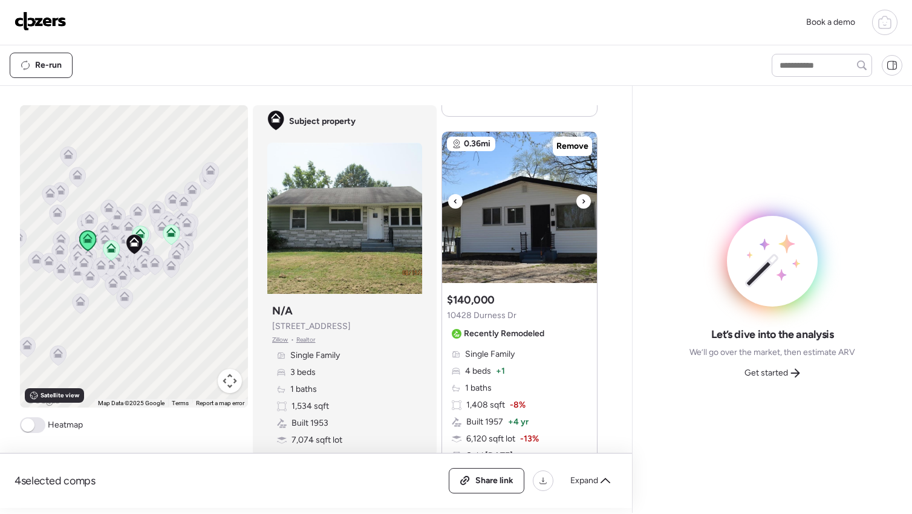
scroll to position [1023, 0]
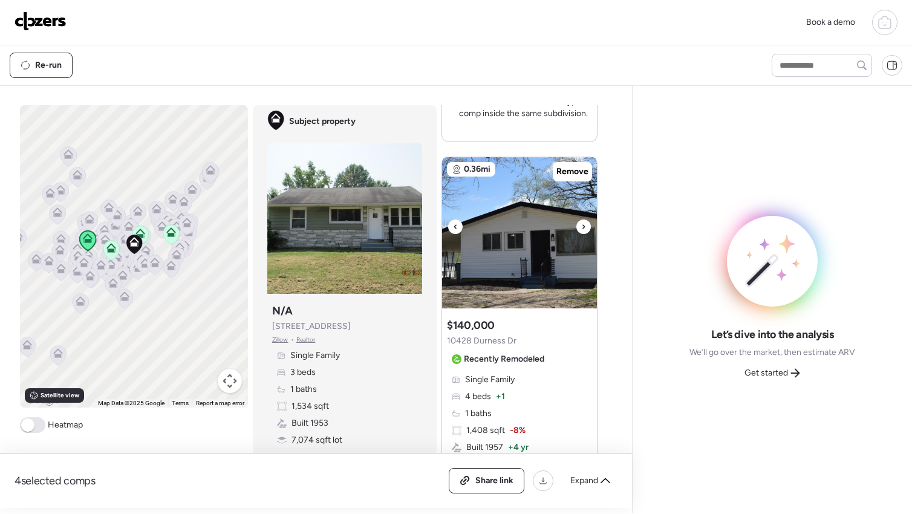
click at [581, 229] on icon at bounding box center [583, 227] width 5 height 15
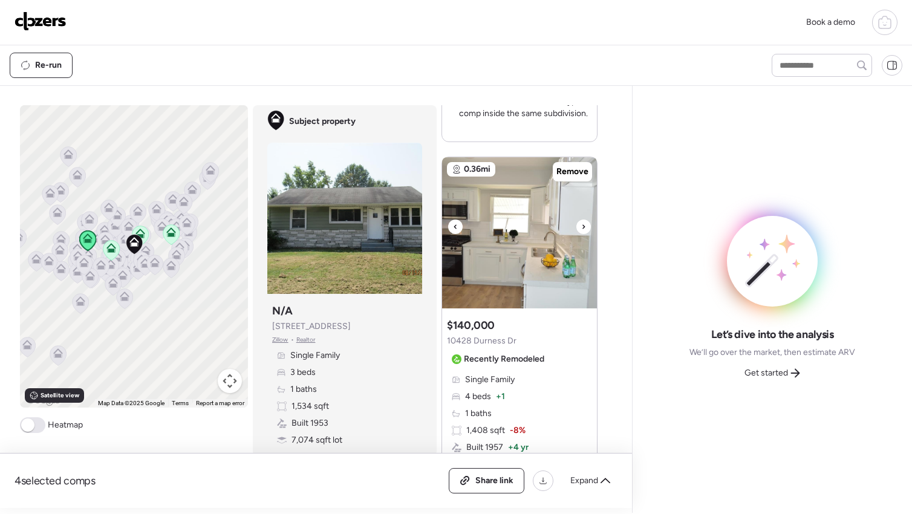
click at [581, 229] on icon at bounding box center [583, 227] width 5 height 15
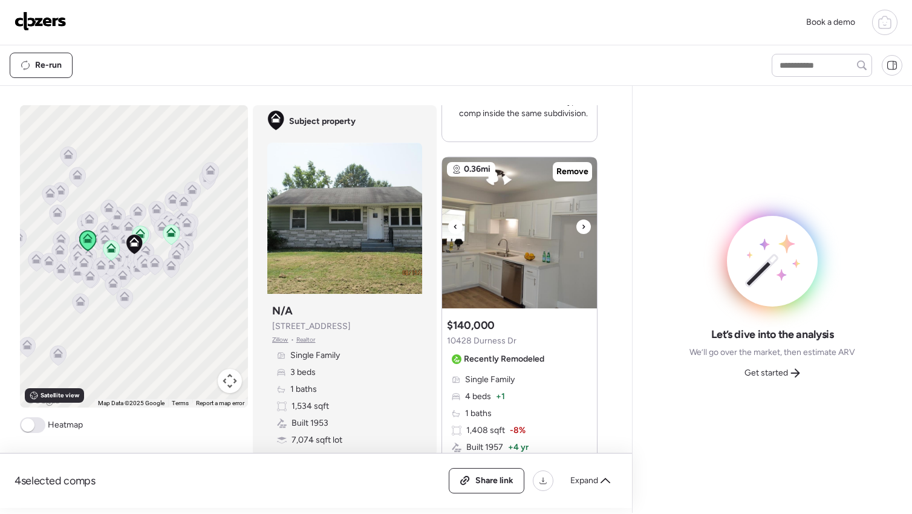
click at [581, 229] on icon at bounding box center [583, 227] width 5 height 15
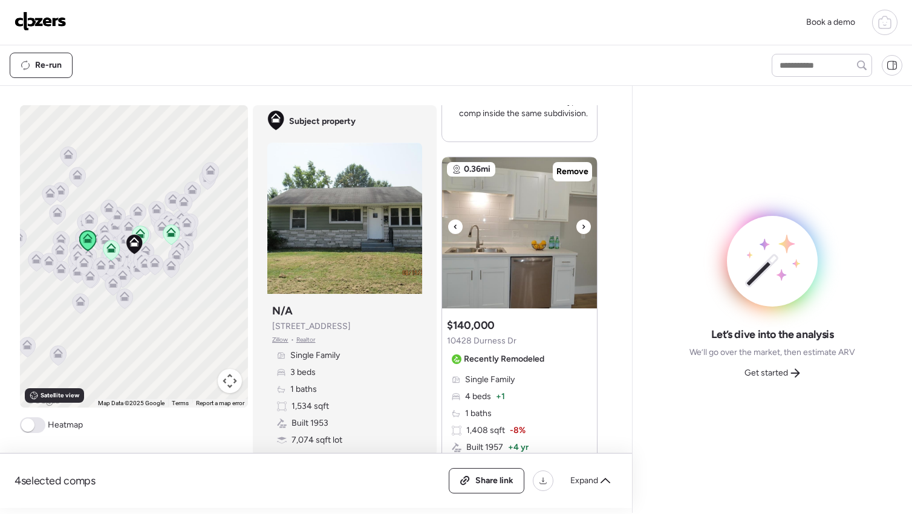
click at [581, 229] on icon at bounding box center [583, 227] width 5 height 15
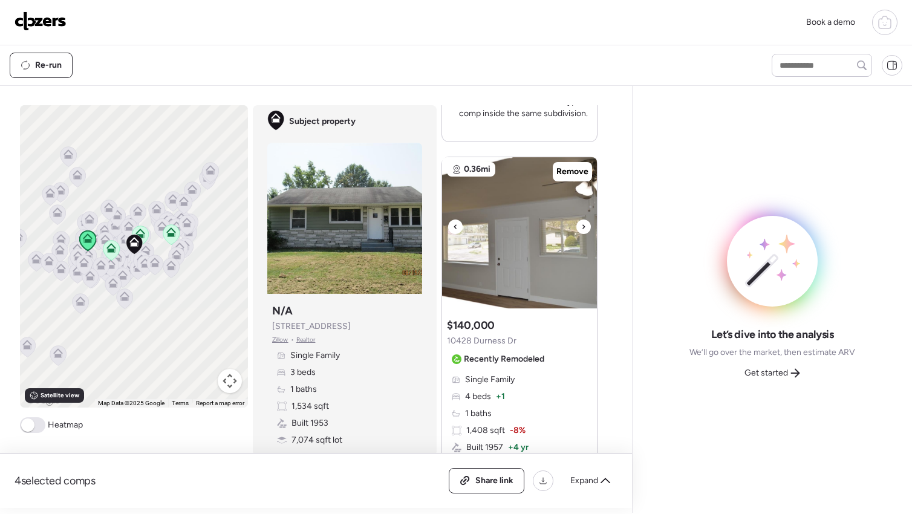
click at [581, 229] on icon at bounding box center [583, 227] width 5 height 15
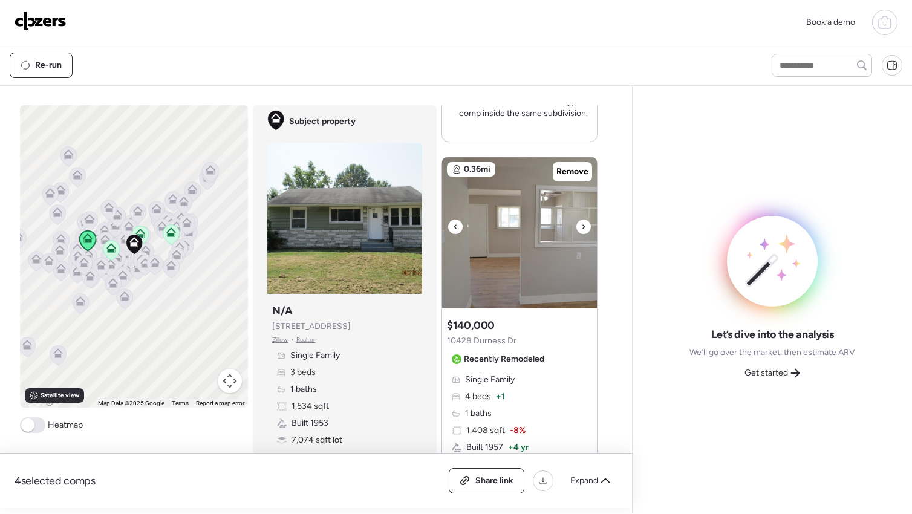
click at [581, 229] on icon at bounding box center [583, 227] width 5 height 15
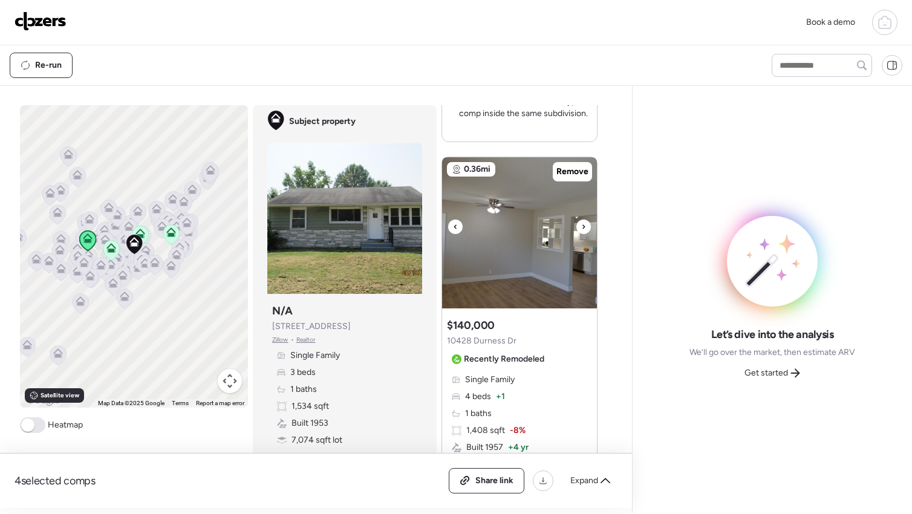
click at [581, 229] on icon at bounding box center [583, 227] width 5 height 15
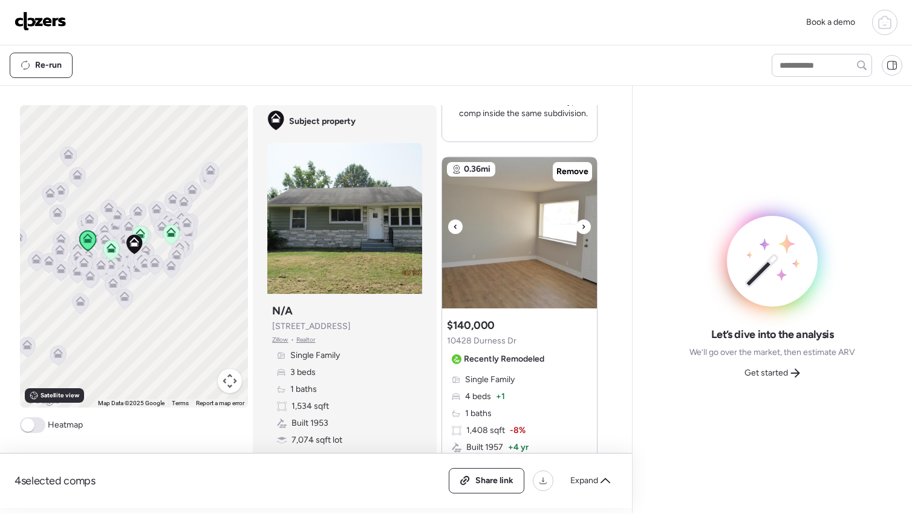
click at [581, 229] on icon at bounding box center [583, 227] width 5 height 15
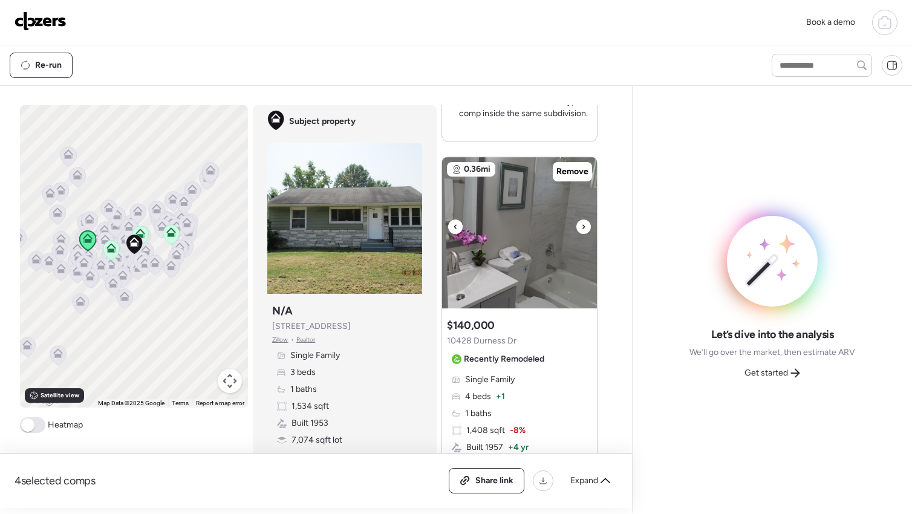
click at [581, 229] on icon at bounding box center [583, 227] width 5 height 15
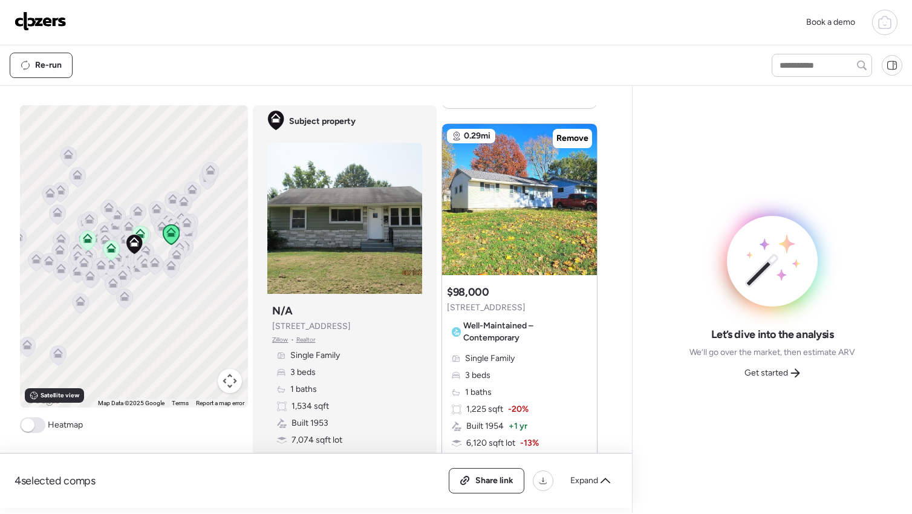
scroll to position [1577, 0]
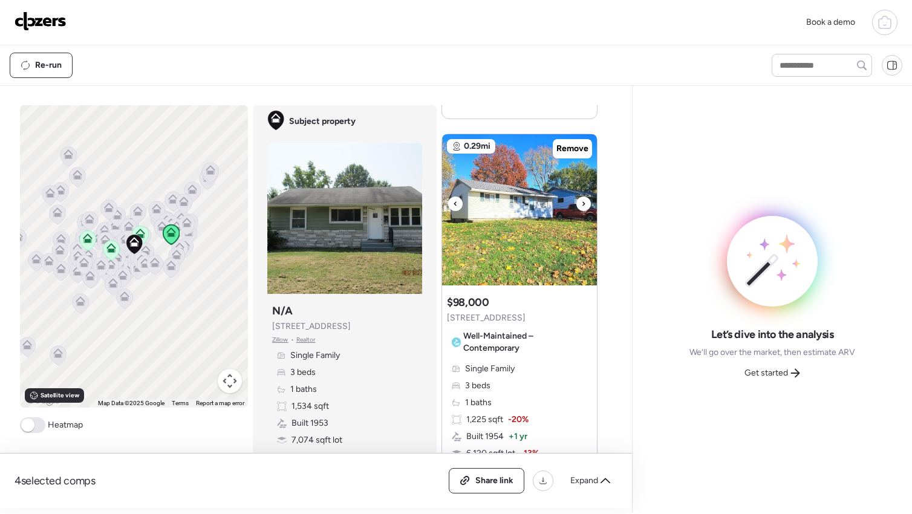
click at [577, 203] on div at bounding box center [584, 204] width 15 height 15
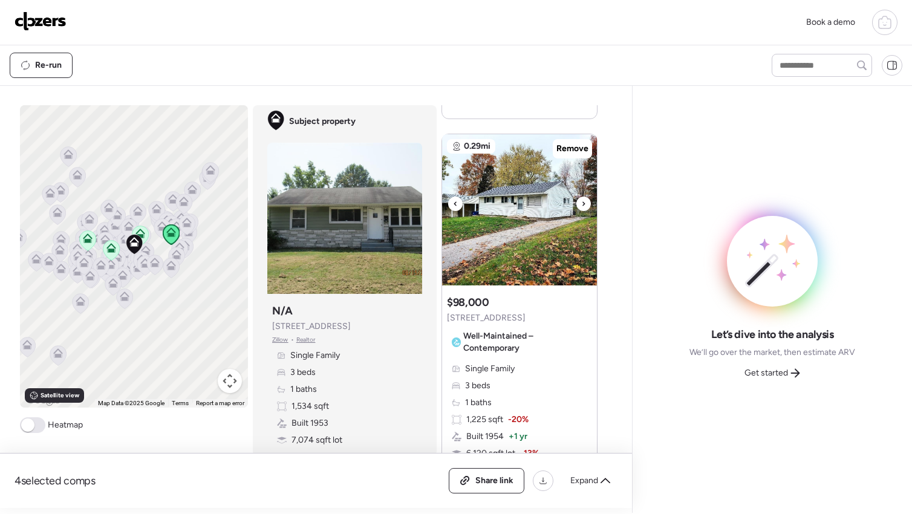
click at [577, 203] on div at bounding box center [584, 204] width 15 height 15
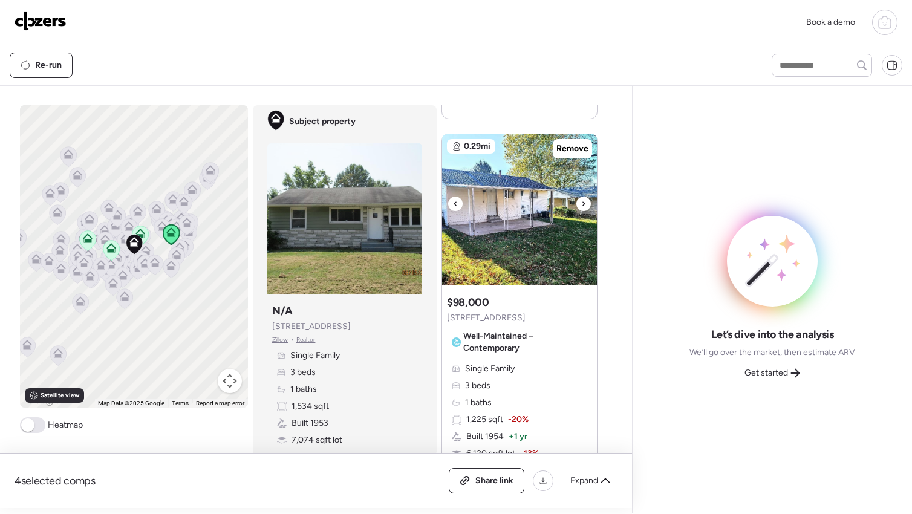
click at [577, 203] on div at bounding box center [584, 204] width 15 height 15
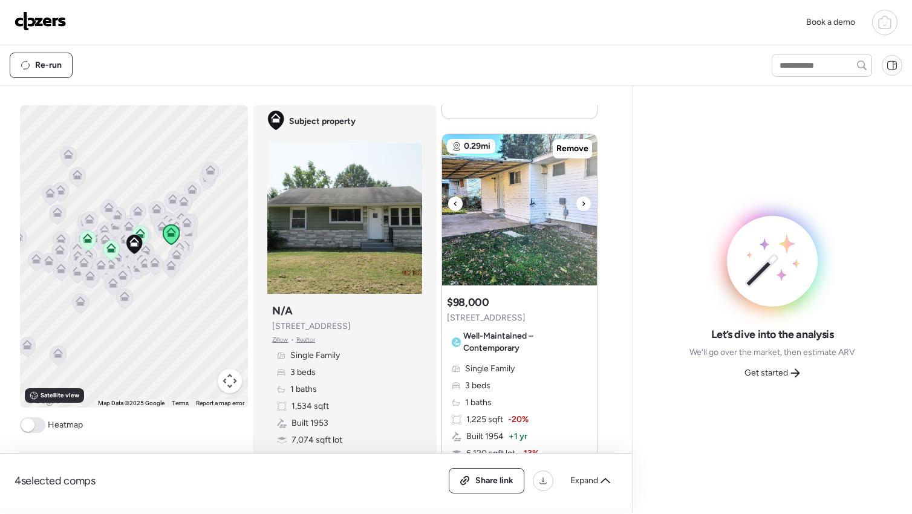
click at [577, 203] on div at bounding box center [584, 204] width 15 height 15
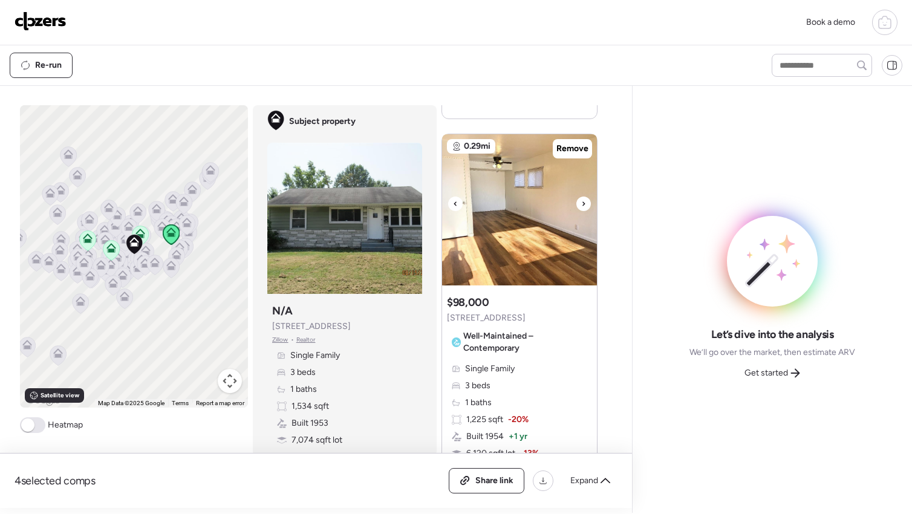
click at [577, 203] on div at bounding box center [584, 204] width 15 height 15
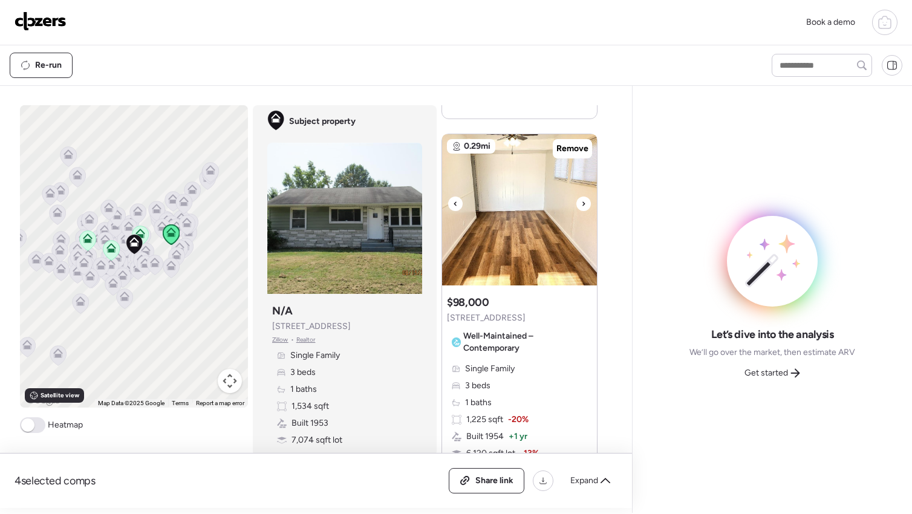
click at [577, 203] on div at bounding box center [584, 204] width 15 height 15
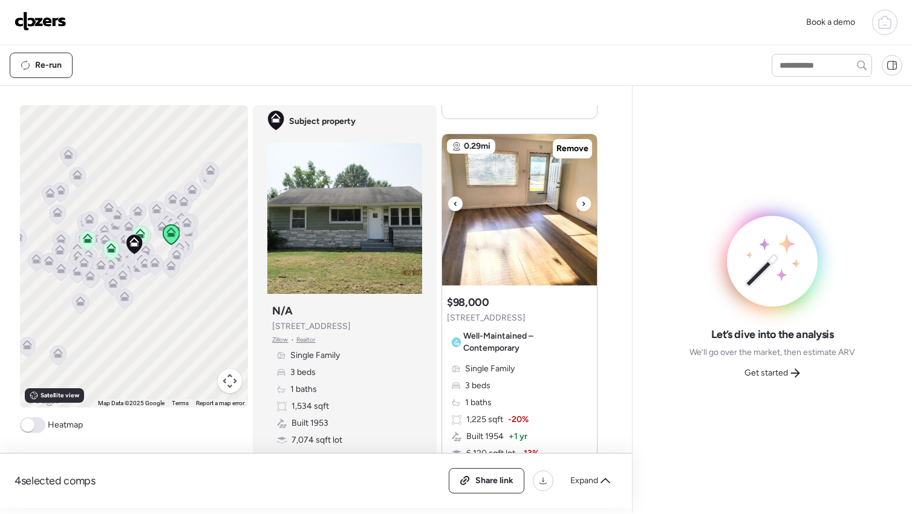
click at [577, 203] on div at bounding box center [584, 204] width 15 height 15
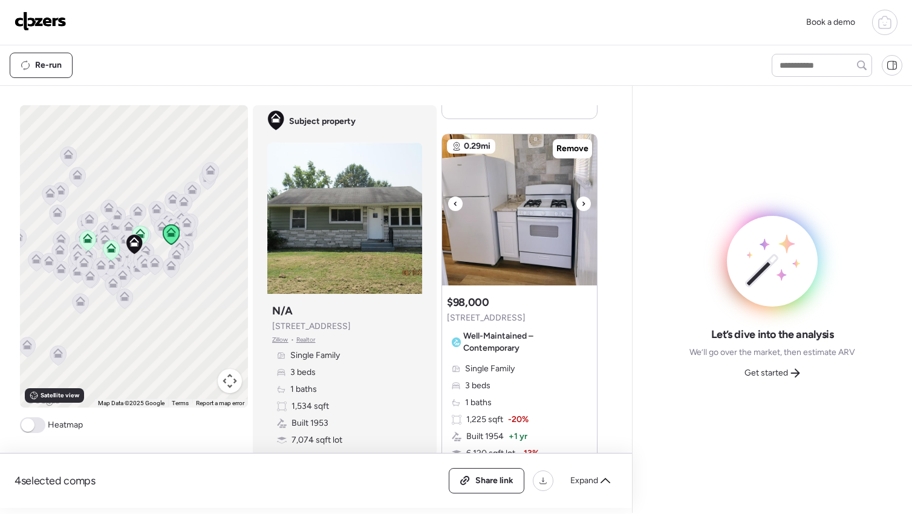
click at [577, 204] on div at bounding box center [584, 204] width 15 height 15
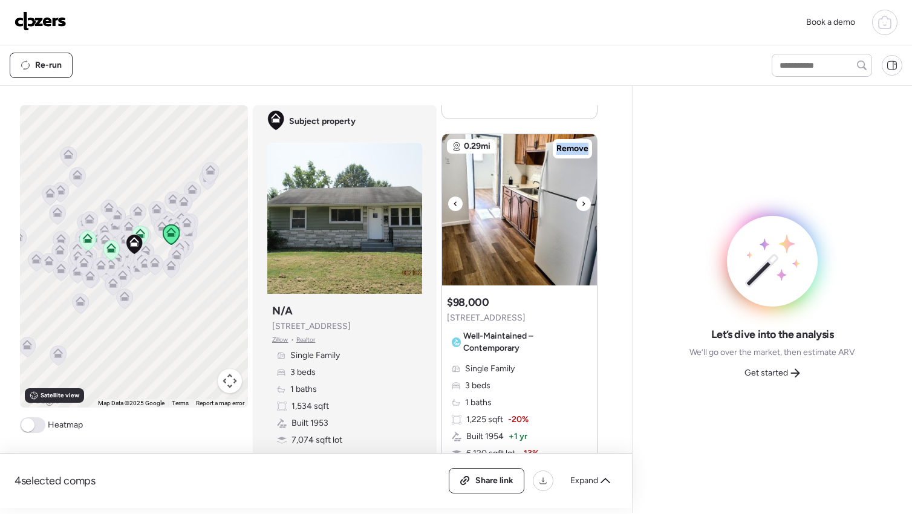
click at [577, 204] on div at bounding box center [584, 204] width 15 height 15
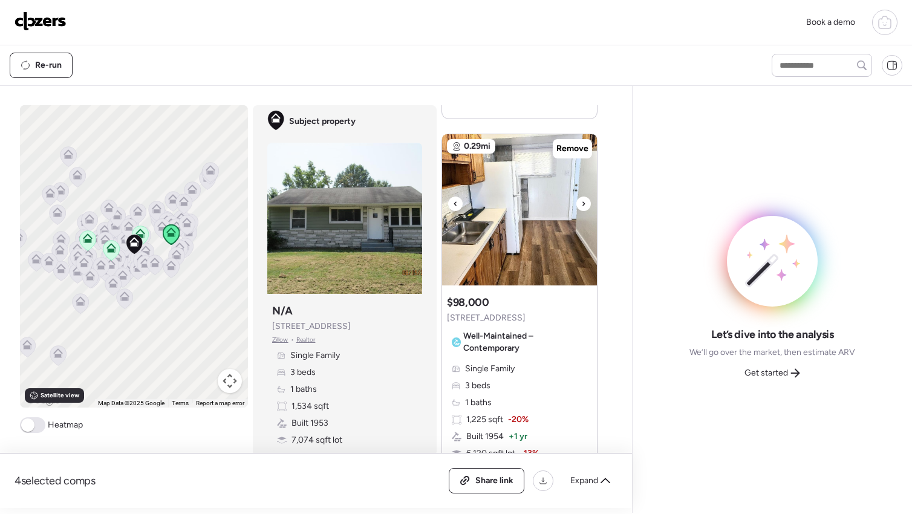
click at [577, 204] on div at bounding box center [584, 204] width 15 height 15
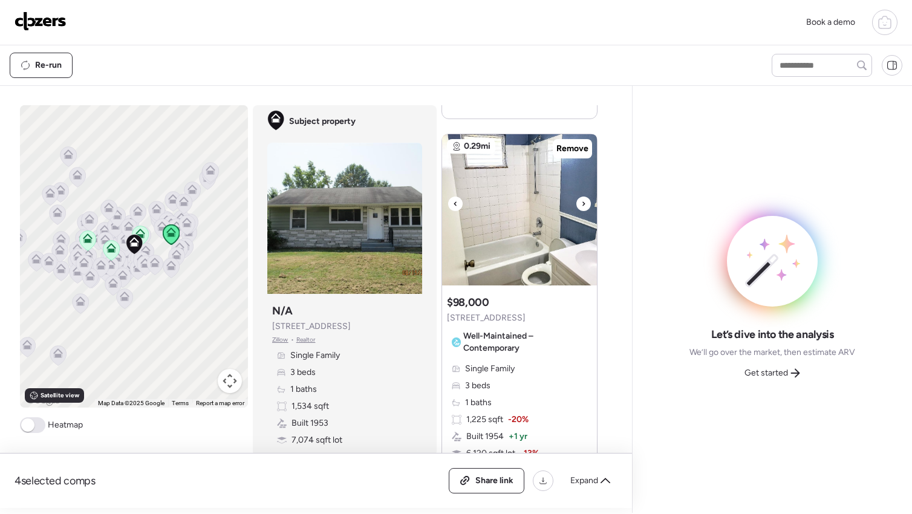
click at [577, 204] on div at bounding box center [584, 204] width 15 height 15
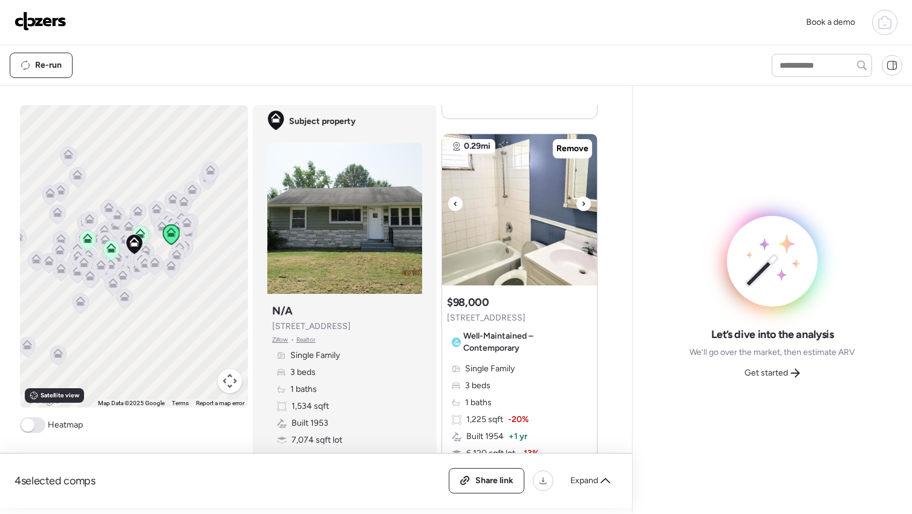
click at [577, 204] on div at bounding box center [584, 204] width 15 height 15
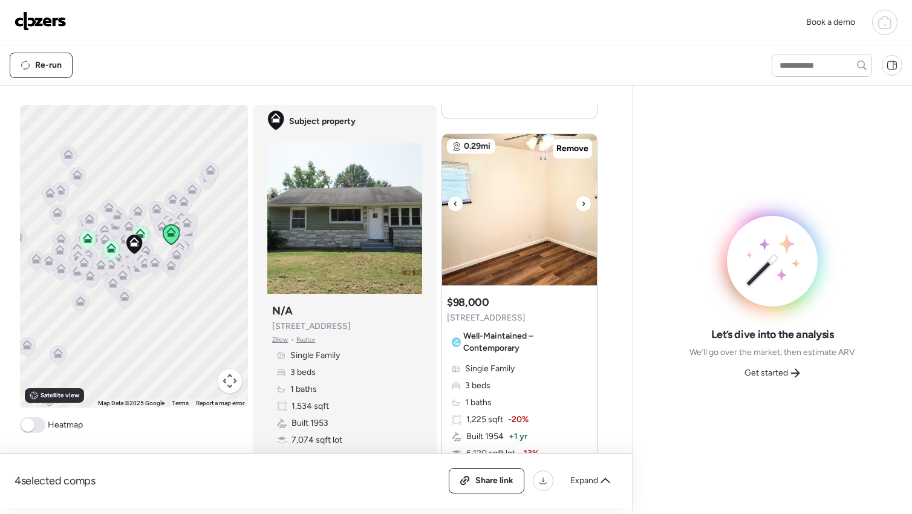
click at [577, 204] on div at bounding box center [584, 204] width 15 height 15
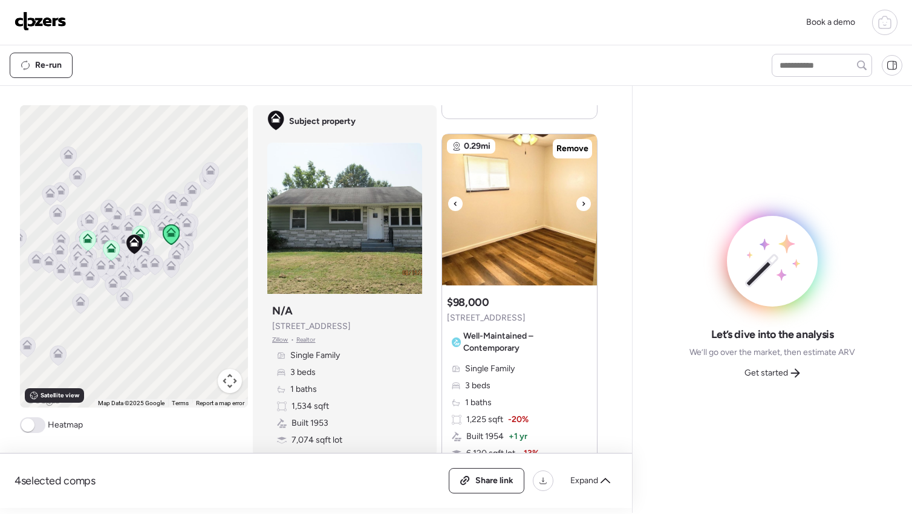
click at [577, 204] on div at bounding box center [584, 204] width 15 height 15
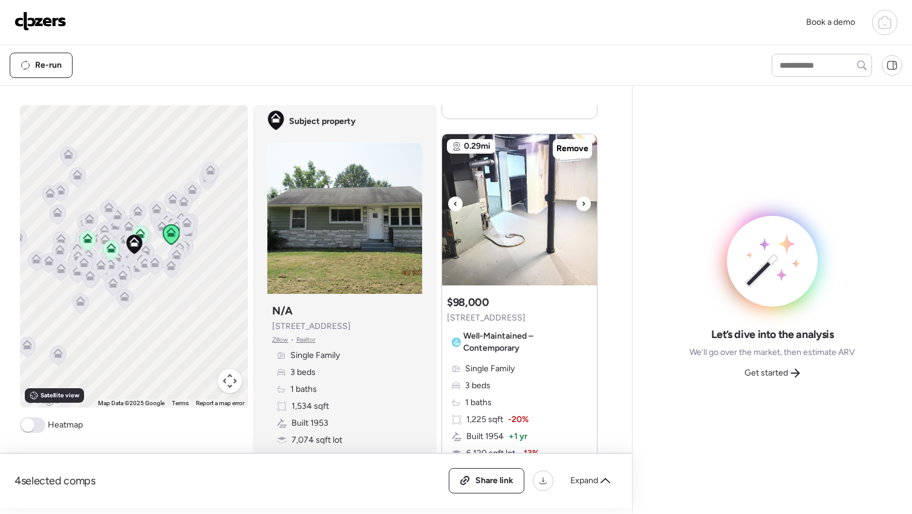
click at [577, 204] on div at bounding box center [584, 204] width 15 height 15
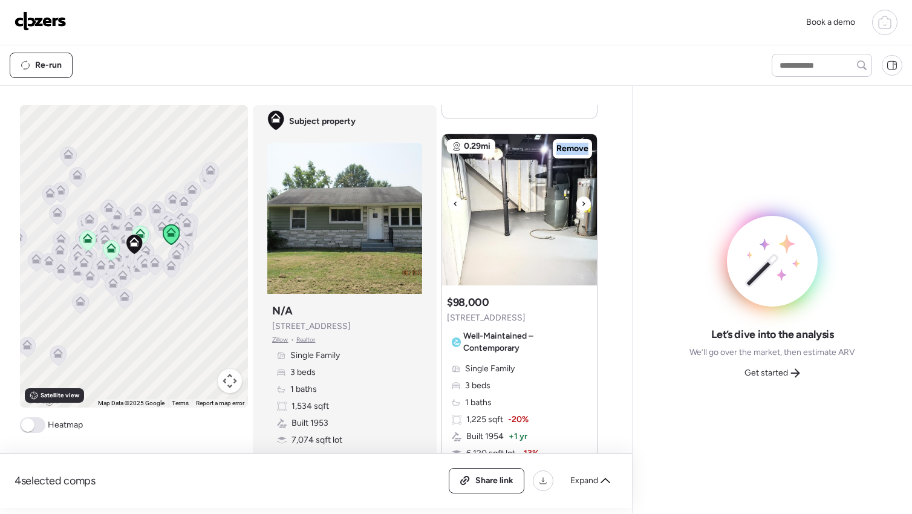
click at [577, 204] on div at bounding box center [584, 204] width 15 height 15
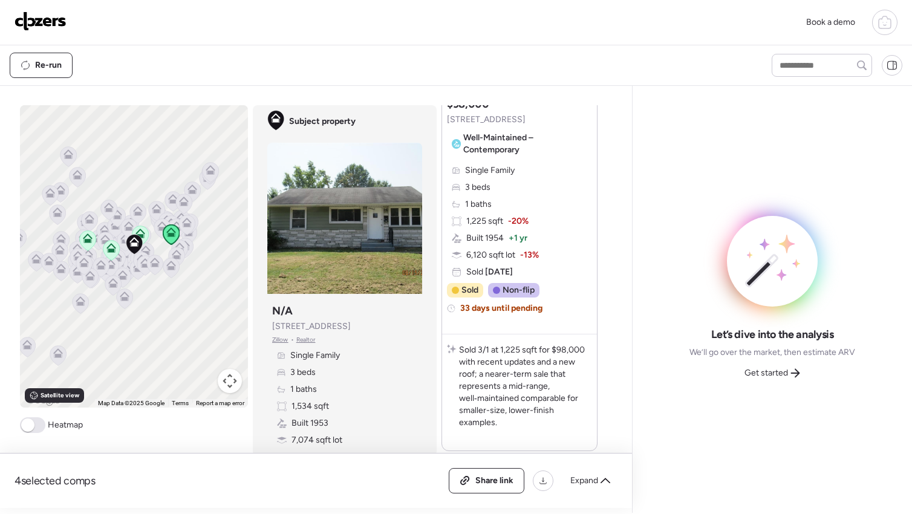
scroll to position [1827, 0]
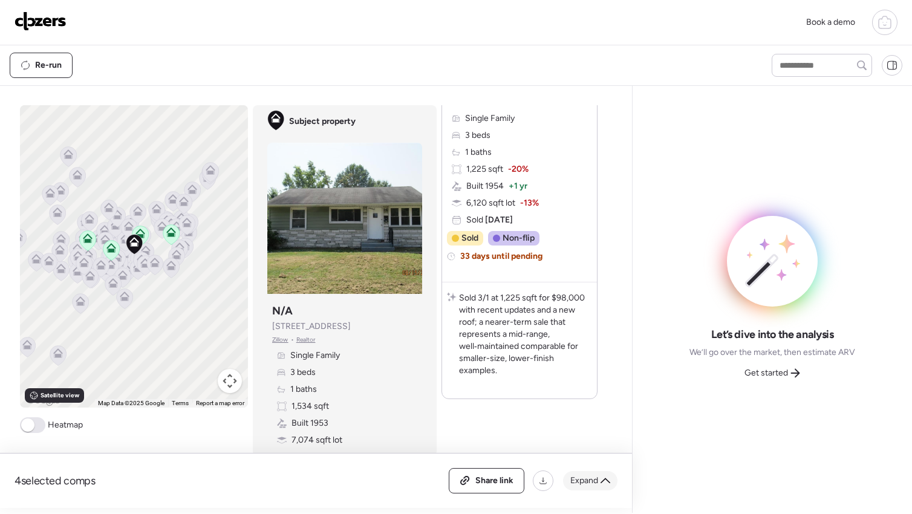
click at [598, 480] on span "Expand" at bounding box center [584, 481] width 28 height 12
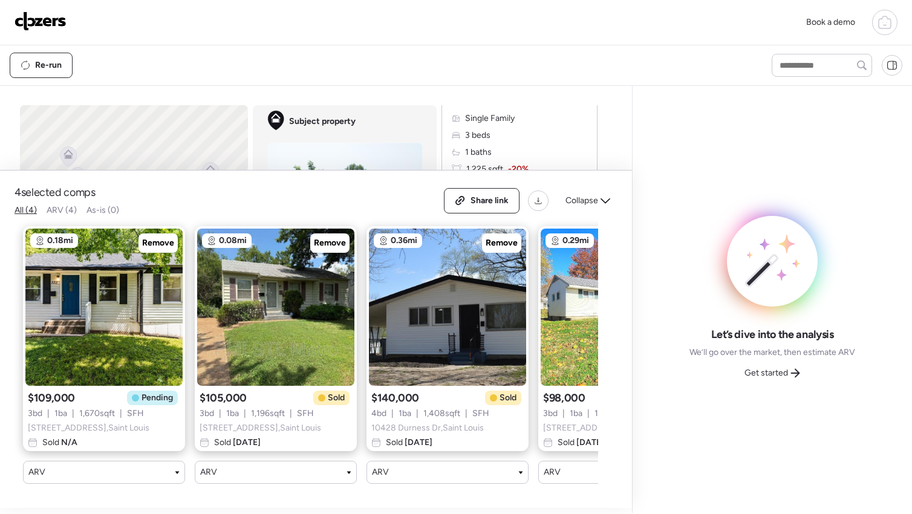
scroll to position [0, 0]
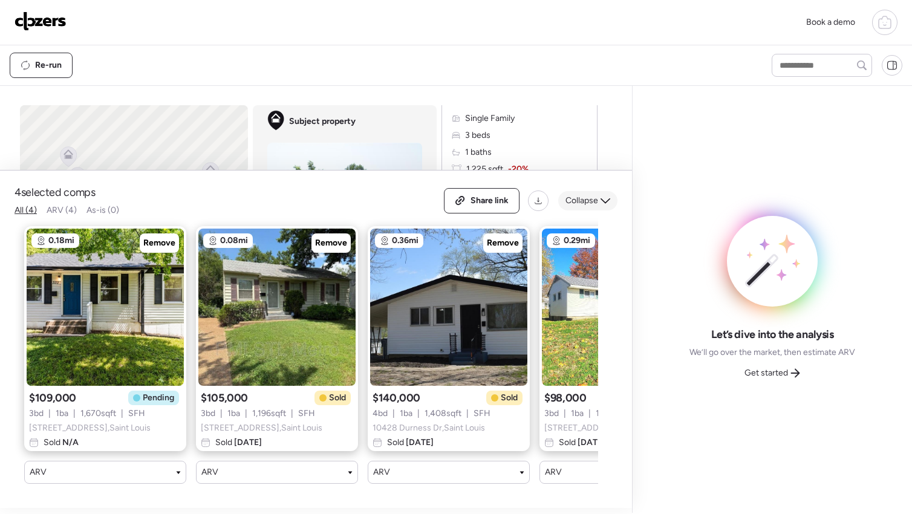
click at [577, 195] on span "Collapse" at bounding box center [582, 201] width 33 height 12
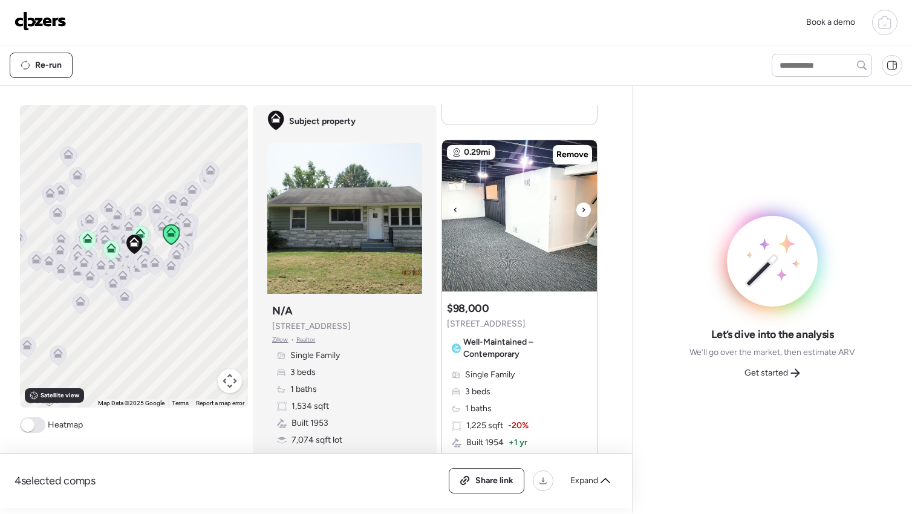
scroll to position [1570, 0]
click at [783, 374] on span "Get started" at bounding box center [767, 373] width 44 height 12
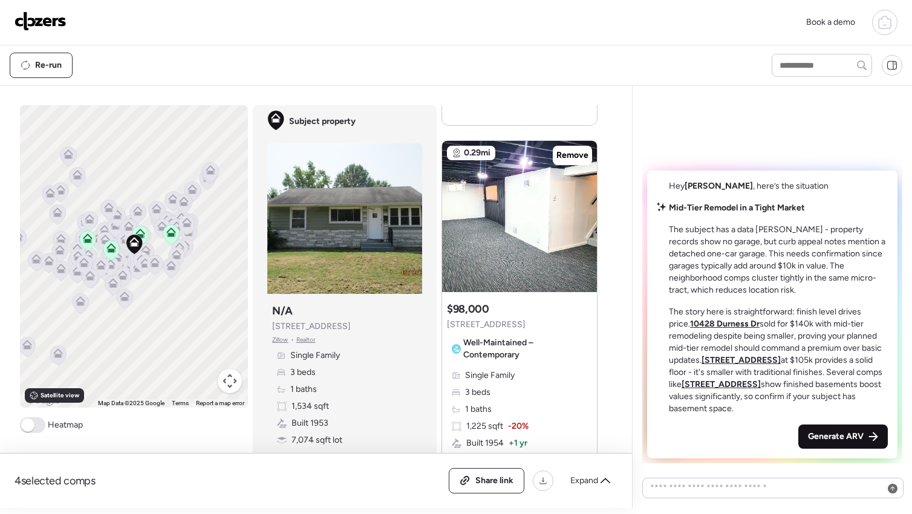
click at [825, 429] on div "Generate ARV" at bounding box center [844, 437] width 90 height 24
